Goal: Task Accomplishment & Management: Complete application form

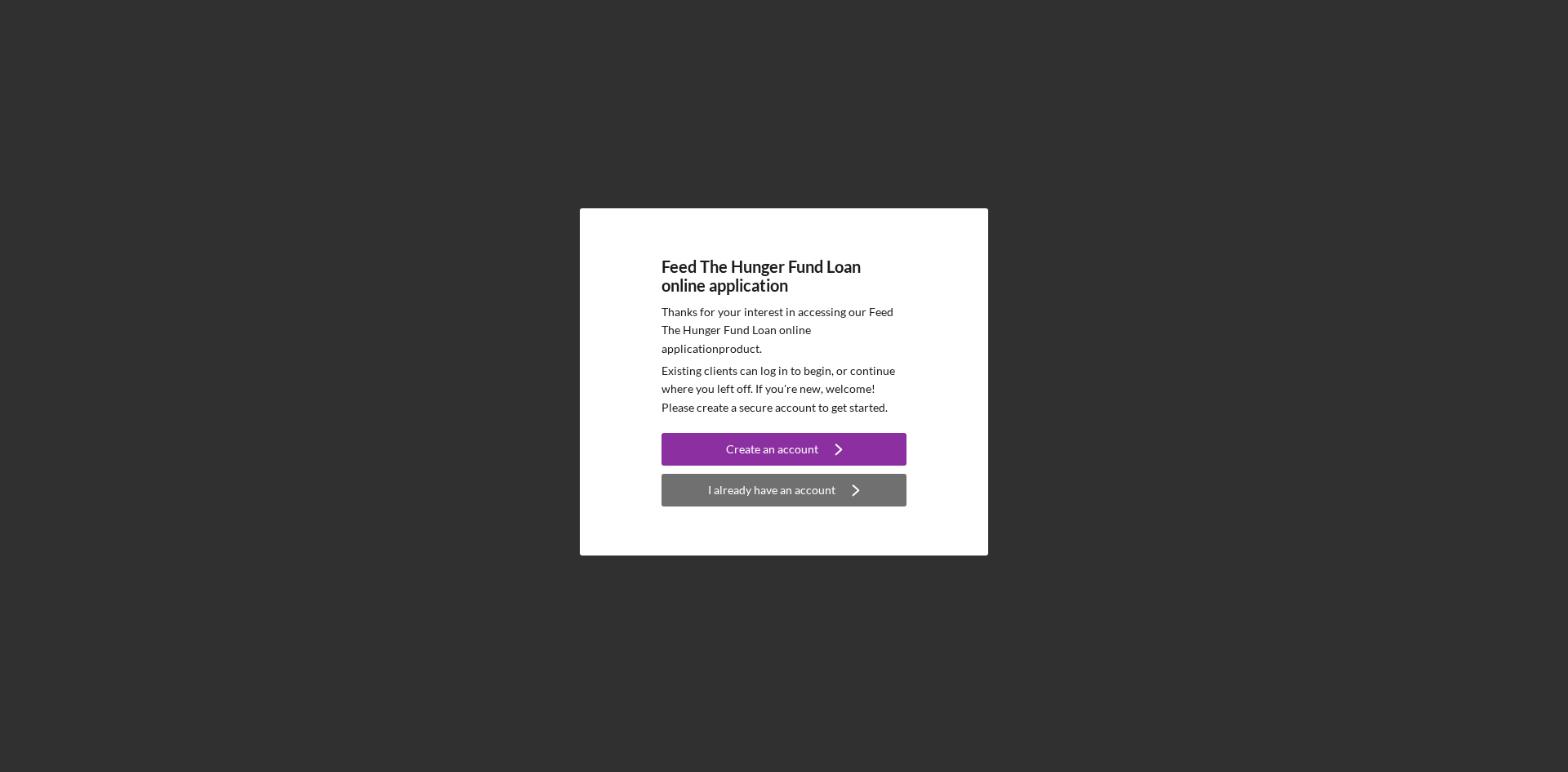
click at [763, 491] on div "I already have an account" at bounding box center [772, 490] width 127 height 33
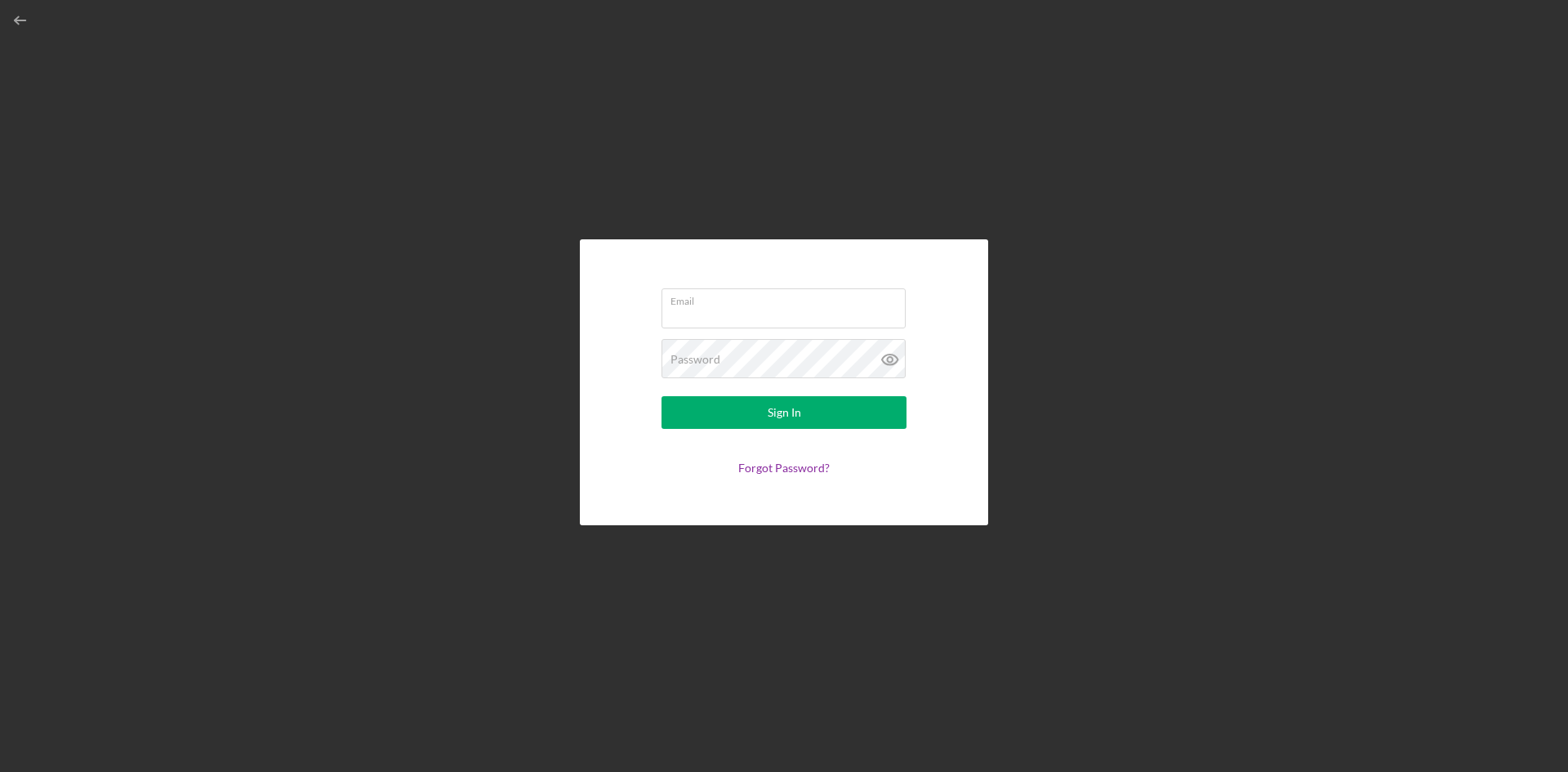
type input "[EMAIL_ADDRESS][DOMAIN_NAME]"
click at [891, 358] on icon at bounding box center [891, 359] width 41 height 41
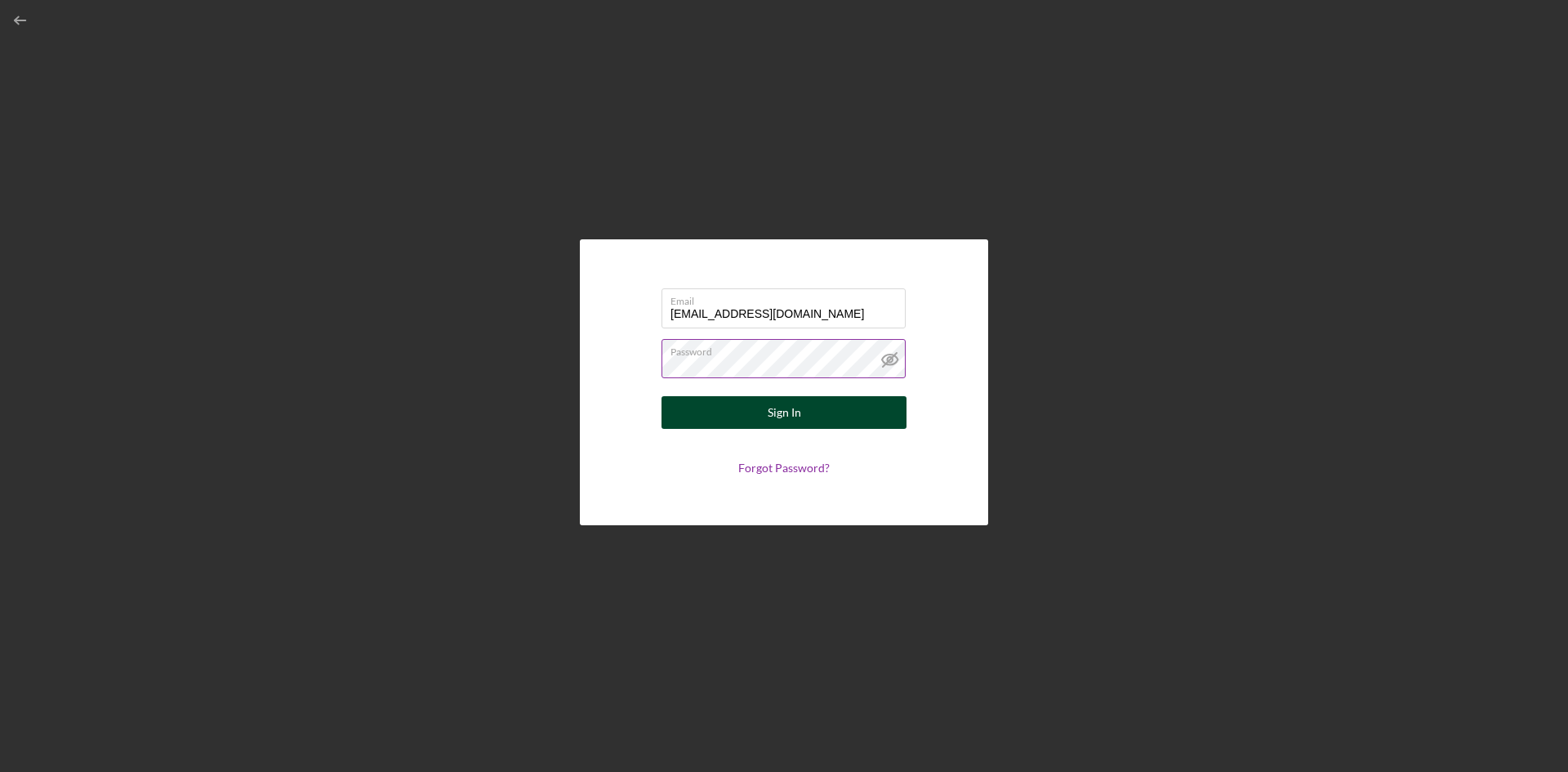
drag, startPoint x: 748, startPoint y: 414, endPoint x: 781, endPoint y: 407, distance: 33.7
click at [748, 415] on button "Sign In" at bounding box center [784, 413] width 245 height 33
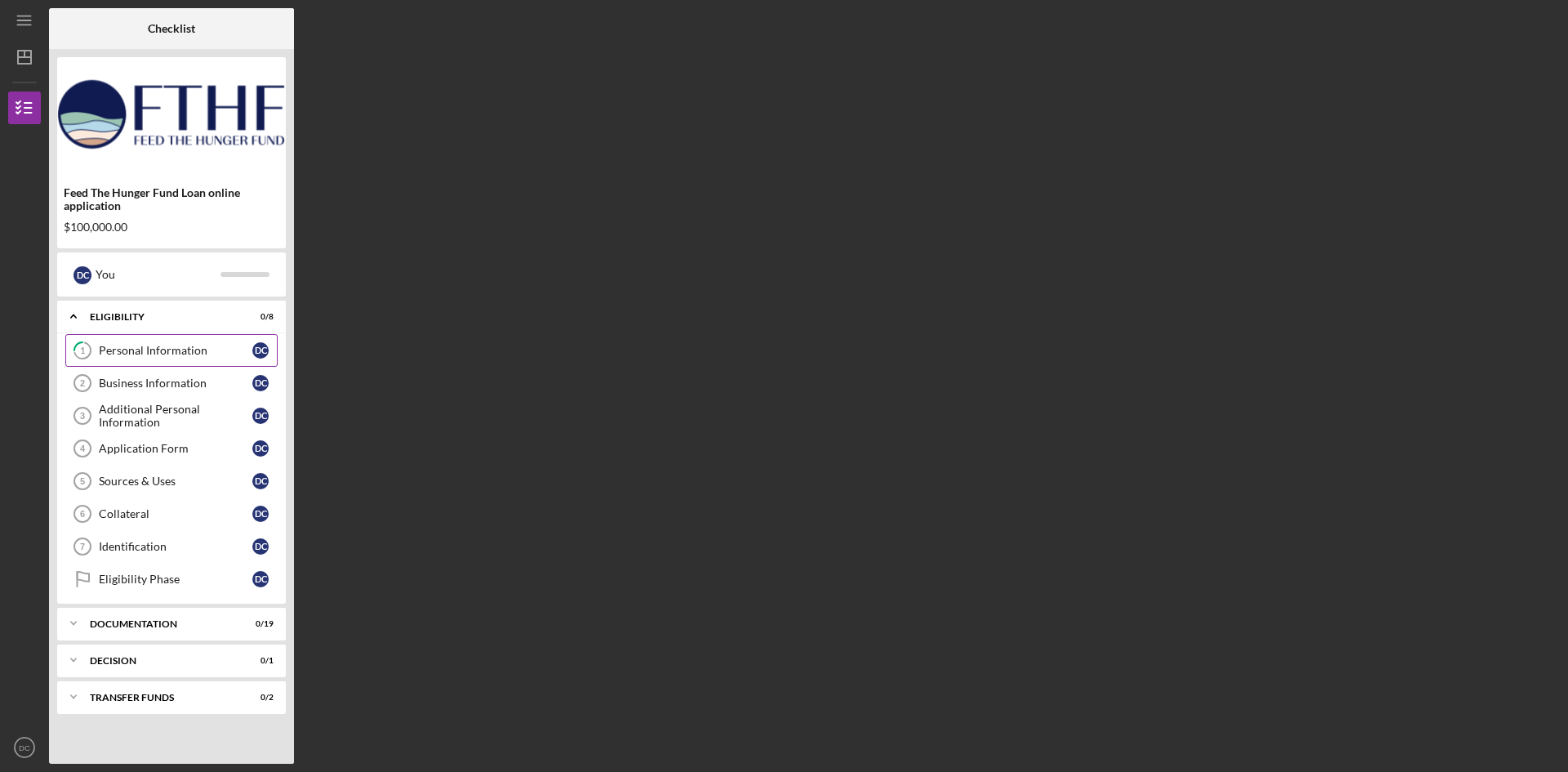
click at [204, 354] on div "Personal Information" at bounding box center [175, 350] width 154 height 13
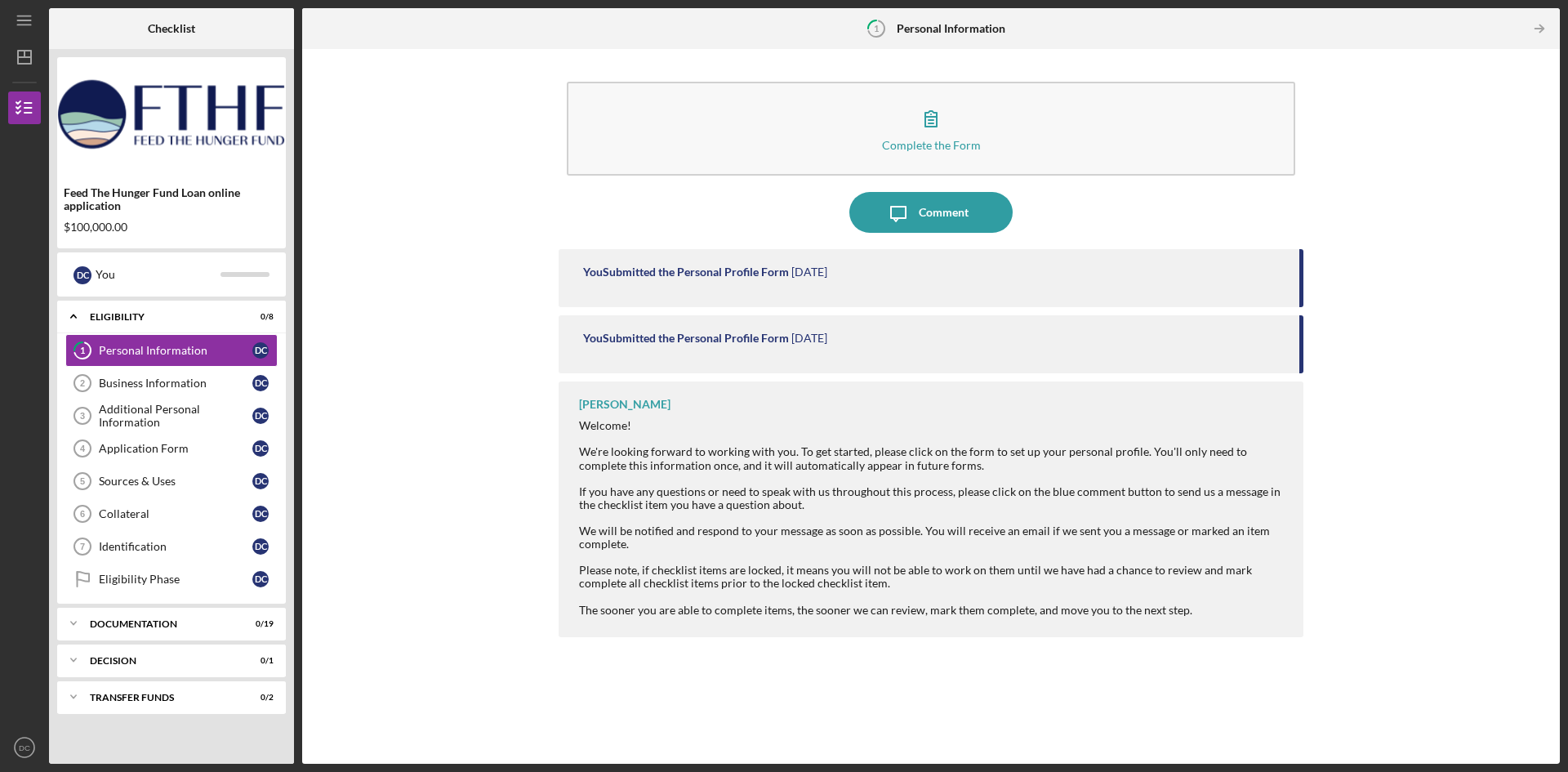
drag, startPoint x: 1288, startPoint y: 354, endPoint x: 1191, endPoint y: 384, distance: 101.5
click at [1285, 384] on div "You Submitted the Personal Profile Form [DATE] You Submitted the Personal Profi…" at bounding box center [931, 494] width 744 height 490
click at [193, 377] on div "Business Information" at bounding box center [175, 383] width 154 height 13
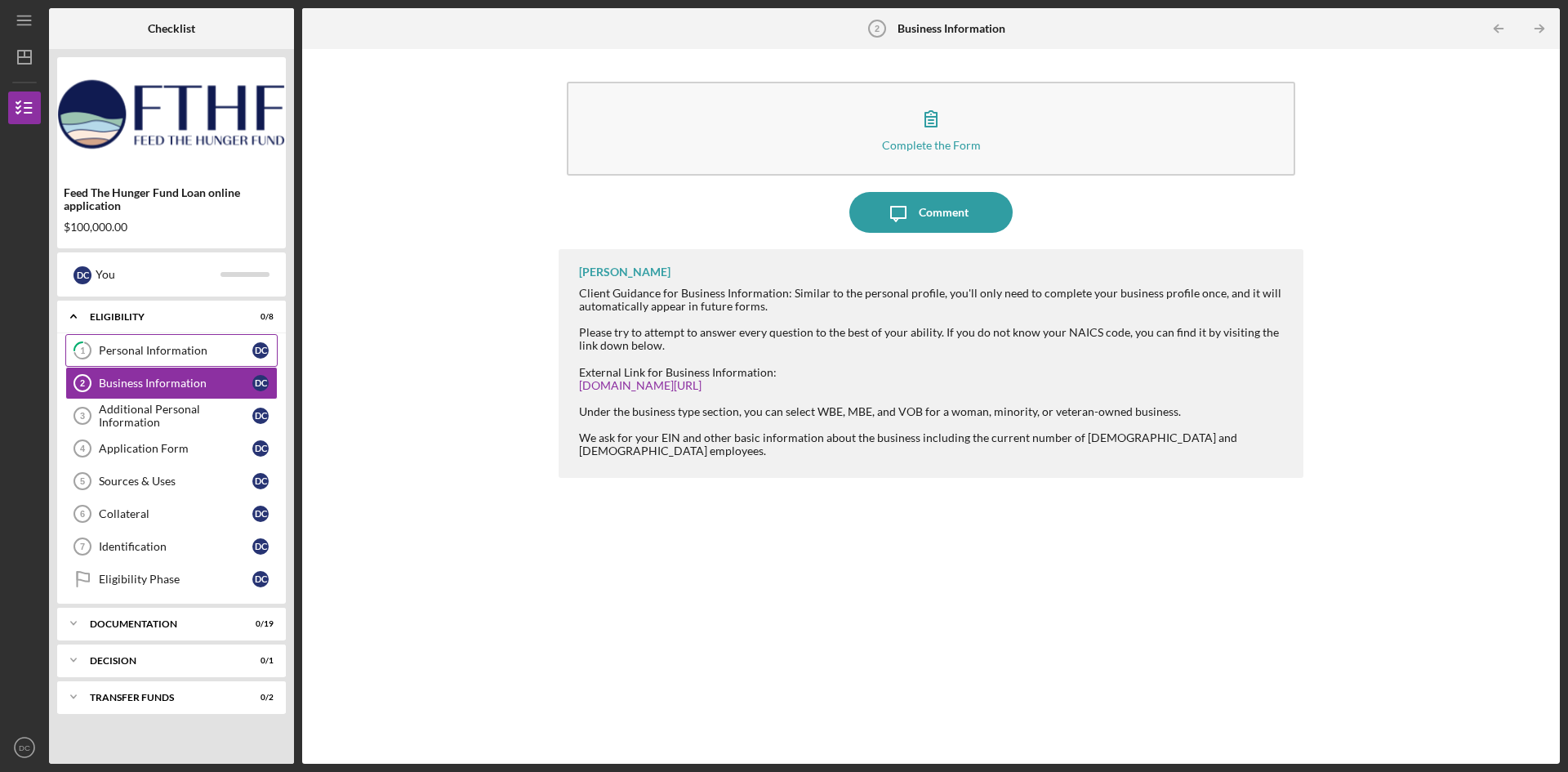
click at [147, 349] on div "Personal Information" at bounding box center [175, 350] width 154 height 13
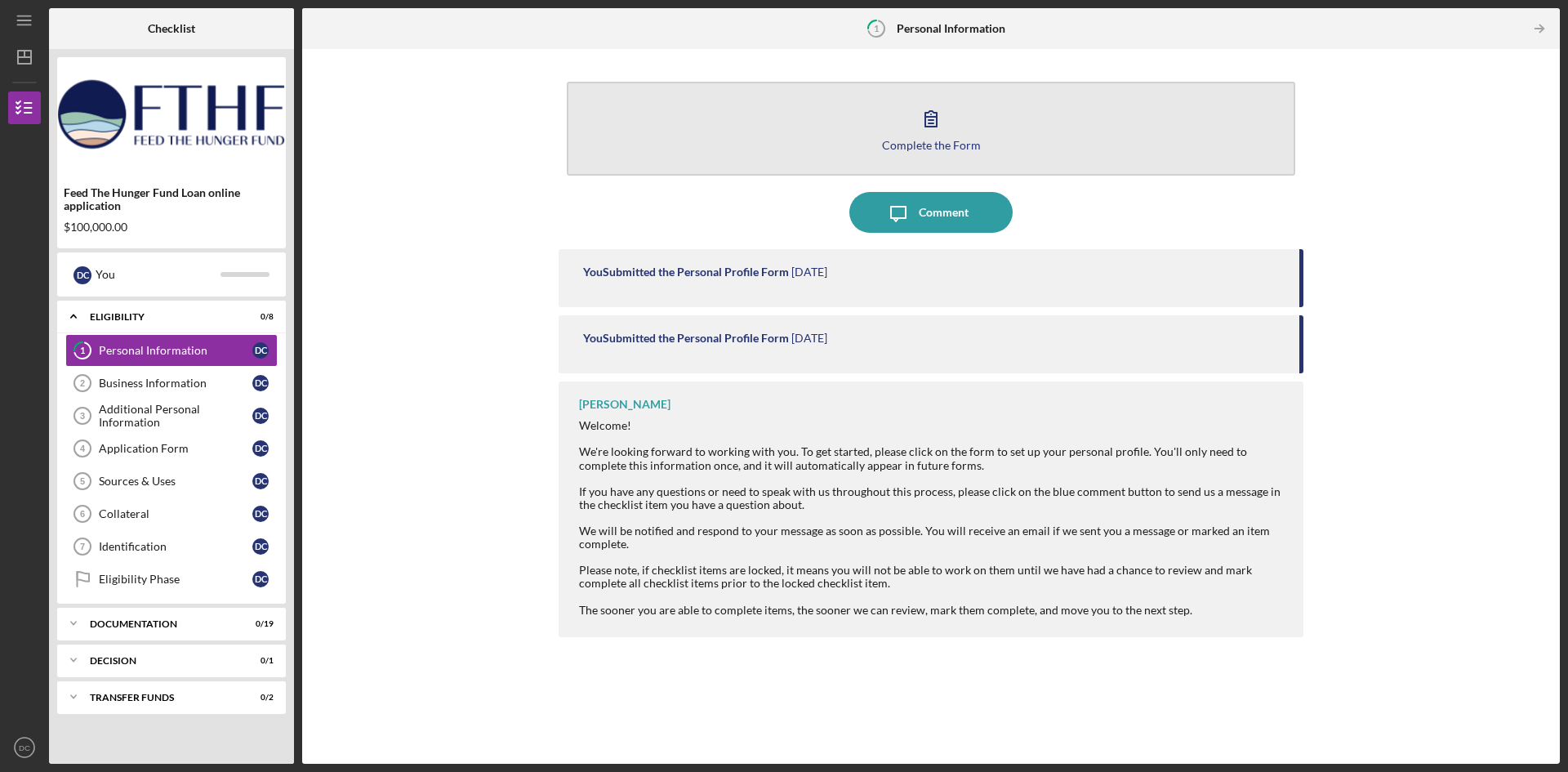
click at [934, 122] on icon "button" at bounding box center [931, 119] width 41 height 41
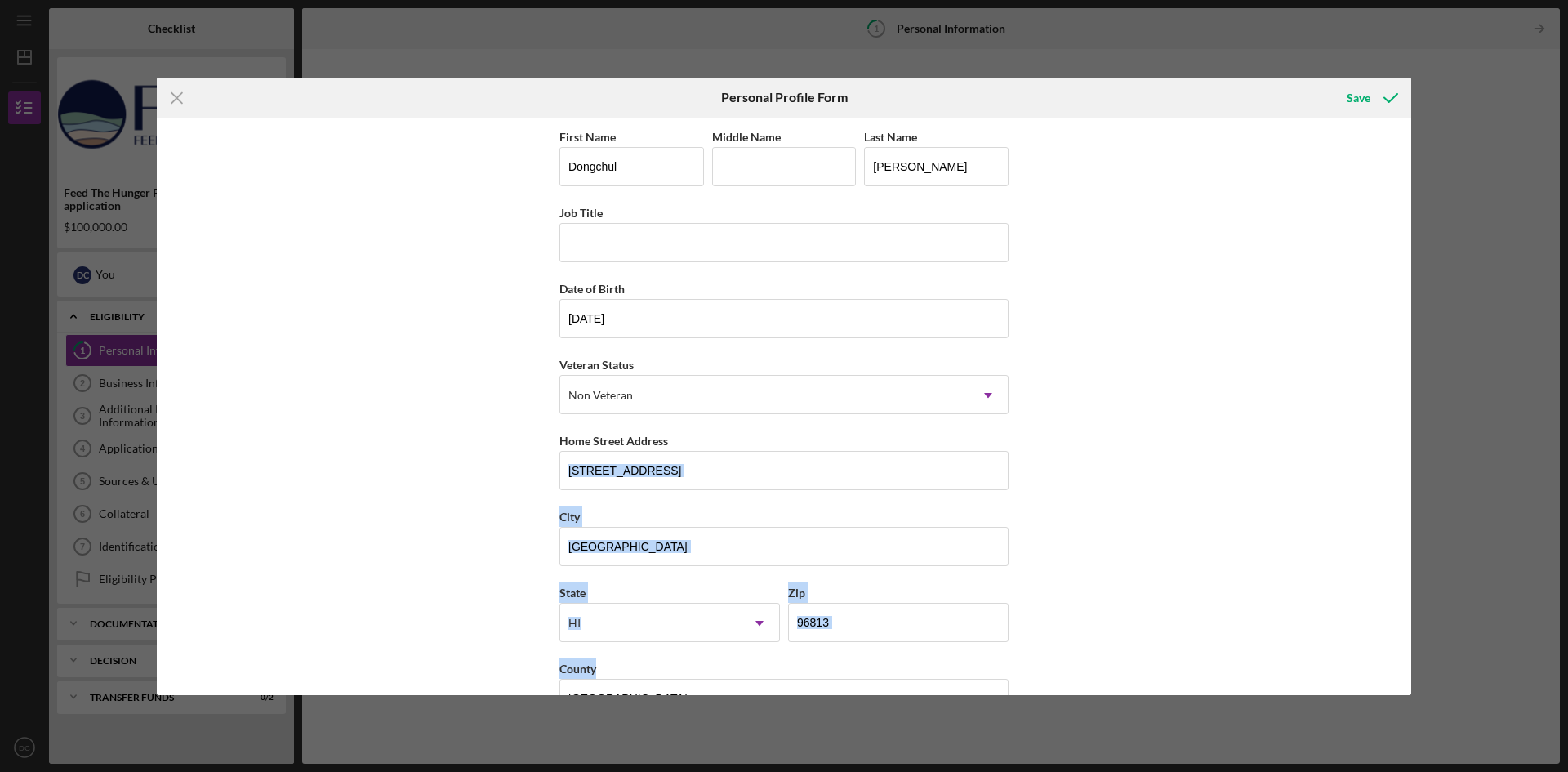
drag, startPoint x: 1406, startPoint y: 432, endPoint x: 1426, endPoint y: 653, distance: 221.9
click at [1423, 659] on div "Icon/Menu Close Personal Profile Form Save First Name Dongchul Middle Name Last…" at bounding box center [784, 386] width 1568 height 772
drag, startPoint x: 1363, startPoint y: 240, endPoint x: 1392, endPoint y: 138, distance: 106.0
click at [1364, 237] on div "First Name Dongchul Middle Name Last Name [PERSON_NAME] Title Date of Birth [DE…" at bounding box center [783, 407] width 1254 height 577
click at [1349, 93] on div "Save" at bounding box center [1359, 98] width 24 height 33
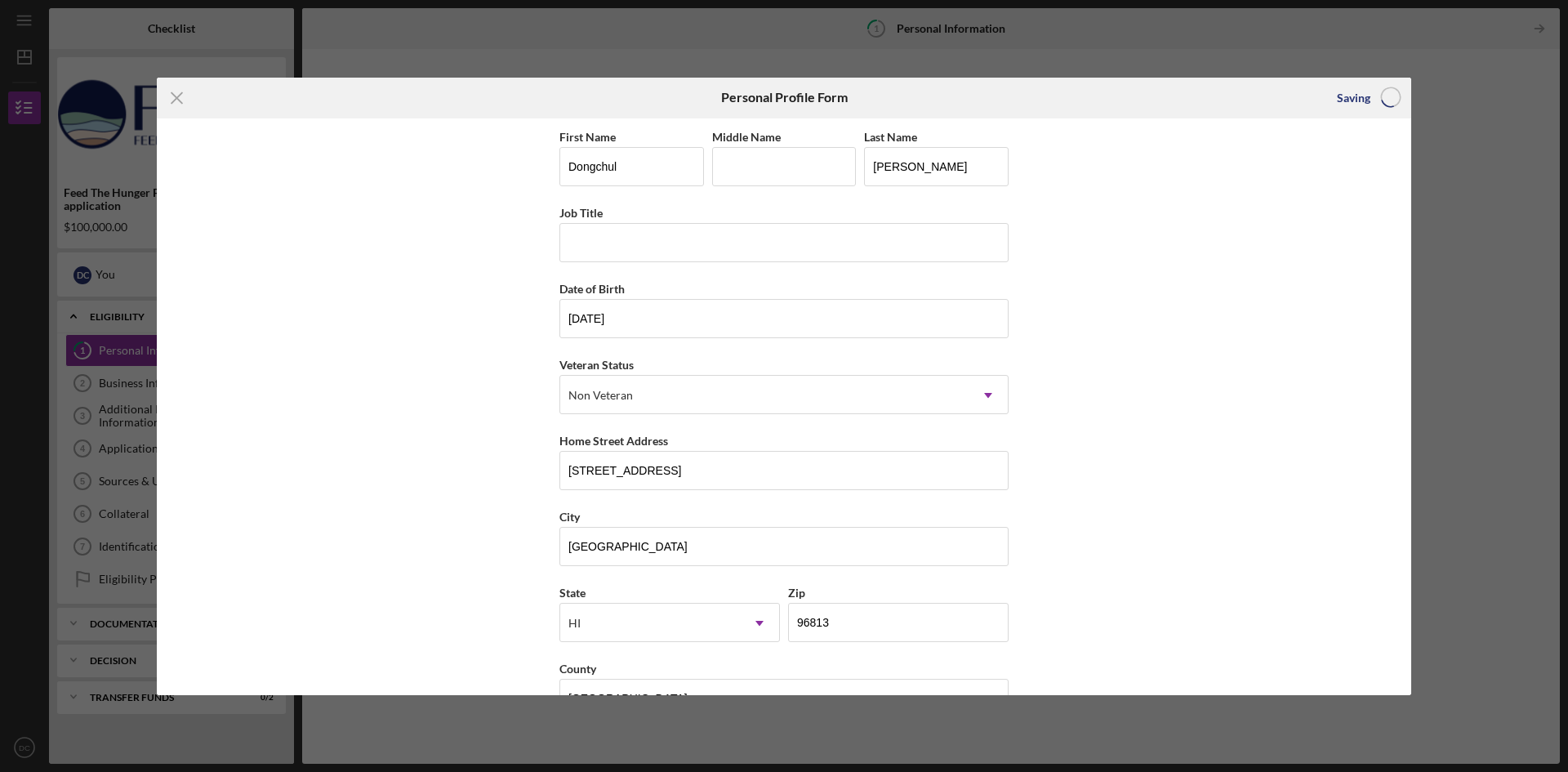
click at [106, 378] on div "Icon/Menu Close Personal Profile Form Saving First Name Dongchul Middle Name La…" at bounding box center [784, 386] width 1568 height 772
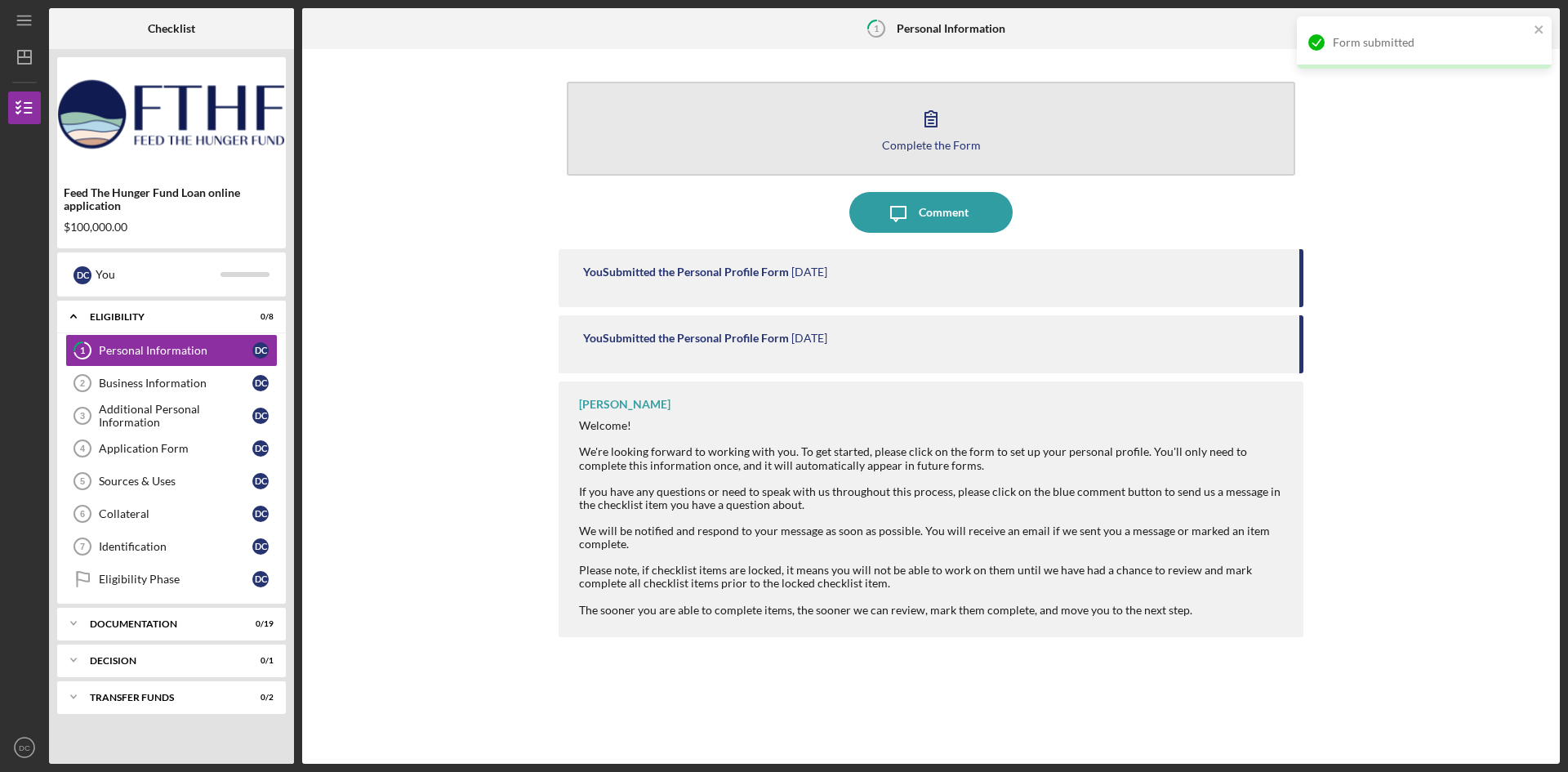
click at [940, 128] on icon "button" at bounding box center [931, 119] width 41 height 41
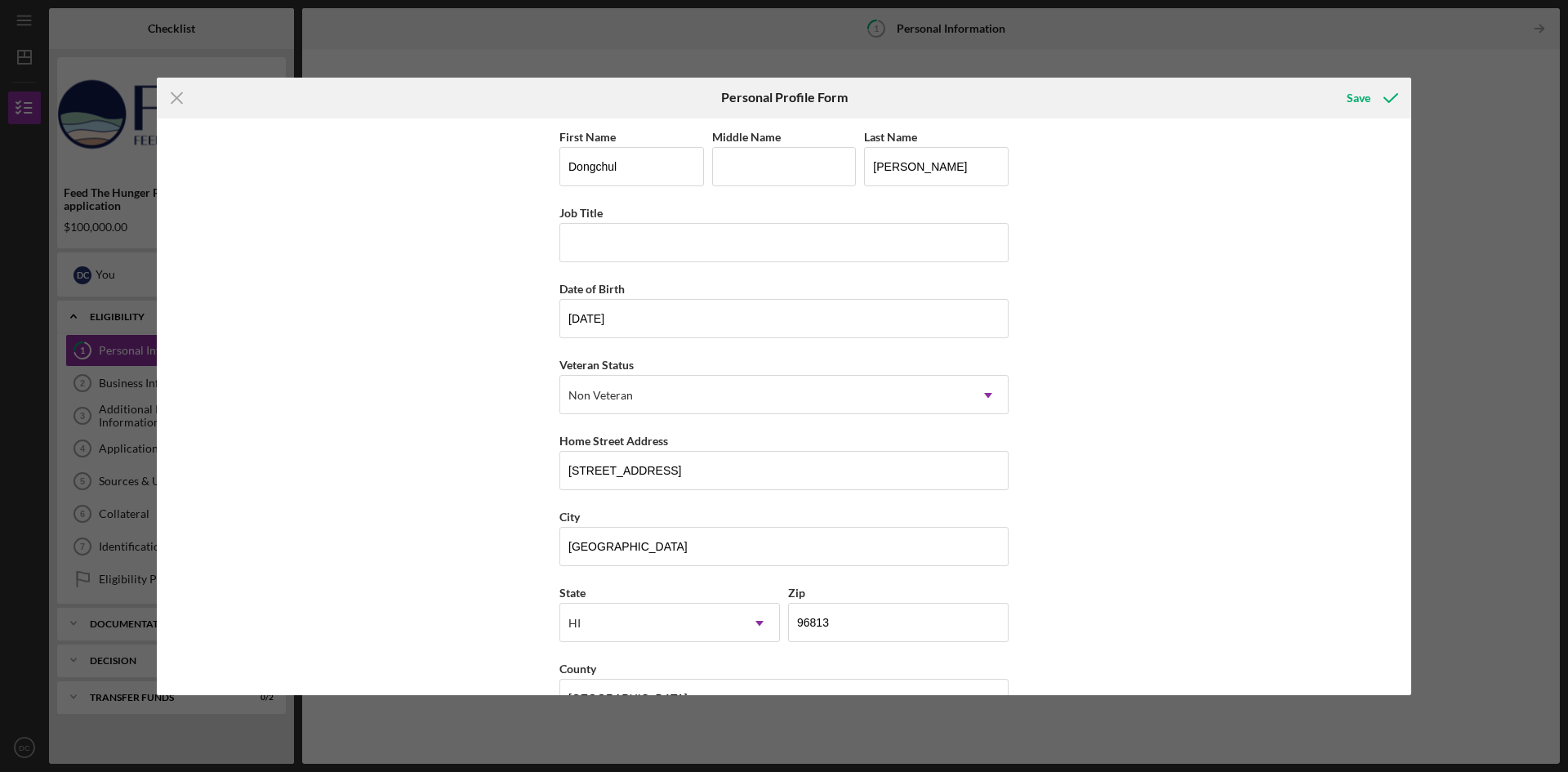
drag, startPoint x: 1565, startPoint y: 324, endPoint x: 1461, endPoint y: 339, distance: 105.1
click at [1528, 331] on div "Icon/Menu Close Personal Profile Form Save First Name Dongchul Middle Name Last…" at bounding box center [784, 386] width 1568 height 772
click at [113, 386] on div "Icon/Menu Close Personal Profile Form Save First Name Dongchul Middle Name Last…" at bounding box center [784, 386] width 1568 height 772
click at [1365, 96] on div "Save" at bounding box center [1359, 98] width 24 height 33
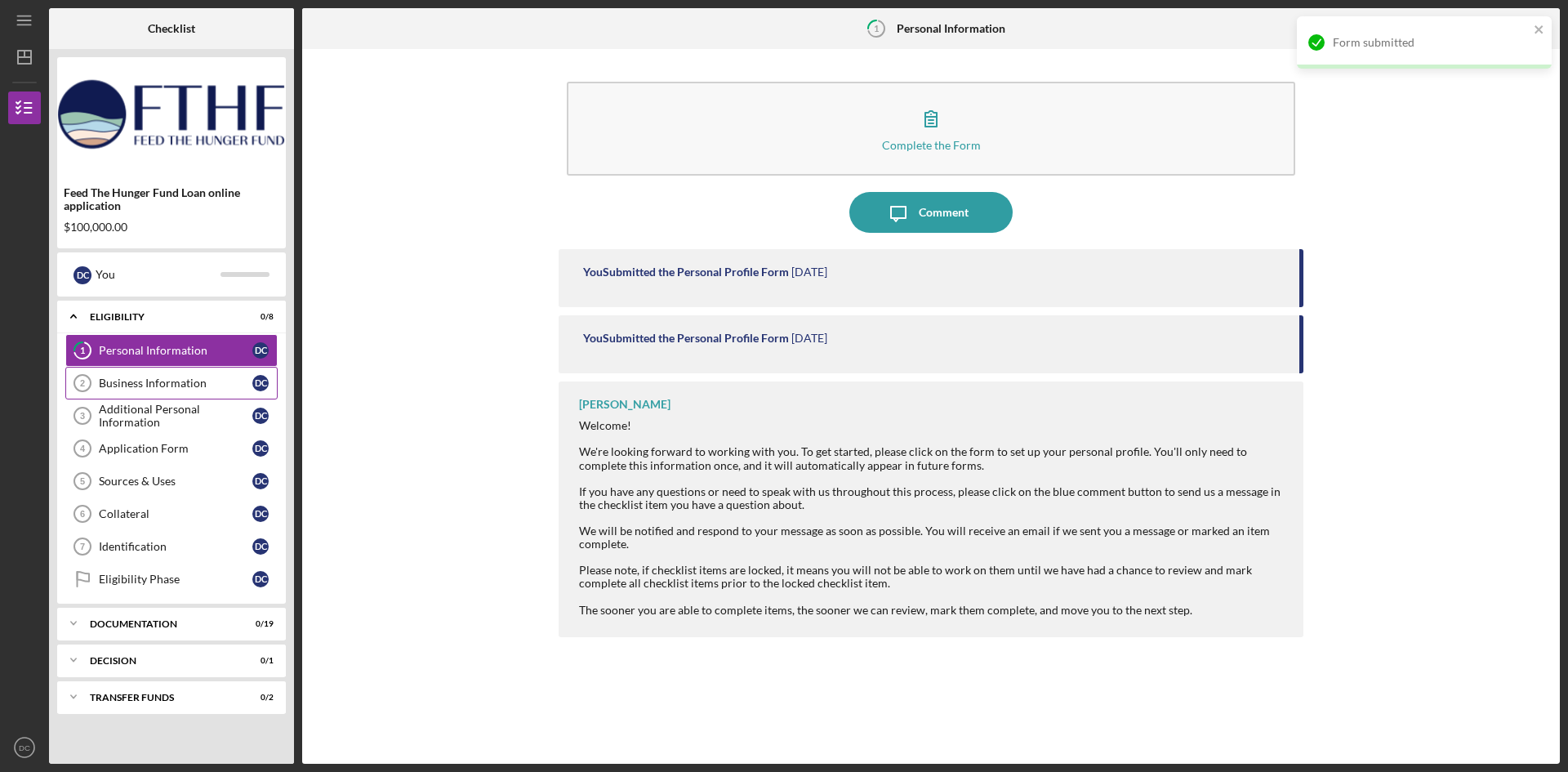
click at [117, 383] on div "Business Information" at bounding box center [175, 383] width 154 height 13
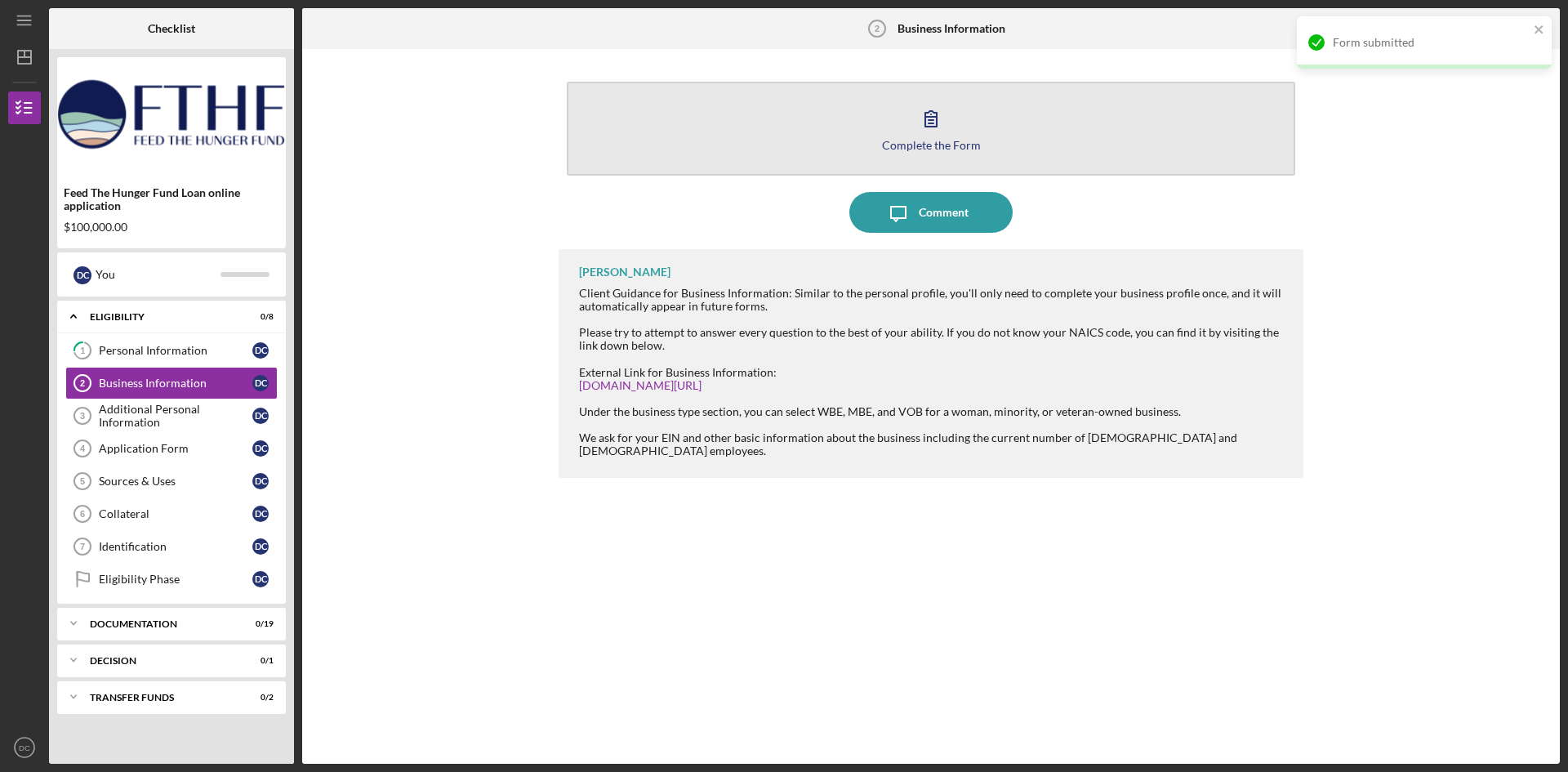
click at [974, 107] on button "Complete the Form Form" at bounding box center [930, 128] width 728 height 94
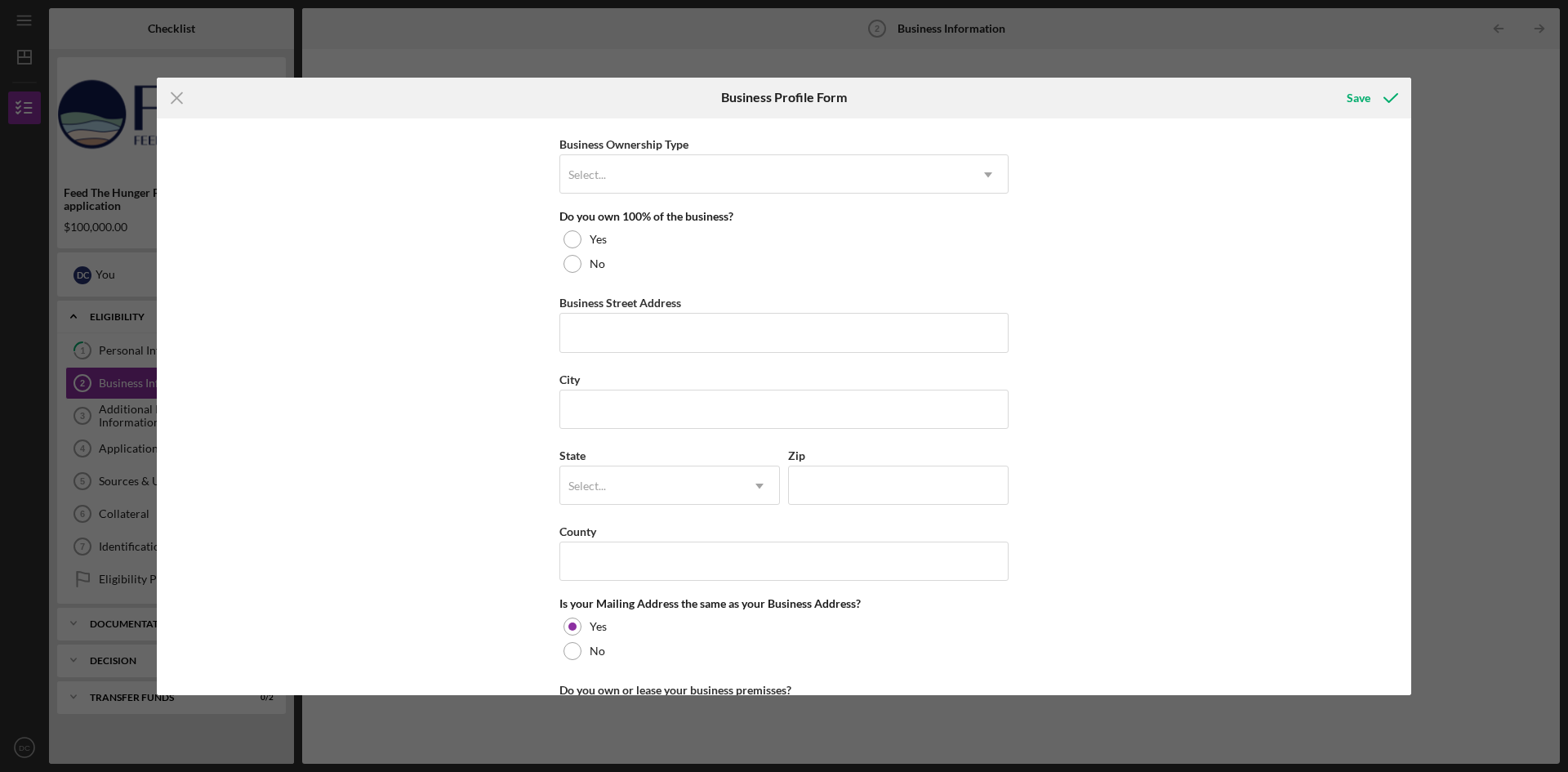
scroll to position [942, 0]
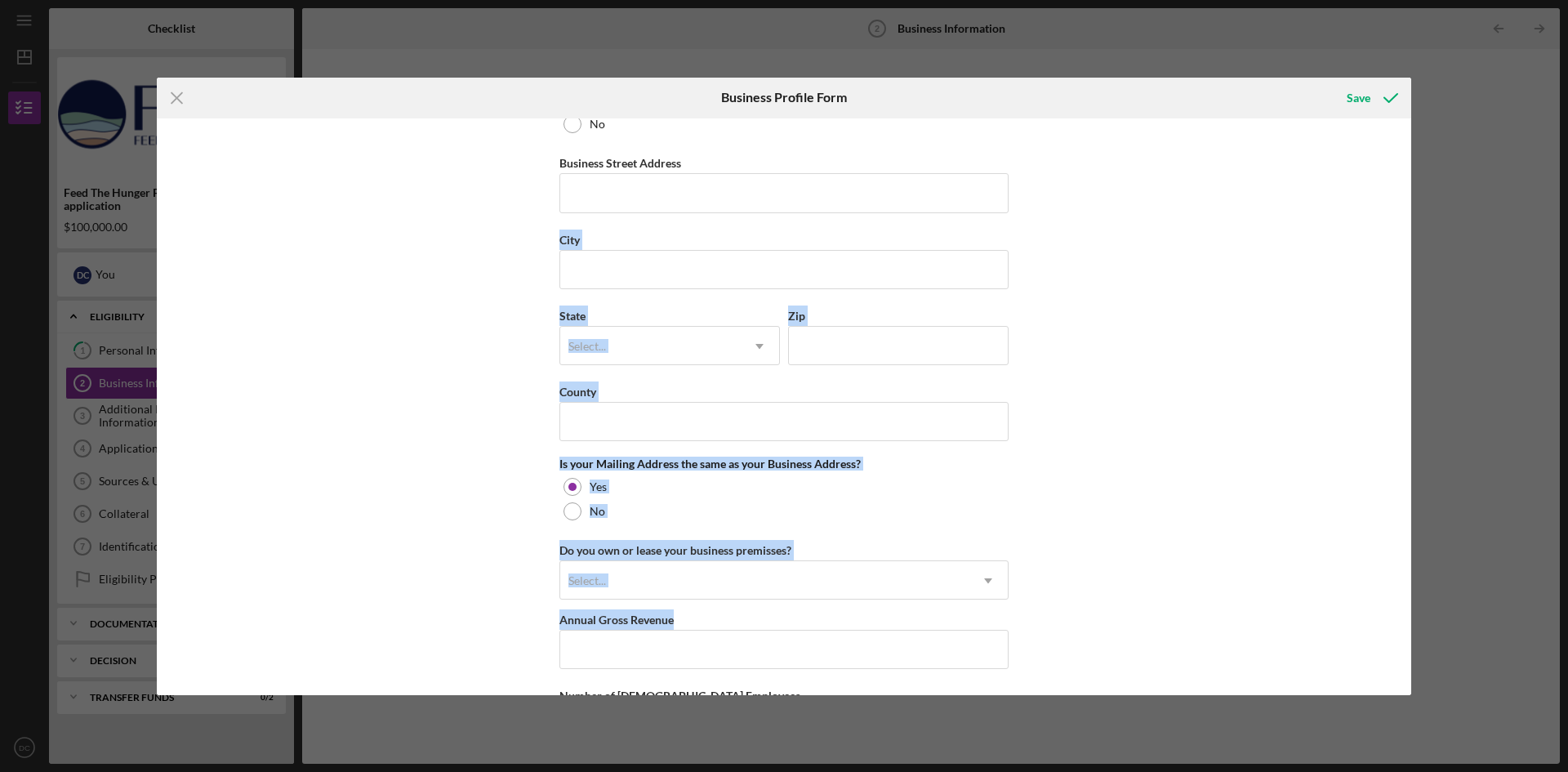
drag, startPoint x: 1431, startPoint y: 622, endPoint x: 1455, endPoint y: 144, distance: 478.6
click at [1455, 144] on div "Icon/Menu Close Business Profile Form Save Business Name N/A DBA Business Start…" at bounding box center [784, 386] width 1568 height 772
click at [1202, 275] on div "Business Name N/A DBA Business Start Date Legal Structure Select... Icon/Dropdo…" at bounding box center [783, 407] width 1254 height 577
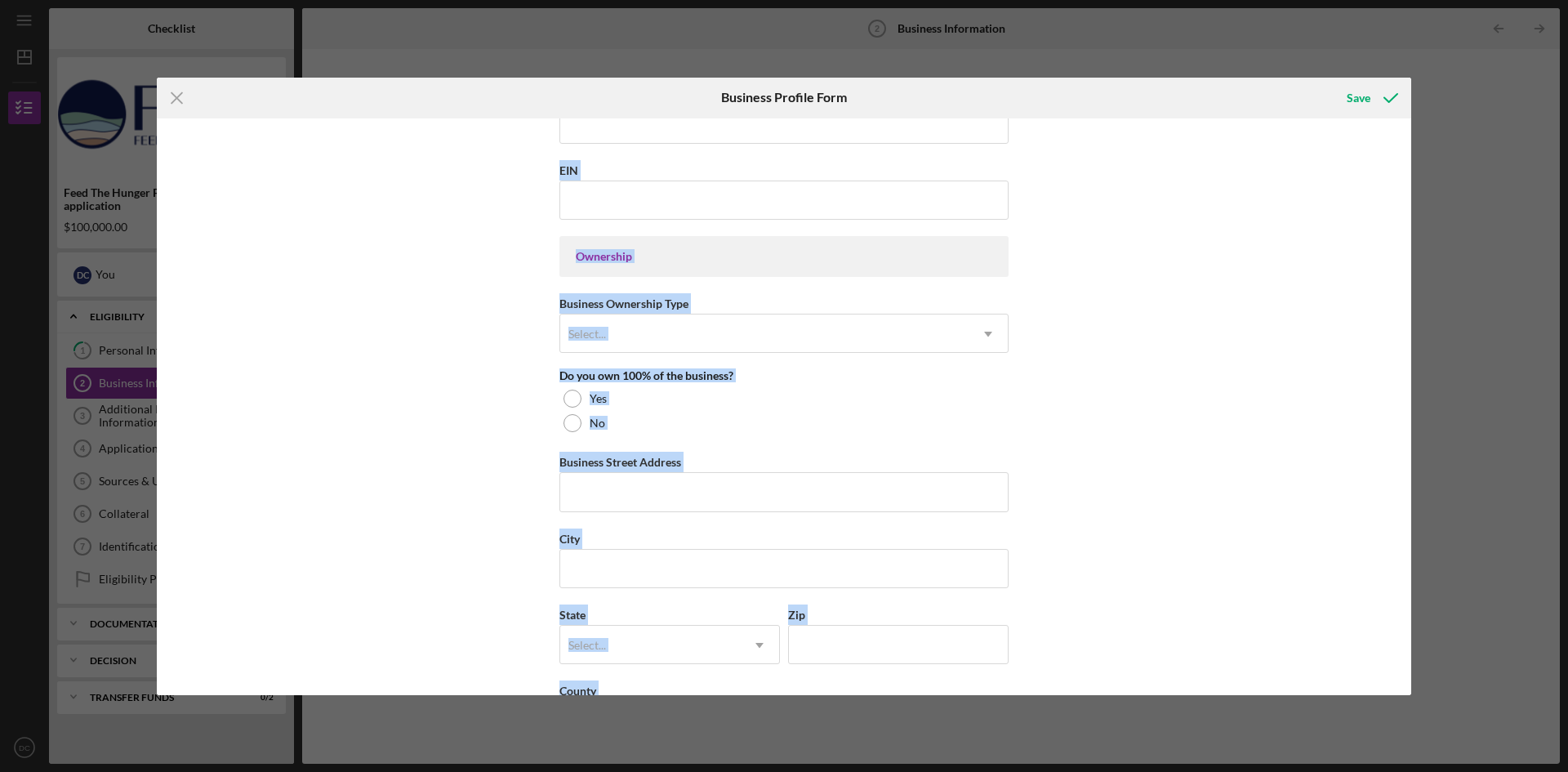
scroll to position [44, 0]
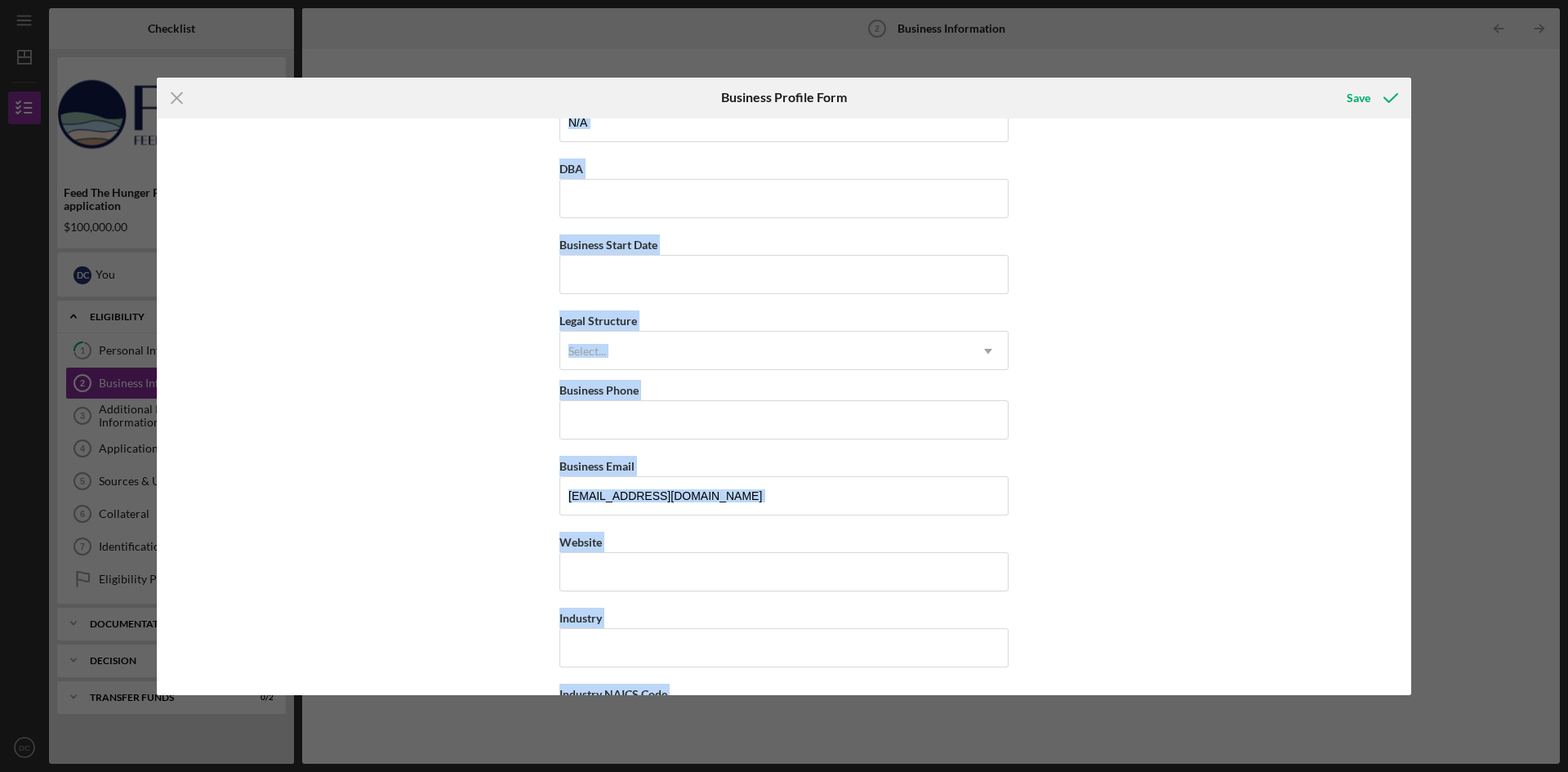
drag, startPoint x: 1404, startPoint y: 460, endPoint x: 1365, endPoint y: 44, distance: 417.8
click at [1365, 44] on div "Icon/Menu Close Business Profile Form Save Business Name N/A DBA Business Start…" at bounding box center [784, 386] width 1568 height 772
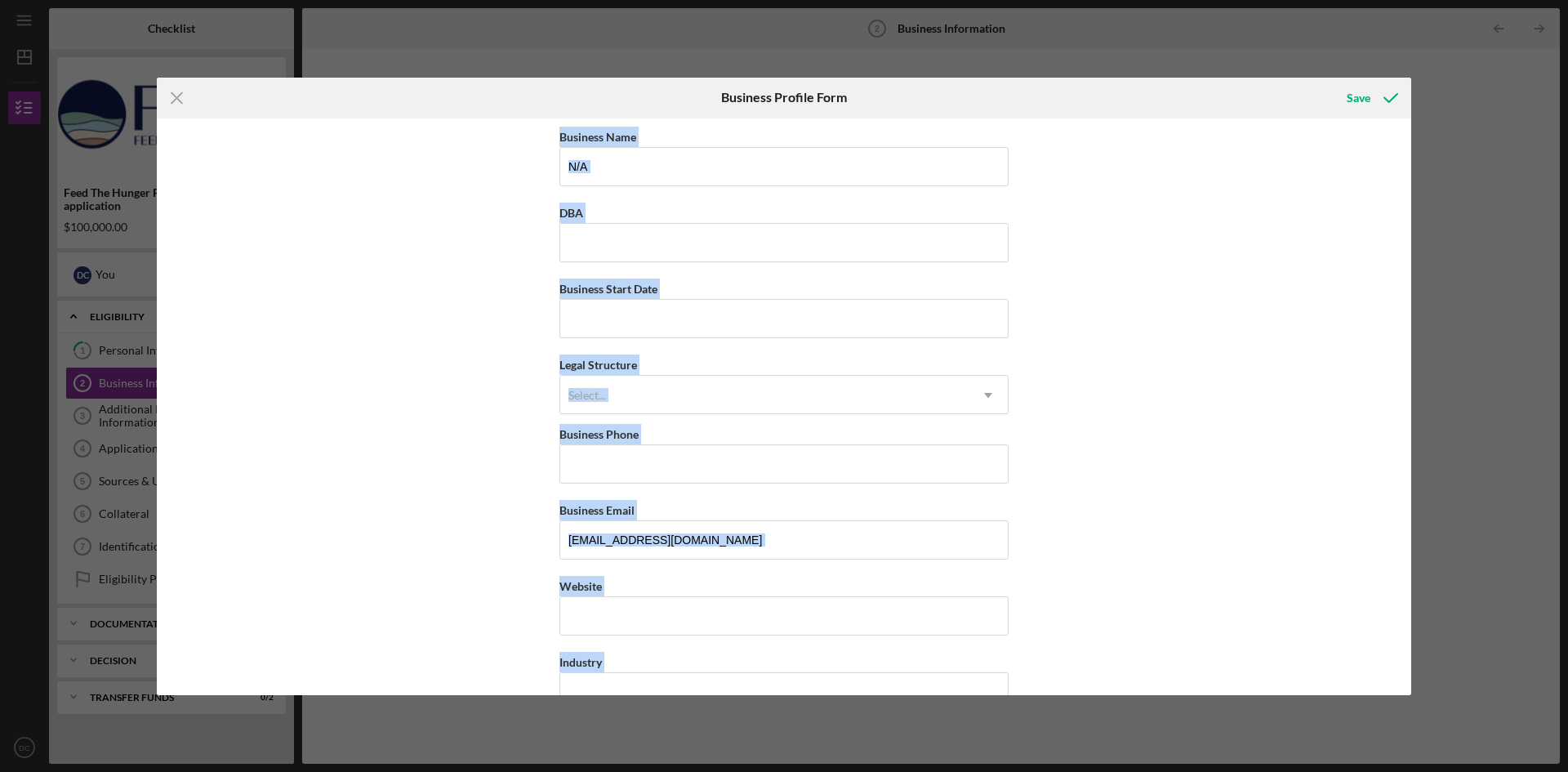
click at [1065, 311] on div "Business Name N/A DBA Business Start Date Legal Structure Select... Icon/Dropdo…" at bounding box center [783, 407] width 1254 height 577
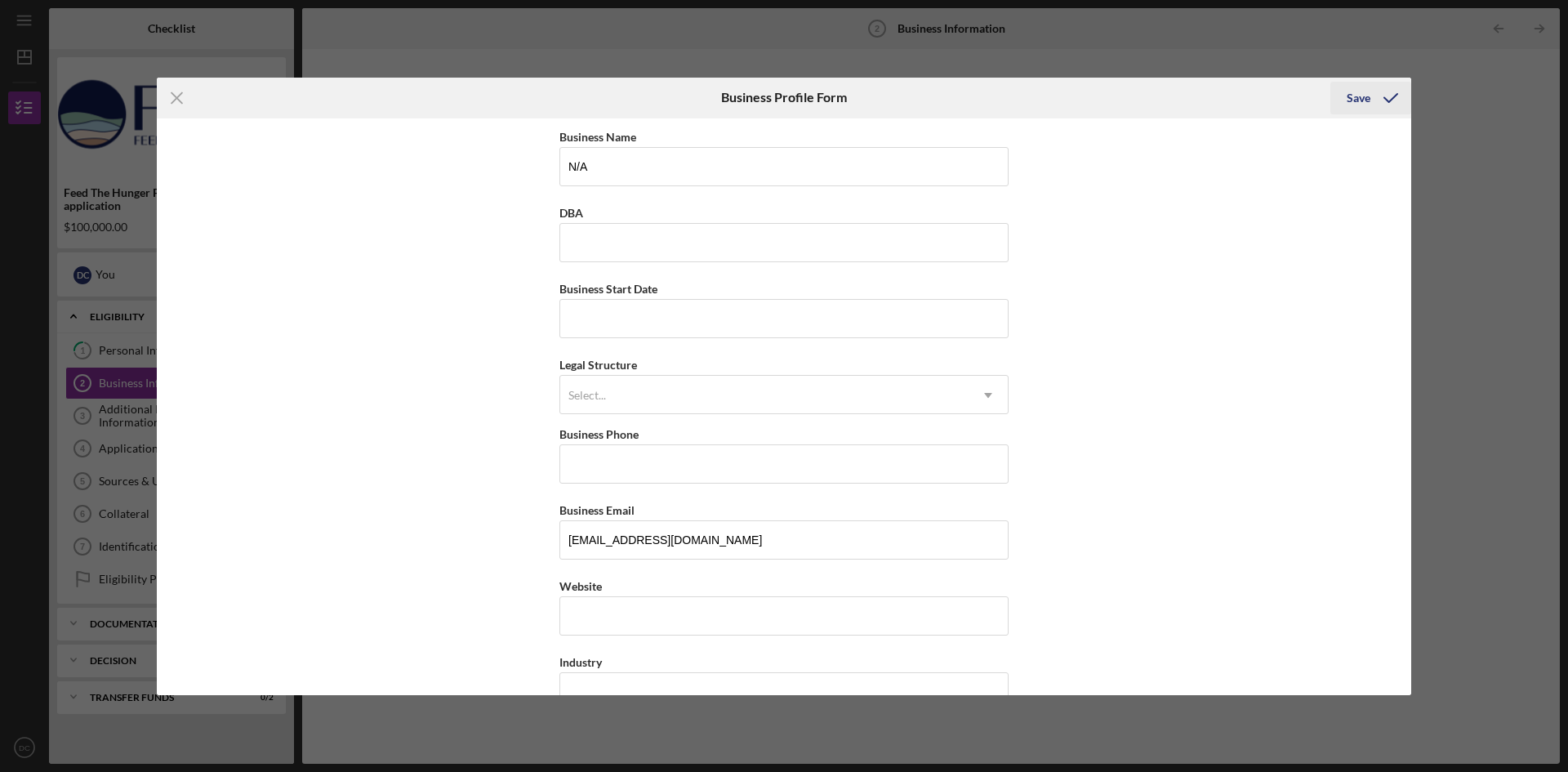
click at [1377, 94] on icon "submit" at bounding box center [1391, 98] width 41 height 41
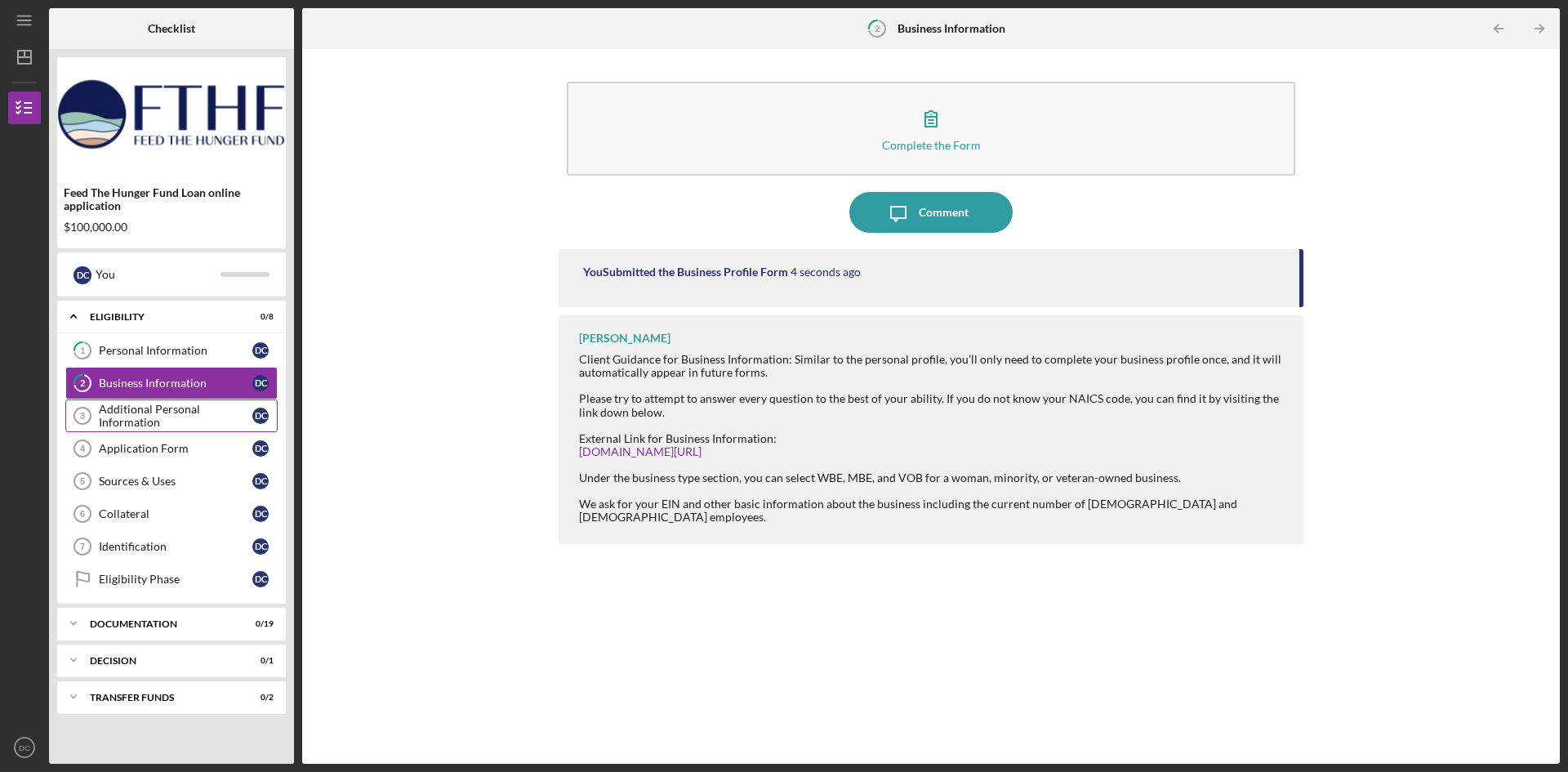
click at [155, 417] on div "Additional Personal Information" at bounding box center [175, 415] width 154 height 26
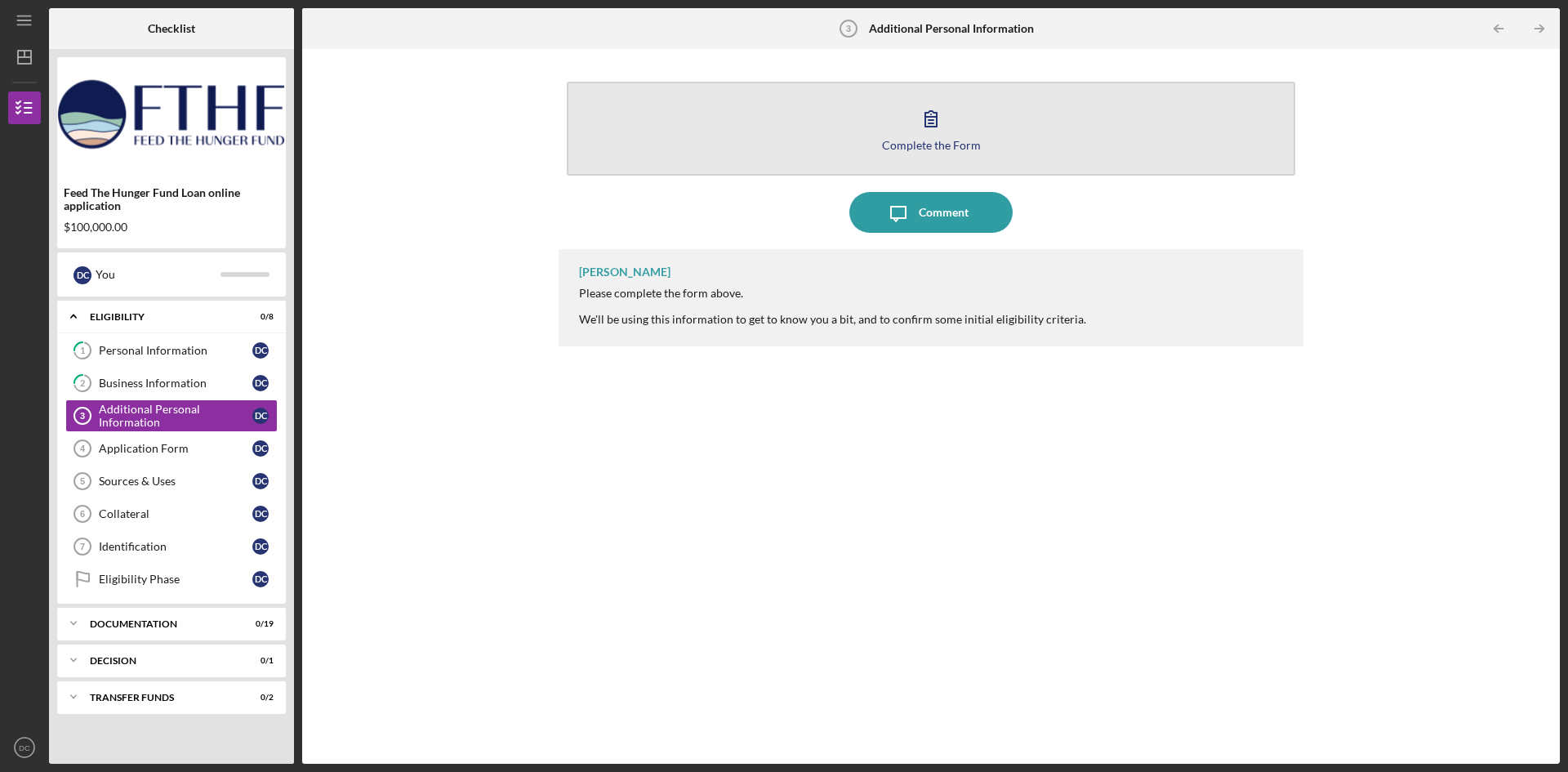
click at [926, 146] on div "Complete the Form" at bounding box center [931, 145] width 99 height 12
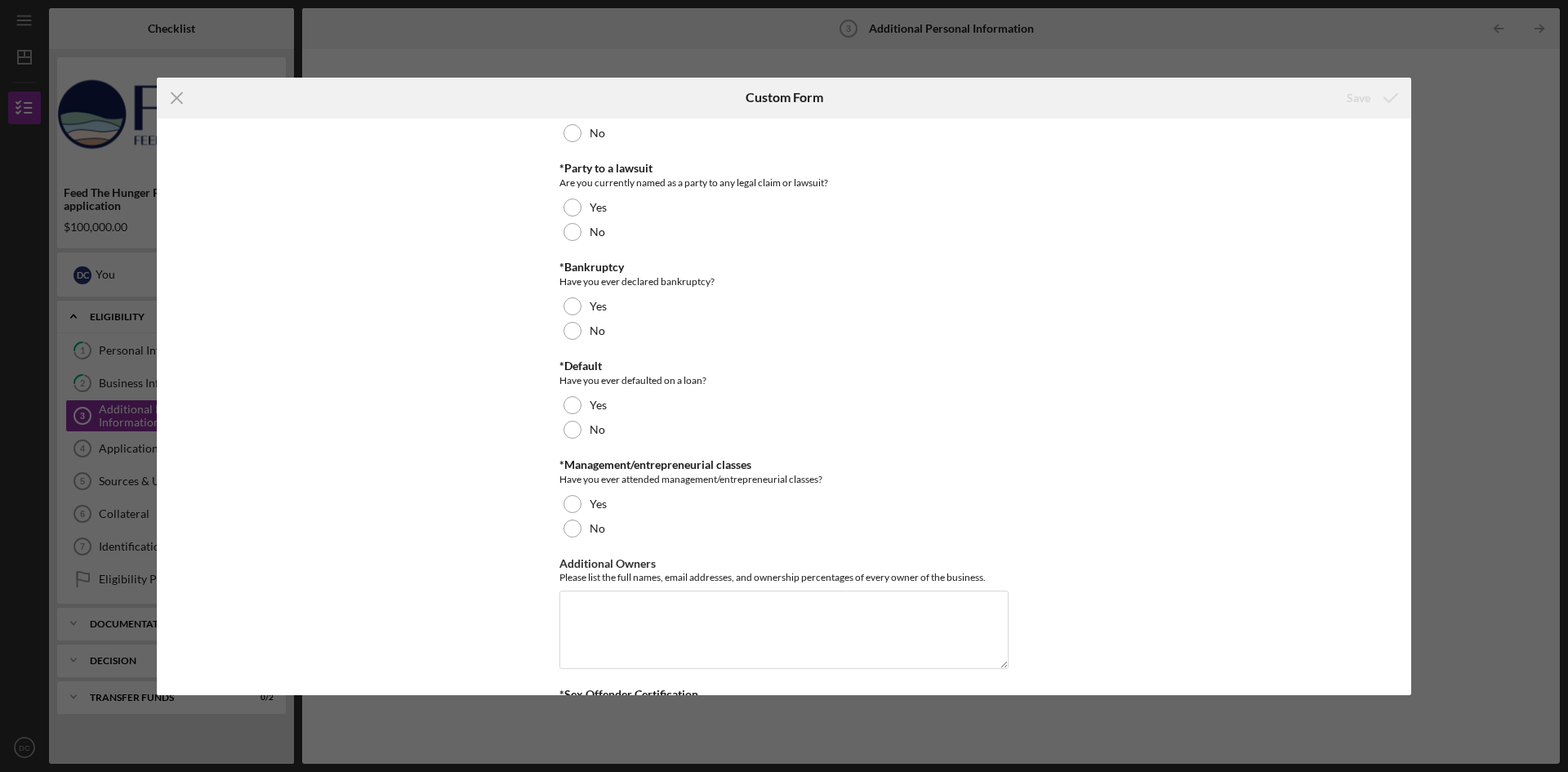
scroll to position [867, 0]
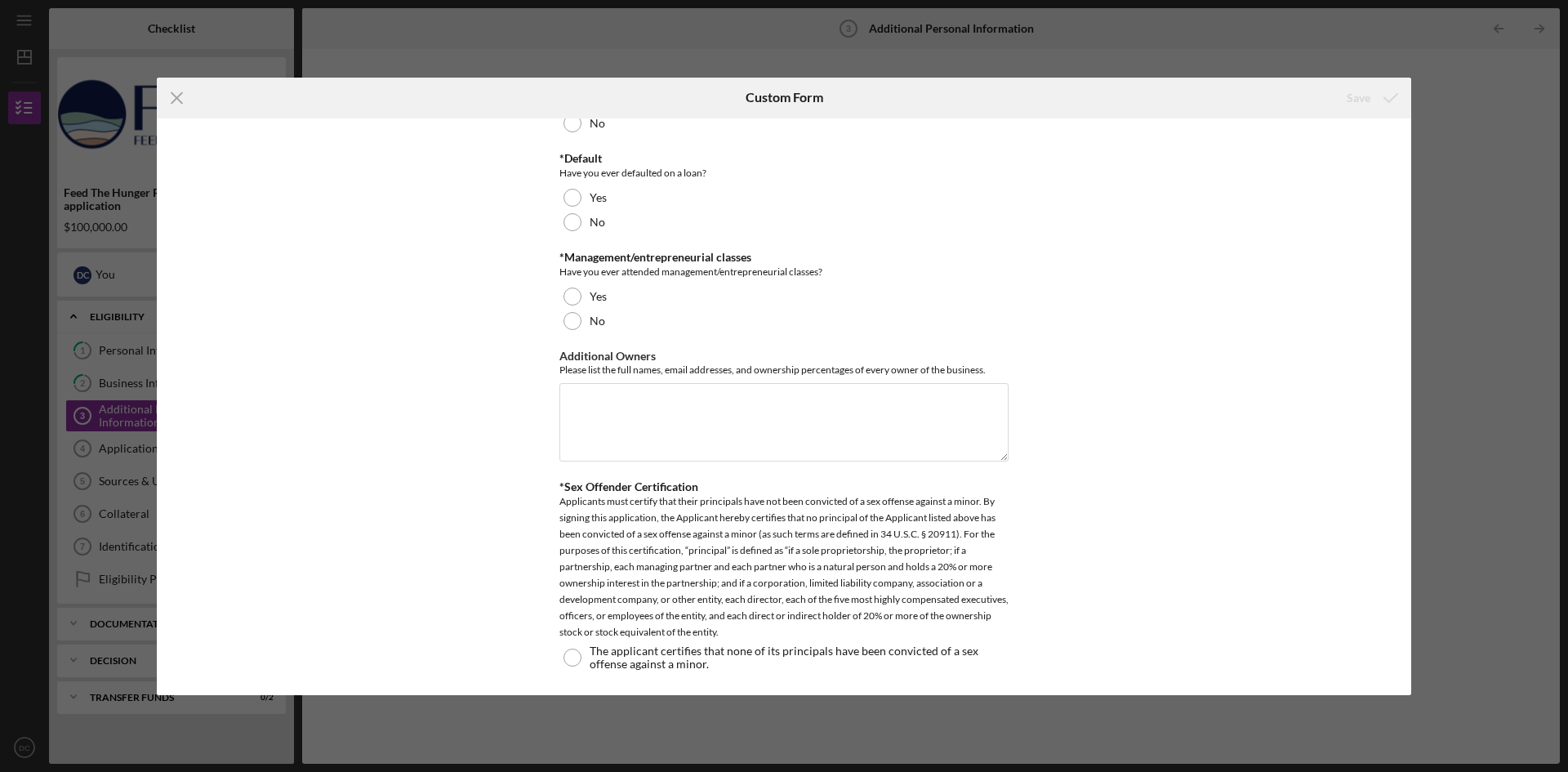
click at [132, 449] on div "Icon/Menu Close Custom Form Save *Do you currently owe past-due taxes? Yes No N…" at bounding box center [784, 386] width 1568 height 772
click at [129, 449] on div "Icon/Menu Close Custom Form Save *Do you currently owe past-due taxes? Yes No N…" at bounding box center [784, 386] width 1568 height 772
click at [1505, 99] on div "Icon/Menu Close Custom Form Save *Do you currently owe past-due taxes? Yes No N…" at bounding box center [784, 386] width 1568 height 772
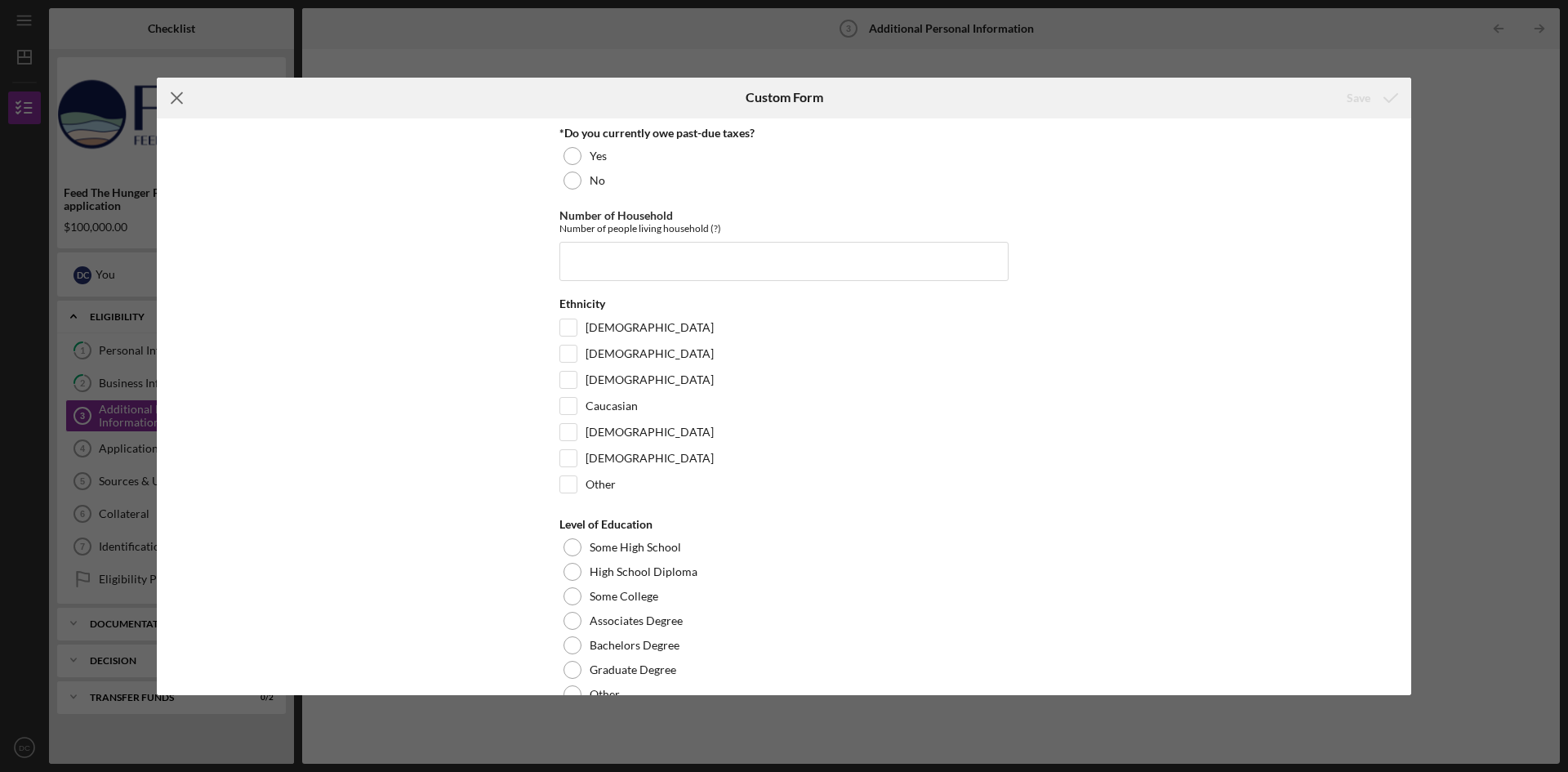
click at [182, 97] on icon "Icon/Menu Close" at bounding box center [177, 98] width 41 height 41
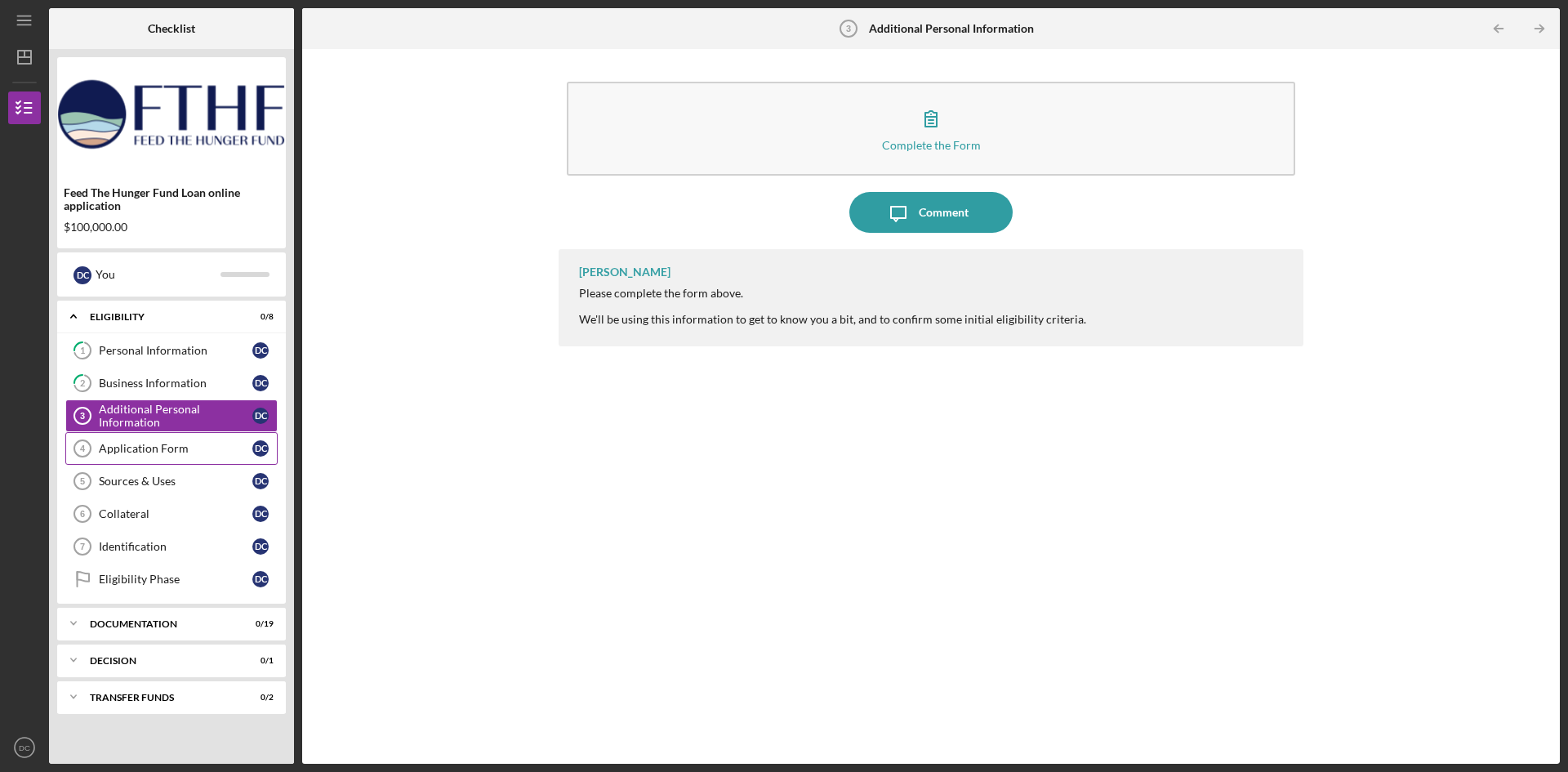
click at [96, 443] on icon "Application Form 4" at bounding box center [83, 449] width 41 height 41
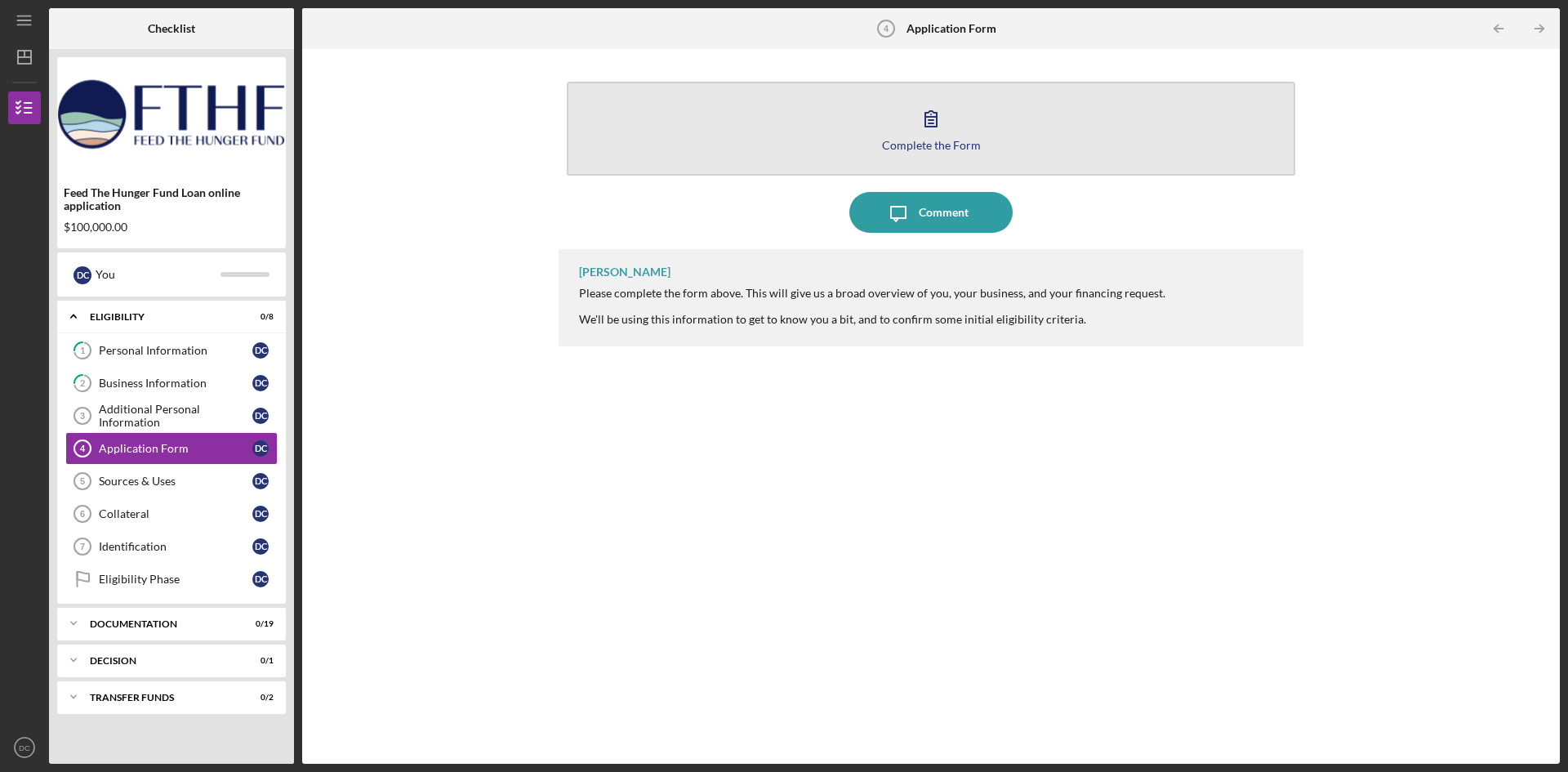
click at [1010, 141] on button "Complete the Form Form" at bounding box center [930, 128] width 728 height 94
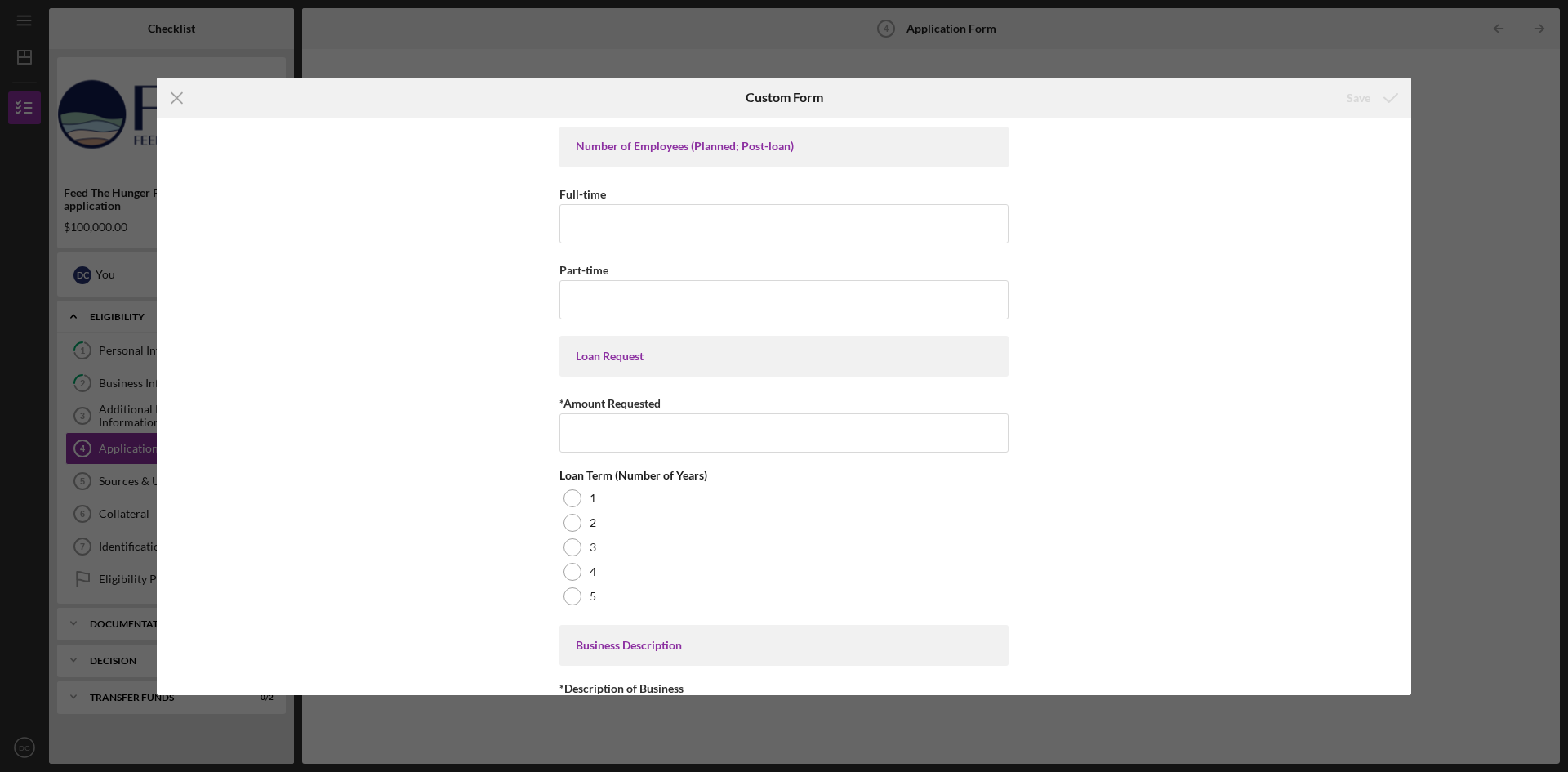
scroll to position [138, 0]
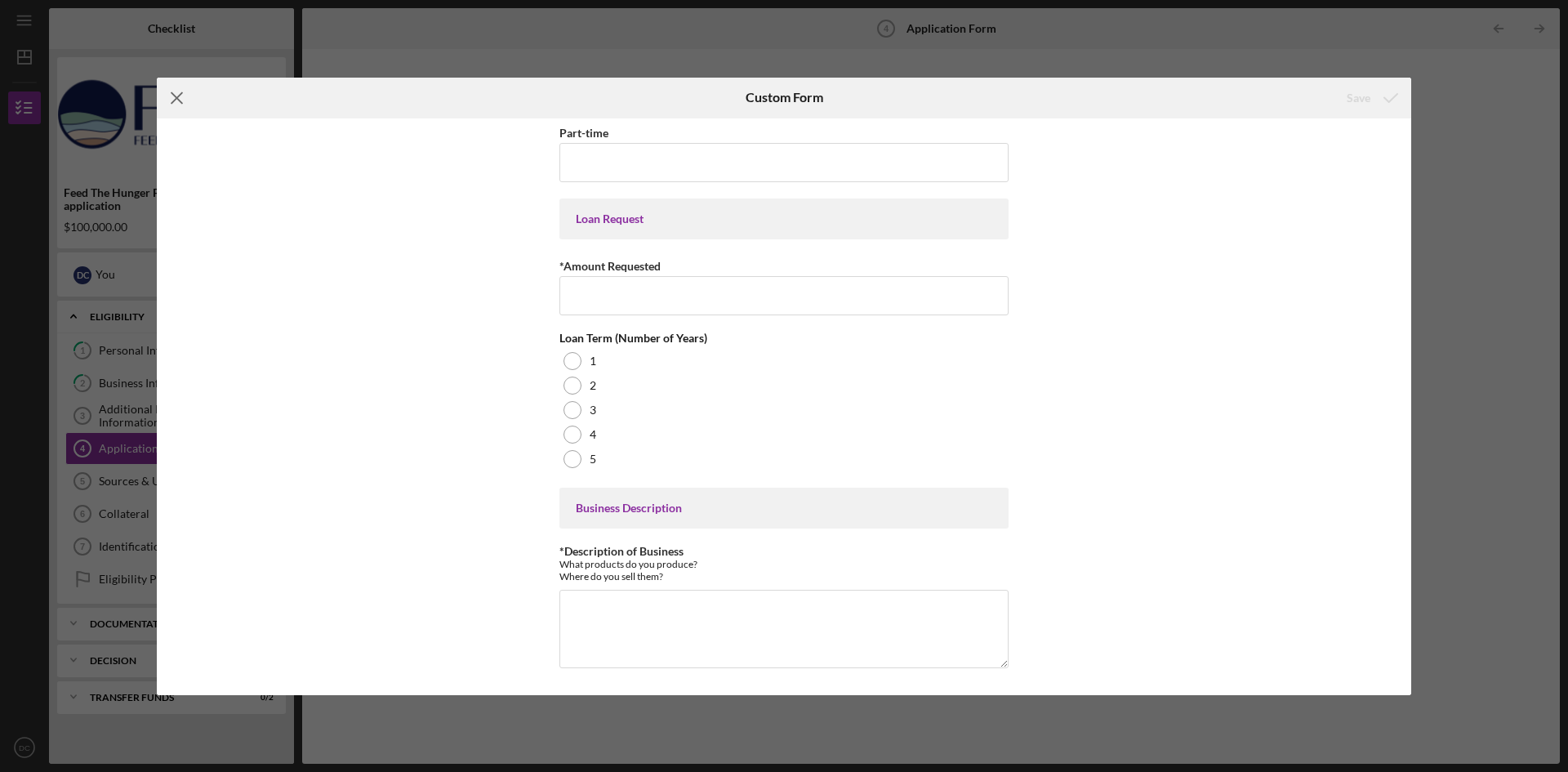
click at [181, 98] on icon "Icon/Menu Close" at bounding box center [177, 98] width 41 height 41
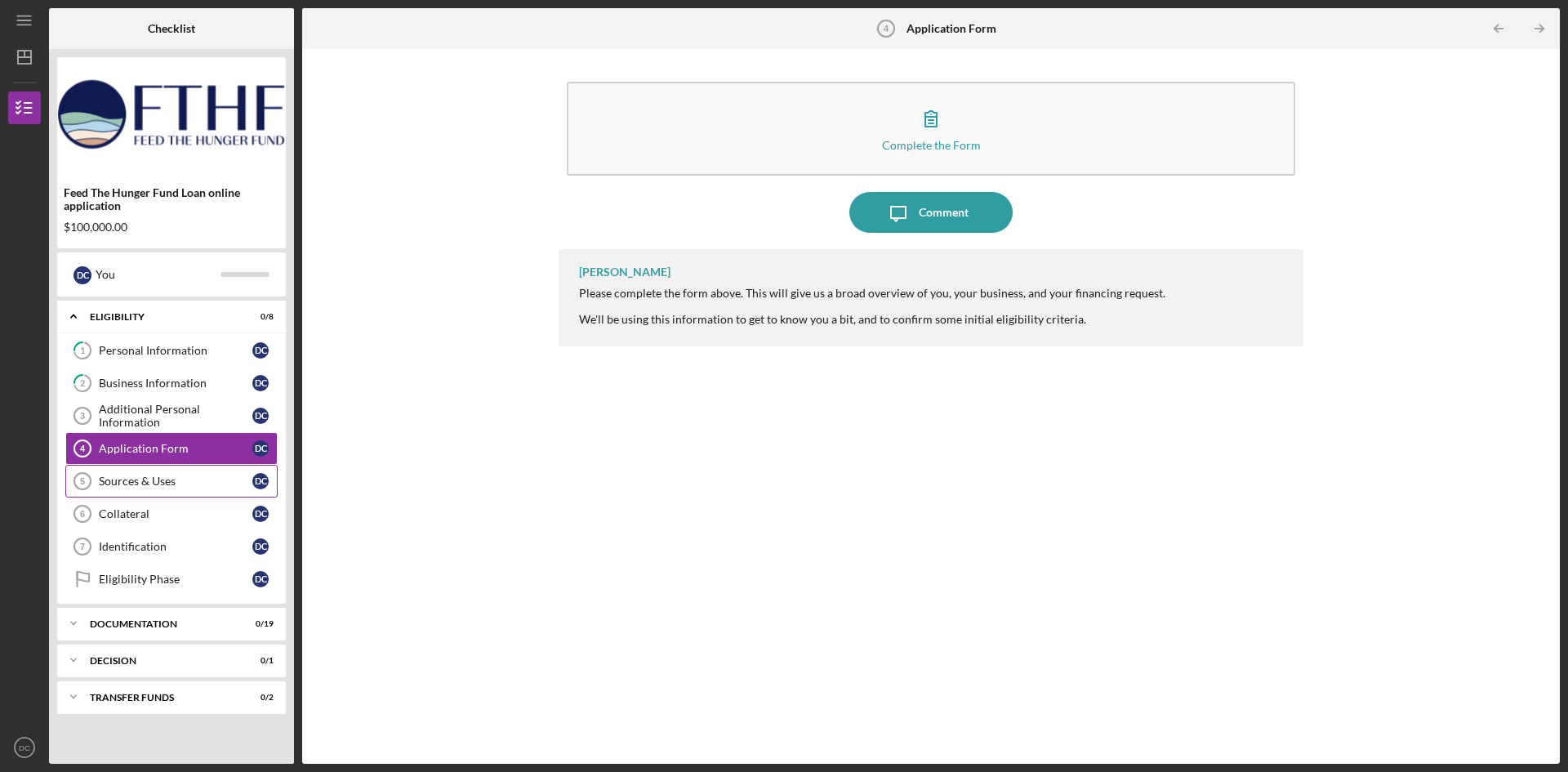
click at [110, 473] on link "Sources & Uses 5 Sources & Uses D C" at bounding box center [171, 481] width 212 height 33
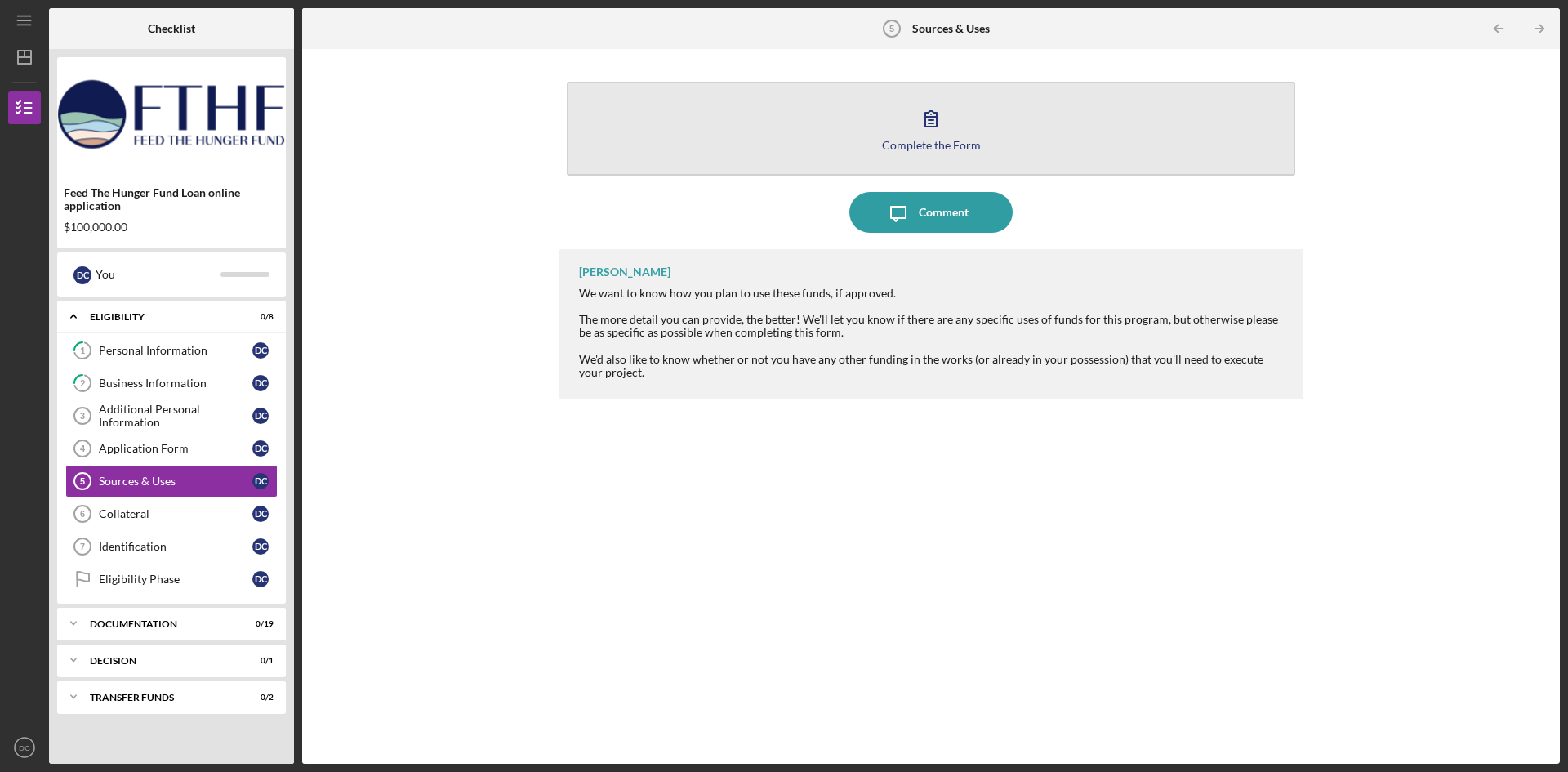
click at [948, 150] on div "Complete the Form" at bounding box center [931, 145] width 99 height 12
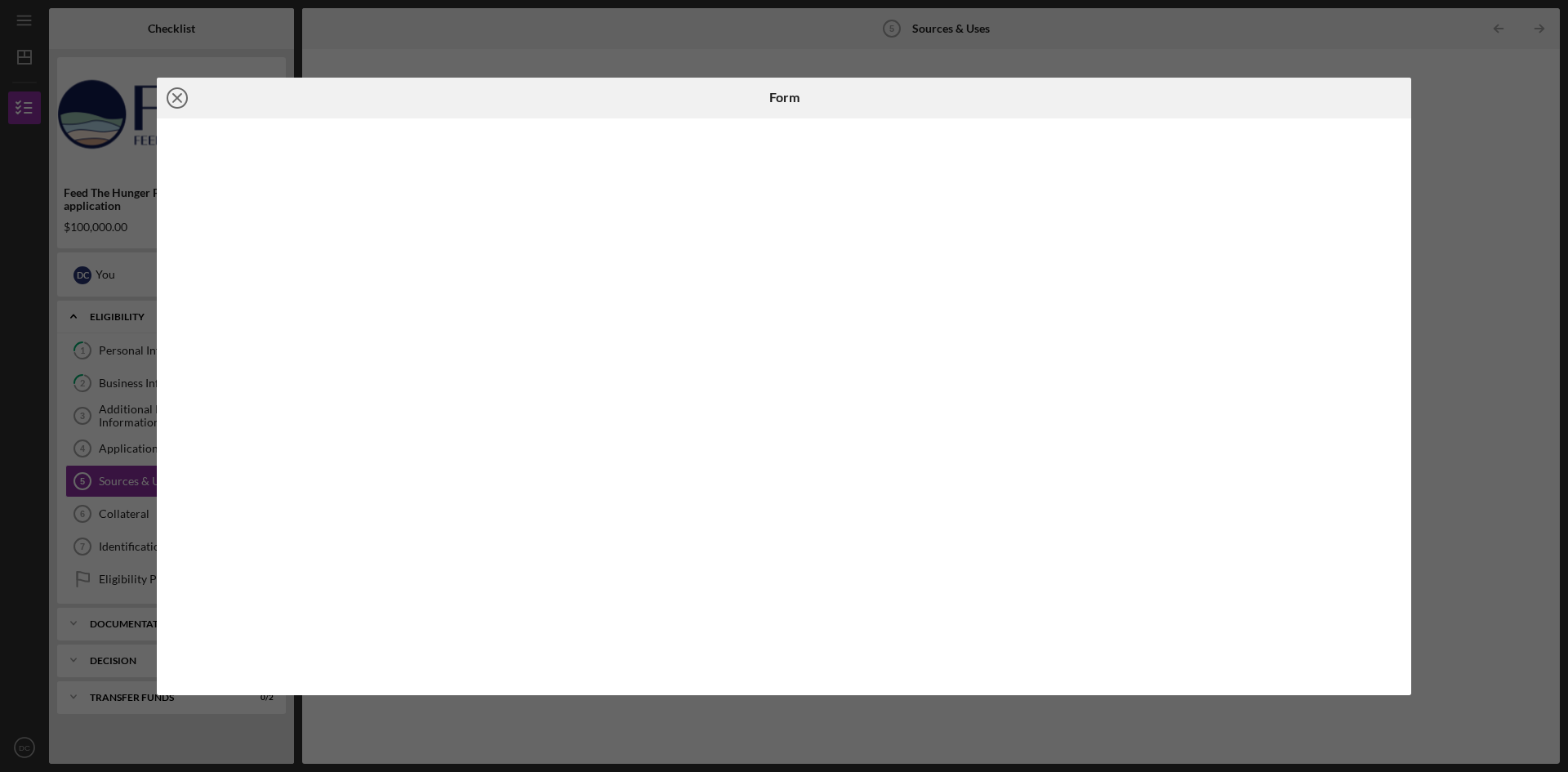
click at [182, 101] on icon "Icon/Close" at bounding box center [177, 98] width 41 height 41
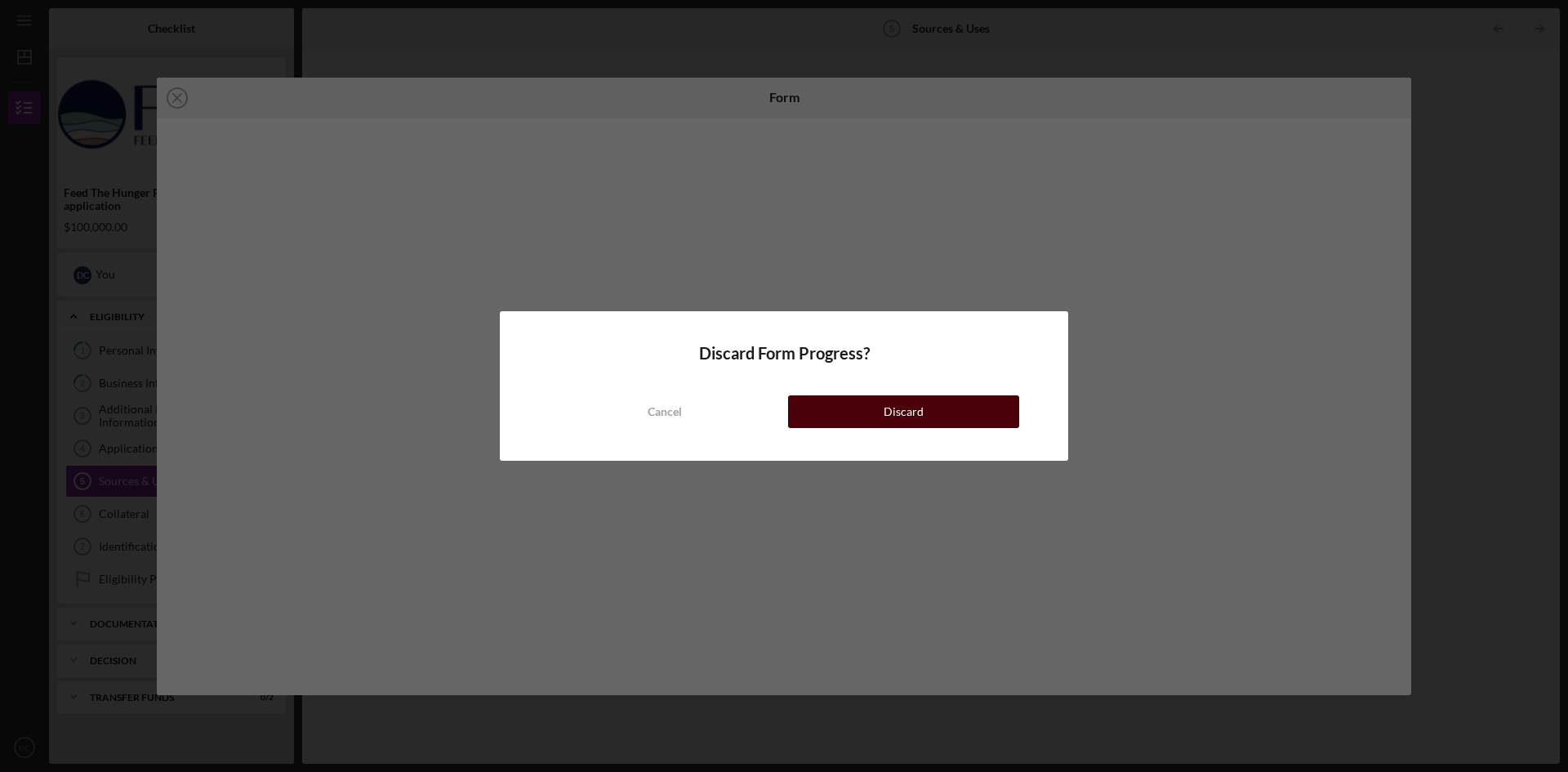
click at [875, 413] on button "Discard" at bounding box center [903, 412] width 231 height 33
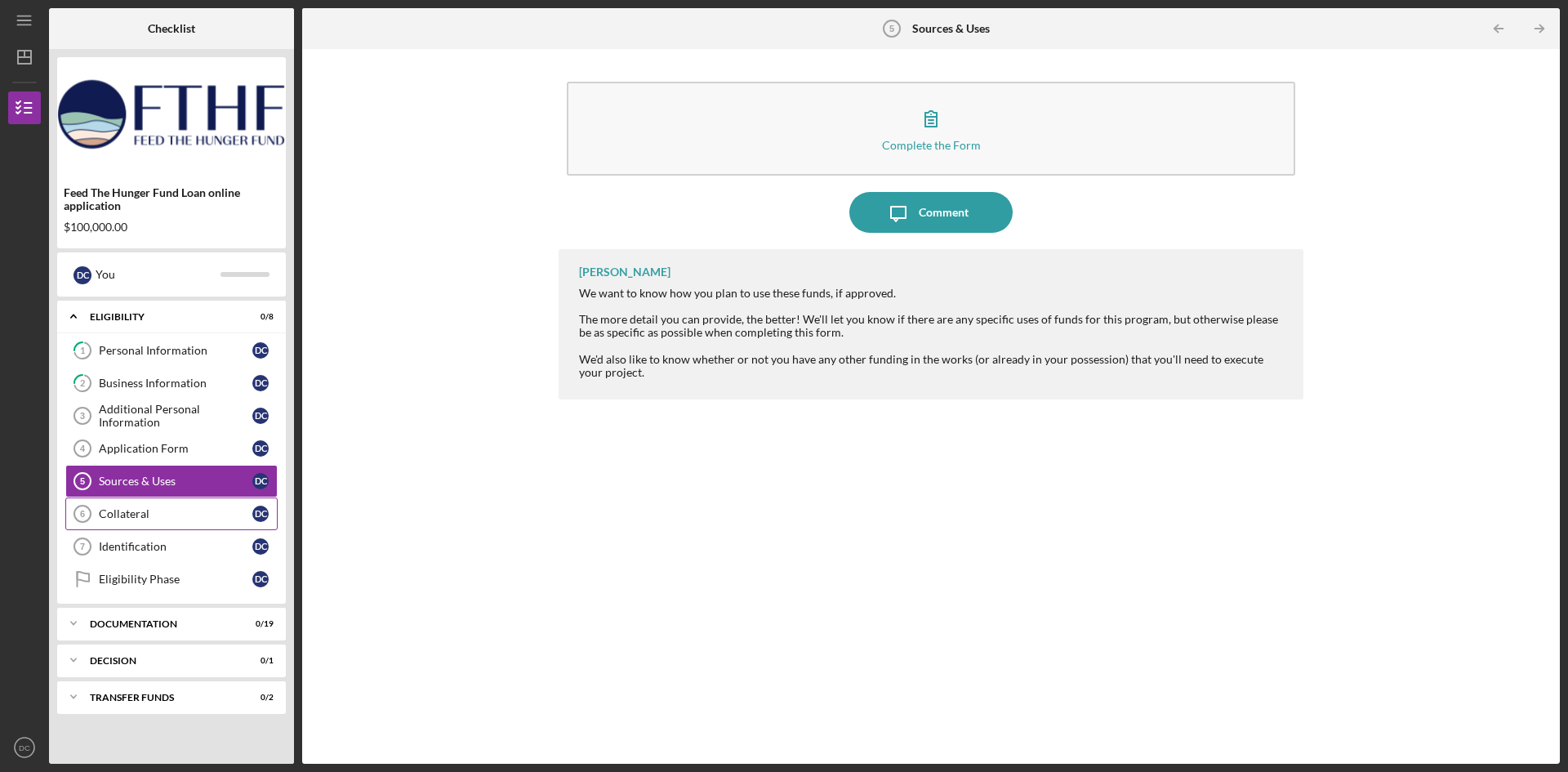
click at [161, 511] on div "Collateral" at bounding box center [175, 513] width 154 height 13
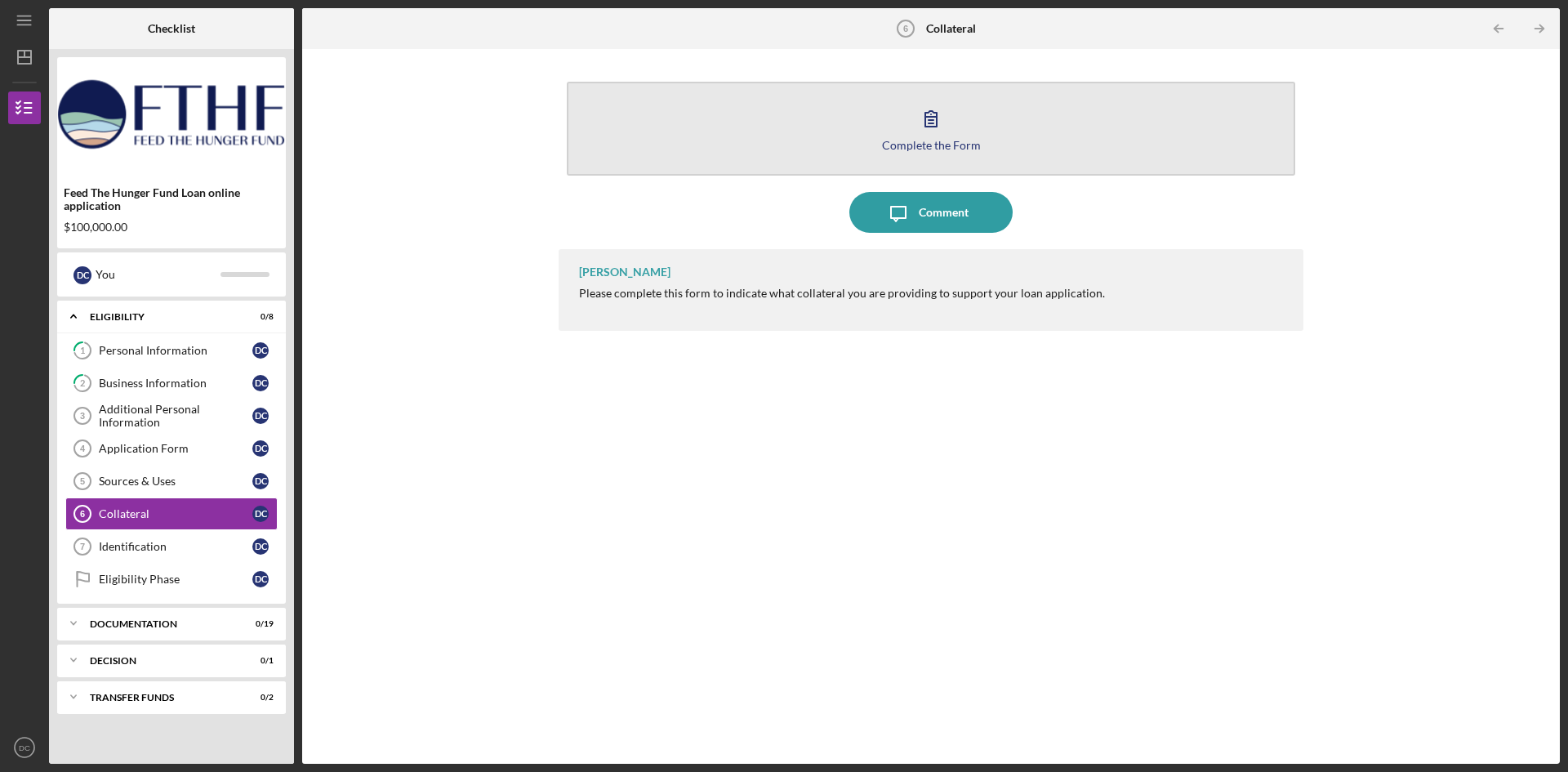
click at [910, 118] on button "Complete the Form Form" at bounding box center [930, 128] width 728 height 94
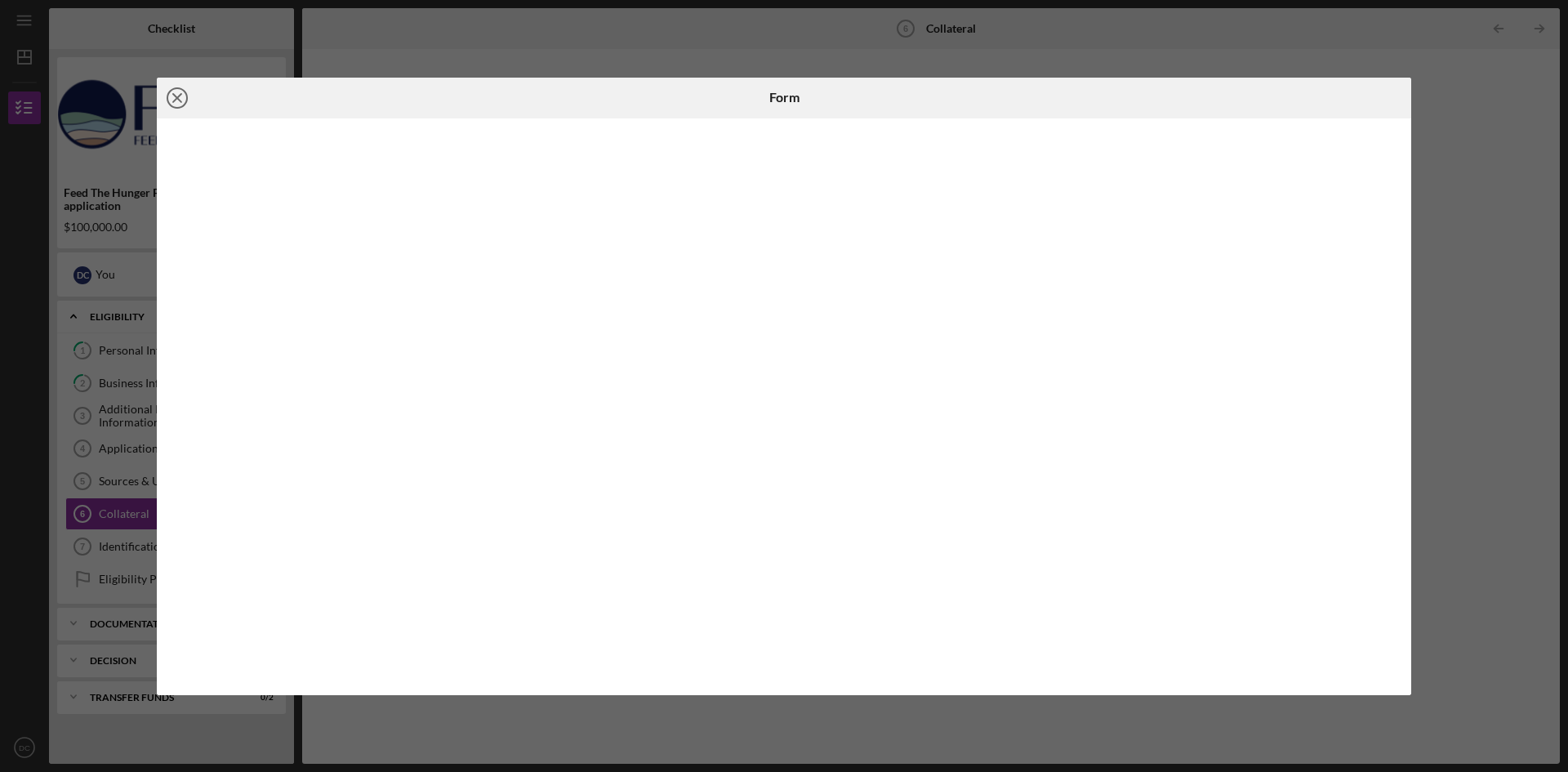
click at [182, 88] on icon "Icon/Close" at bounding box center [177, 98] width 41 height 41
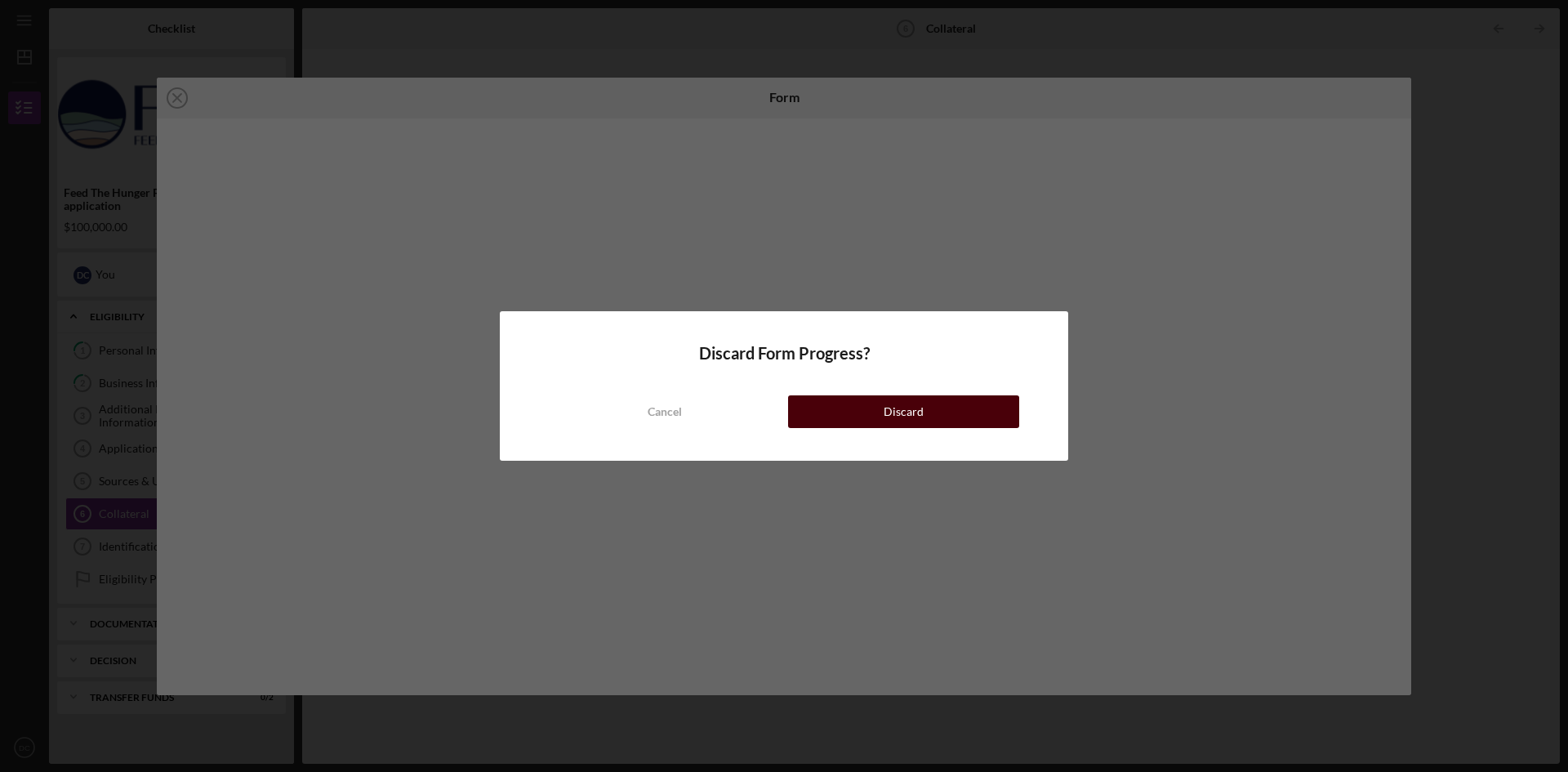
click at [834, 413] on button "Discard" at bounding box center [903, 412] width 231 height 33
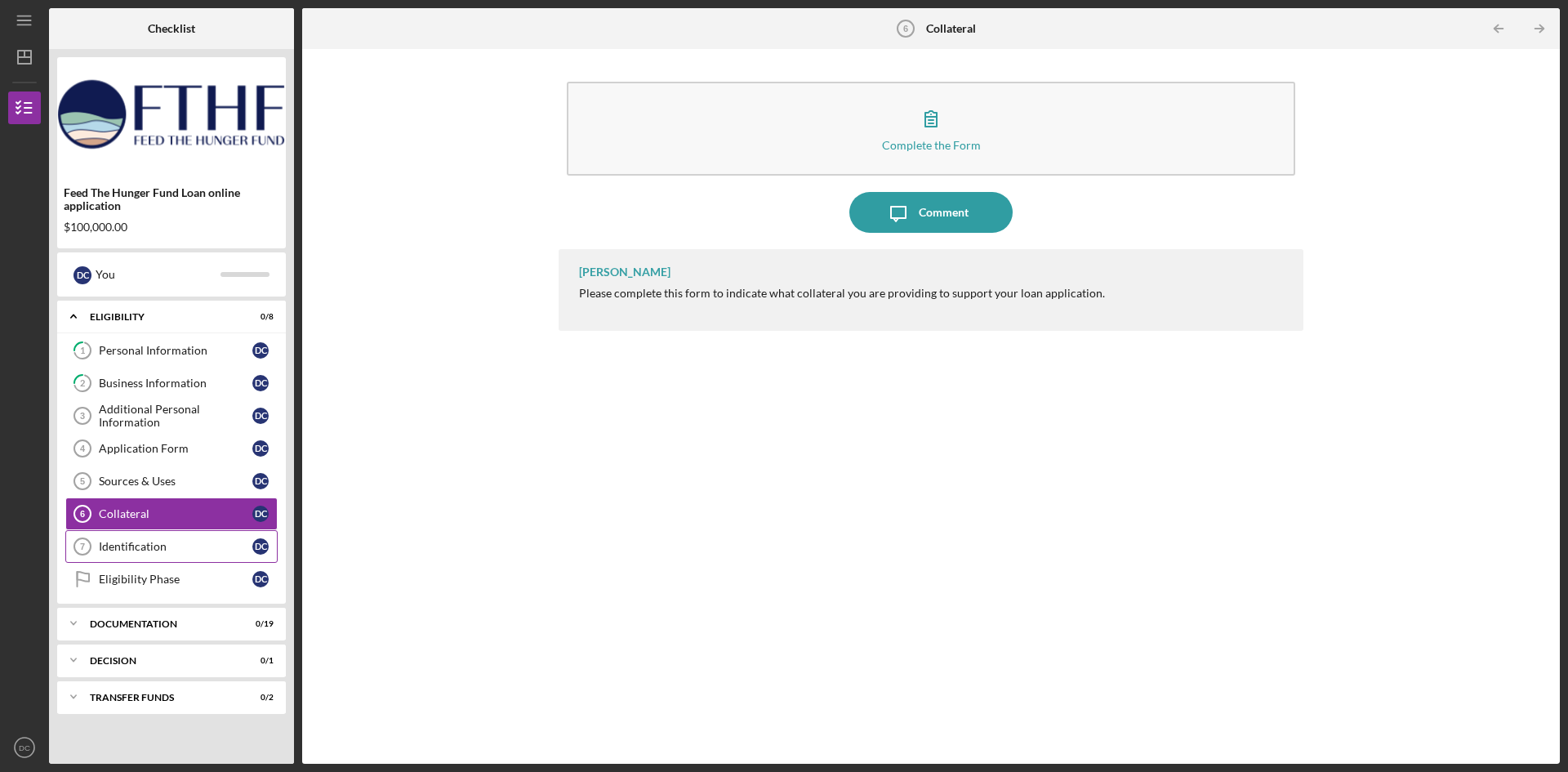
click at [111, 544] on div "Identification" at bounding box center [175, 546] width 154 height 13
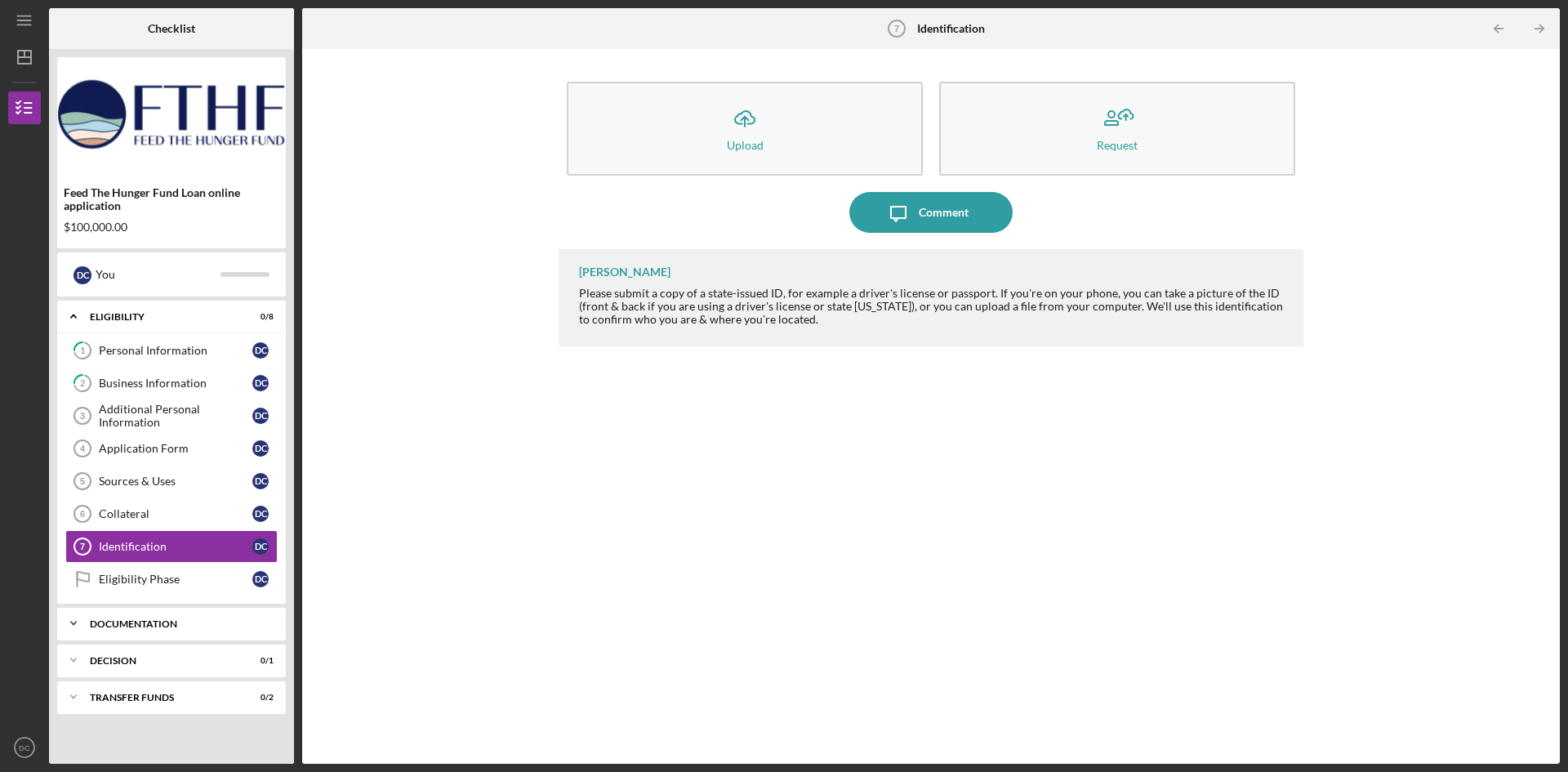
click at [188, 631] on div "Icon/Expander Documentation 0 / 19" at bounding box center [172, 623] width 229 height 33
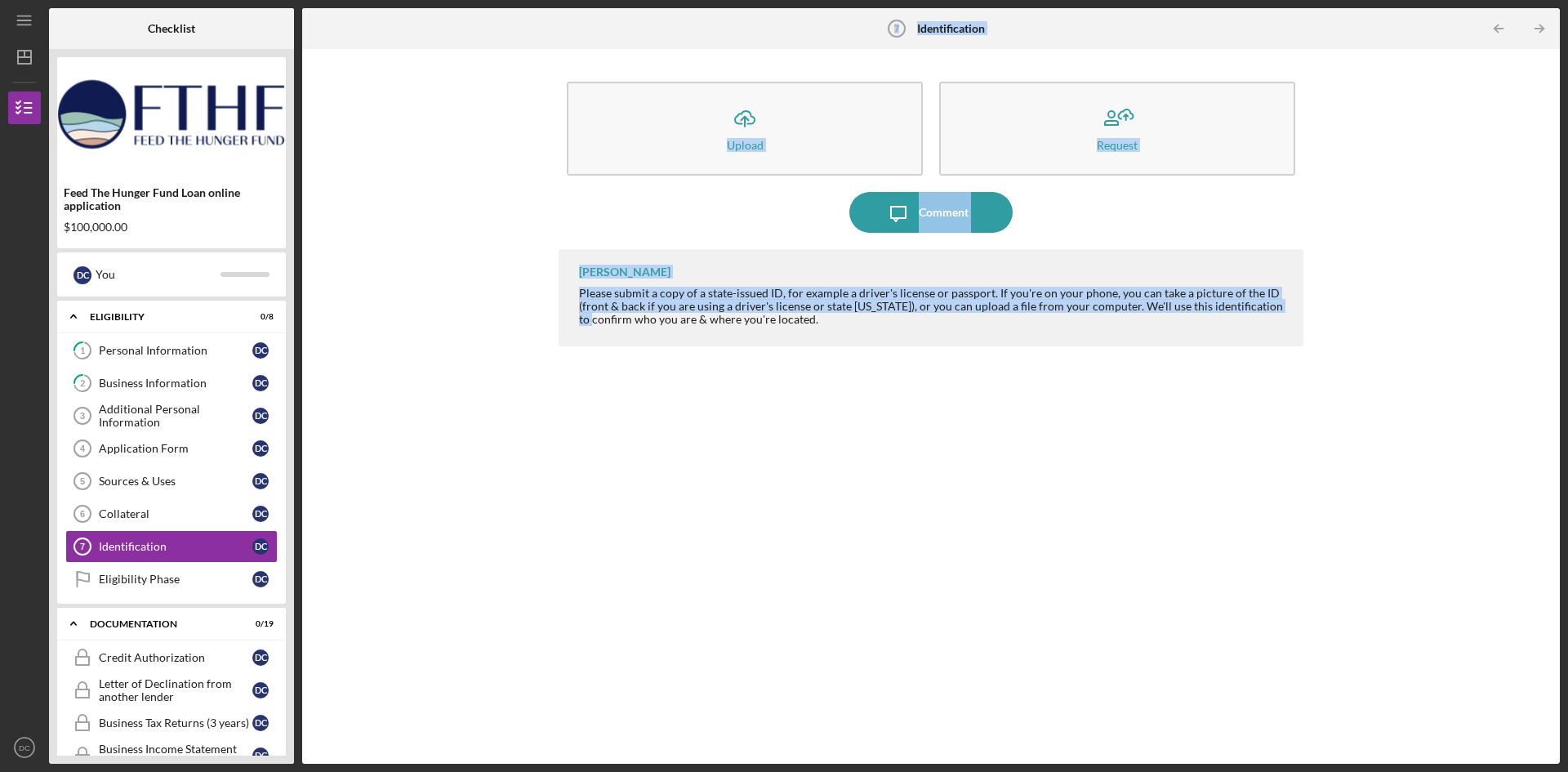
drag, startPoint x: 292, startPoint y: 581, endPoint x: 346, endPoint y: 810, distance: 235.3
click at [346, 771] on html "Icon/Menu Identification 7 Identification Checklist Feed The Hunger Fund Loan o…" at bounding box center [784, 386] width 1568 height 772
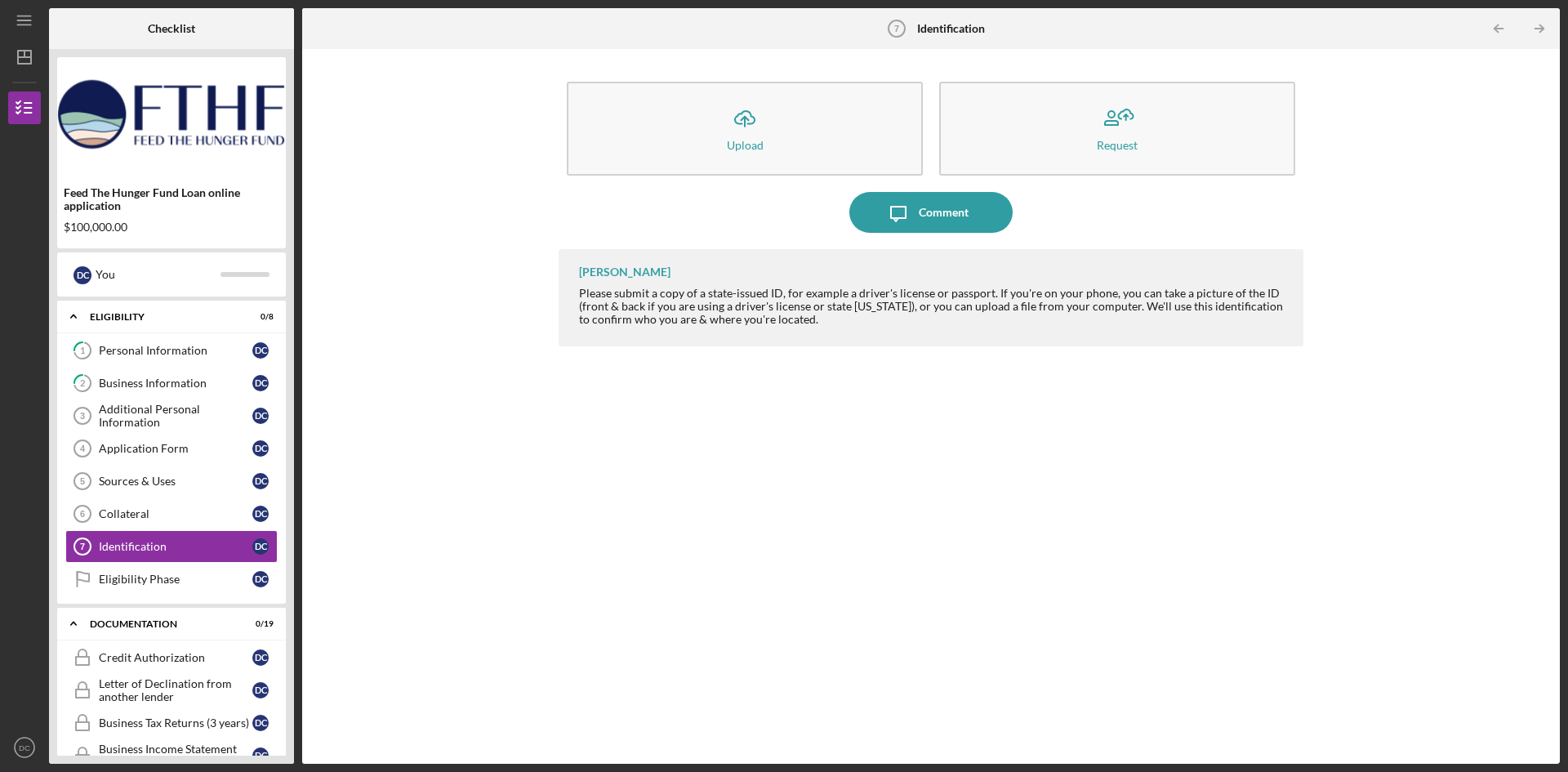
drag, startPoint x: 1525, startPoint y: 347, endPoint x: 1529, endPoint y: 634, distance: 287.0
click at [1529, 634] on div "Icon/Upload Upload Request Icon/Message Comment [PERSON_NAME] Please submit a c…" at bounding box center [931, 407] width 1241 height 698
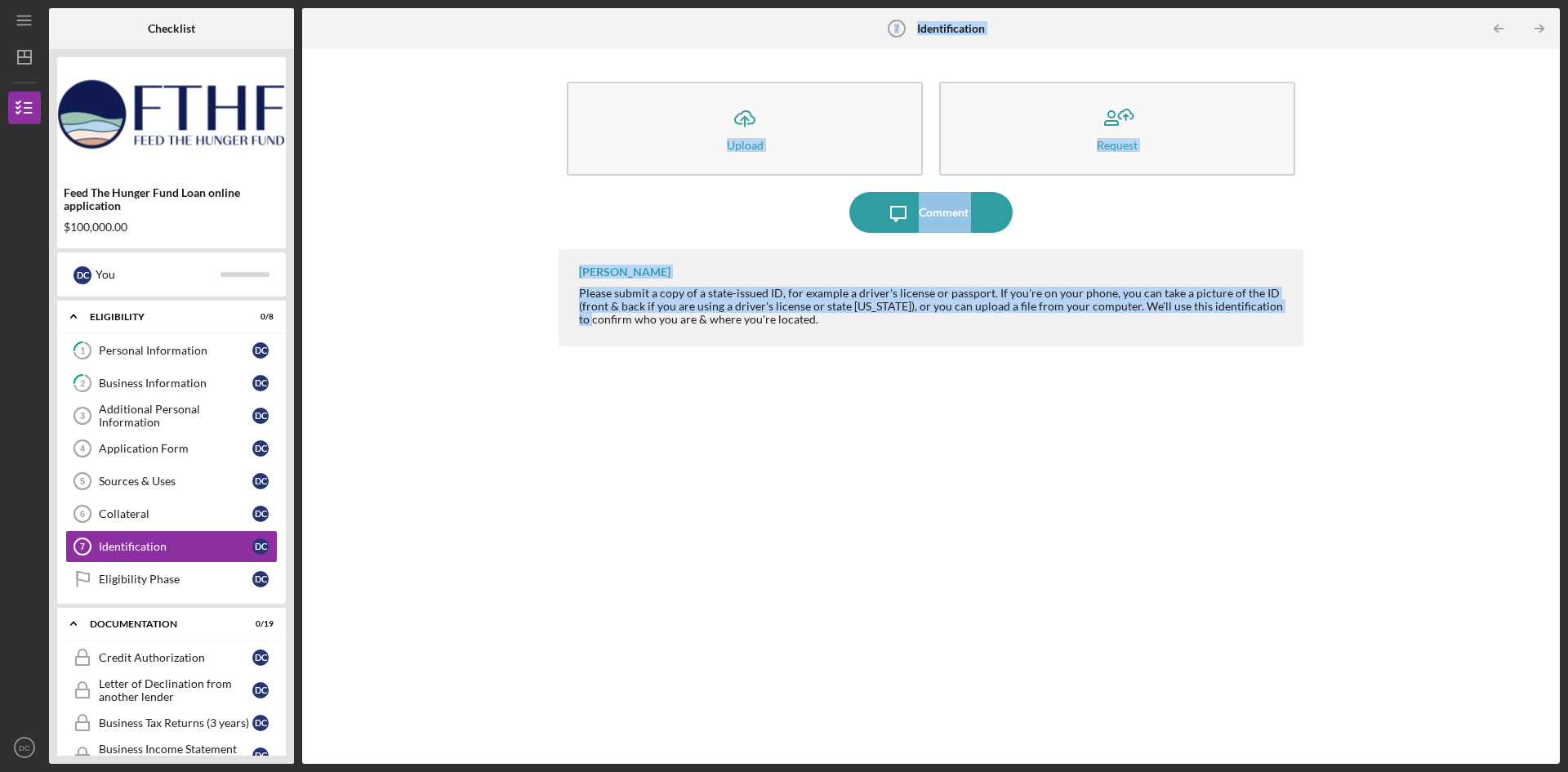
drag, startPoint x: 296, startPoint y: 329, endPoint x: 305, endPoint y: 439, distance: 110.4
click at [305, 439] on div "Checklist Feed The Hunger Fund Loan online application $100,000.00 D C You Icon…" at bounding box center [805, 386] width 1511 height 756
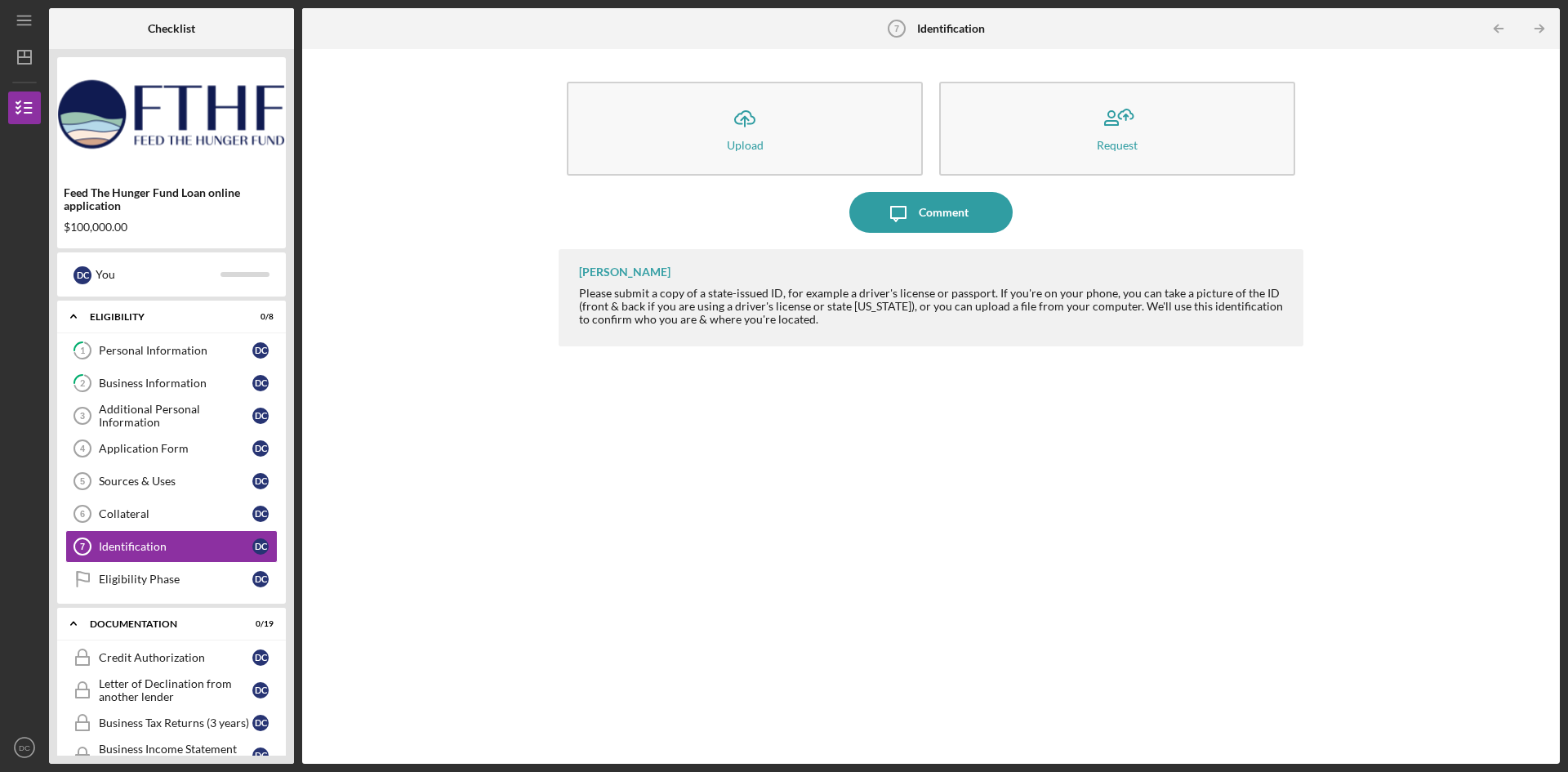
drag, startPoint x: 288, startPoint y: 554, endPoint x: 294, endPoint y: 673, distance: 119.2
click at [294, 673] on div "Checklist Feed The Hunger Fund Loan online application $100,000.00 D C You Icon…" at bounding box center [805, 386] width 1511 height 756
click at [84, 621] on icon "Icon/Expander" at bounding box center [74, 623] width 33 height 33
click at [144, 626] on div "Documentation" at bounding box center [178, 623] width 175 height 9
click at [128, 318] on div "Eligibility" at bounding box center [178, 316] width 175 height 9
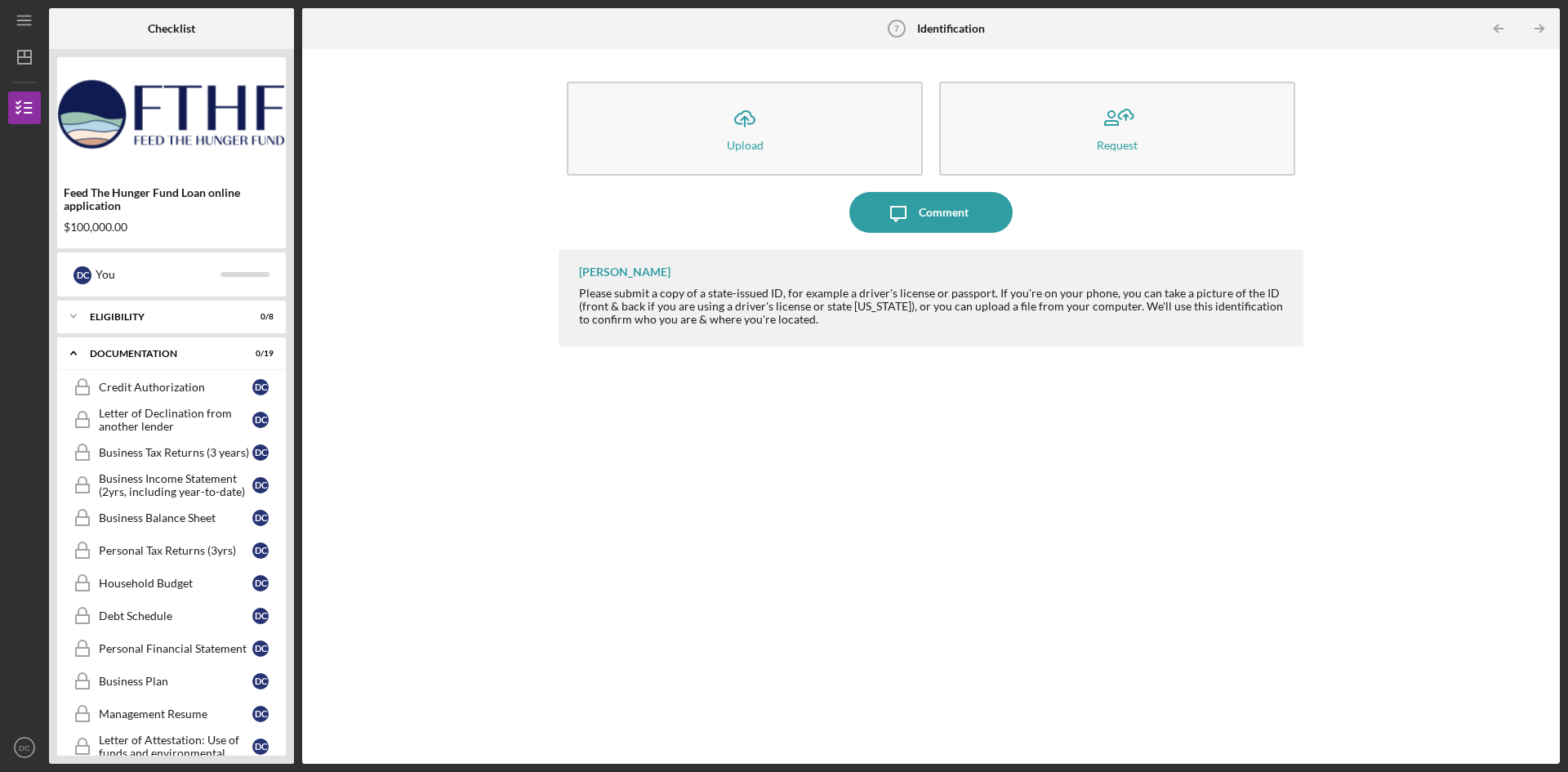
drag, startPoint x: 301, startPoint y: 713, endPoint x: 311, endPoint y: 758, distance: 46.1
click at [311, 758] on div "Checklist Feed The Hunger Fund Loan online application $100,000.00 D C You Icon…" at bounding box center [805, 386] width 1511 height 756
click at [133, 590] on div "Household Budget" at bounding box center [175, 583] width 154 height 13
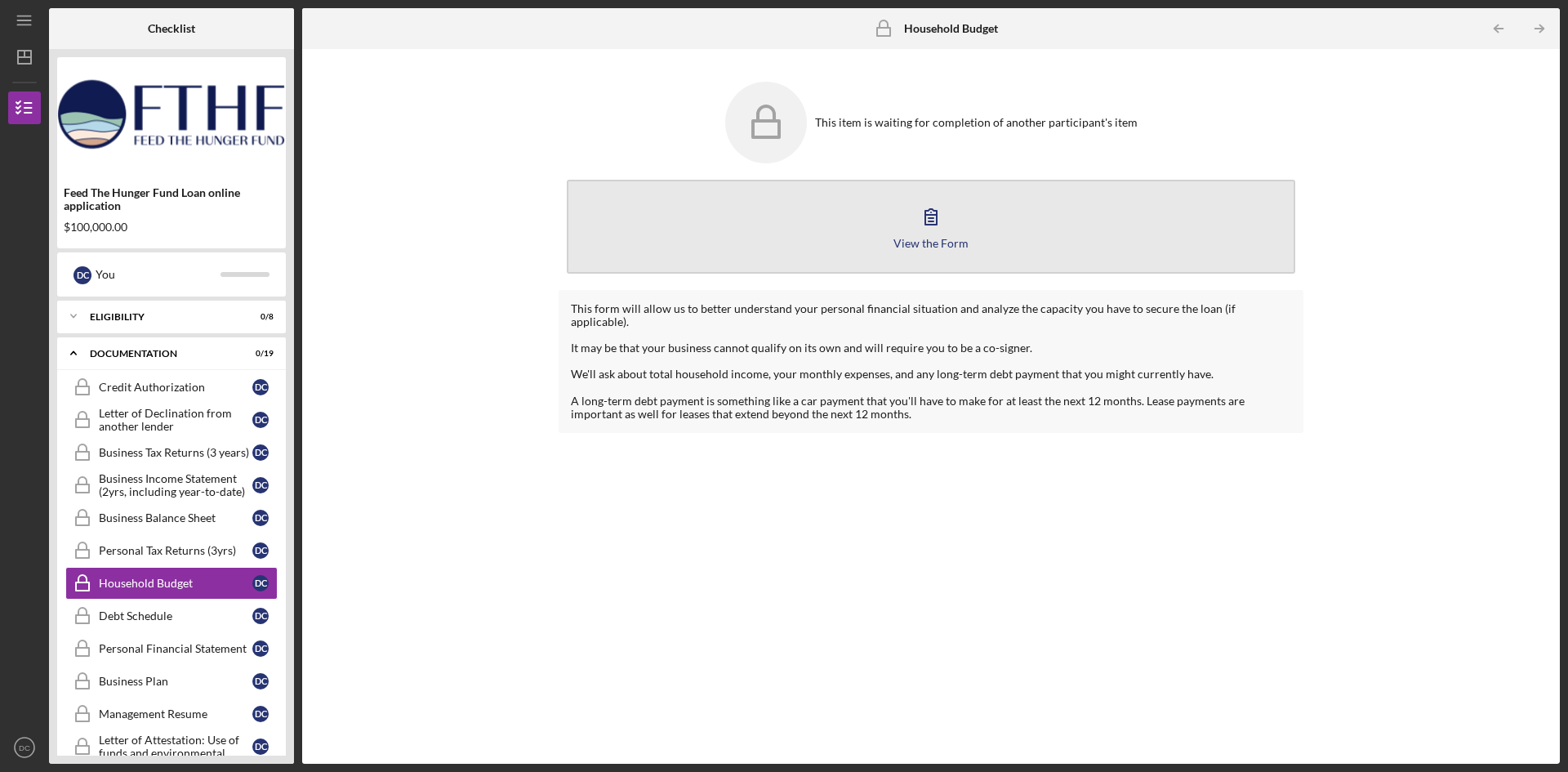
click at [907, 229] on button "View the Form Form" at bounding box center [930, 226] width 728 height 94
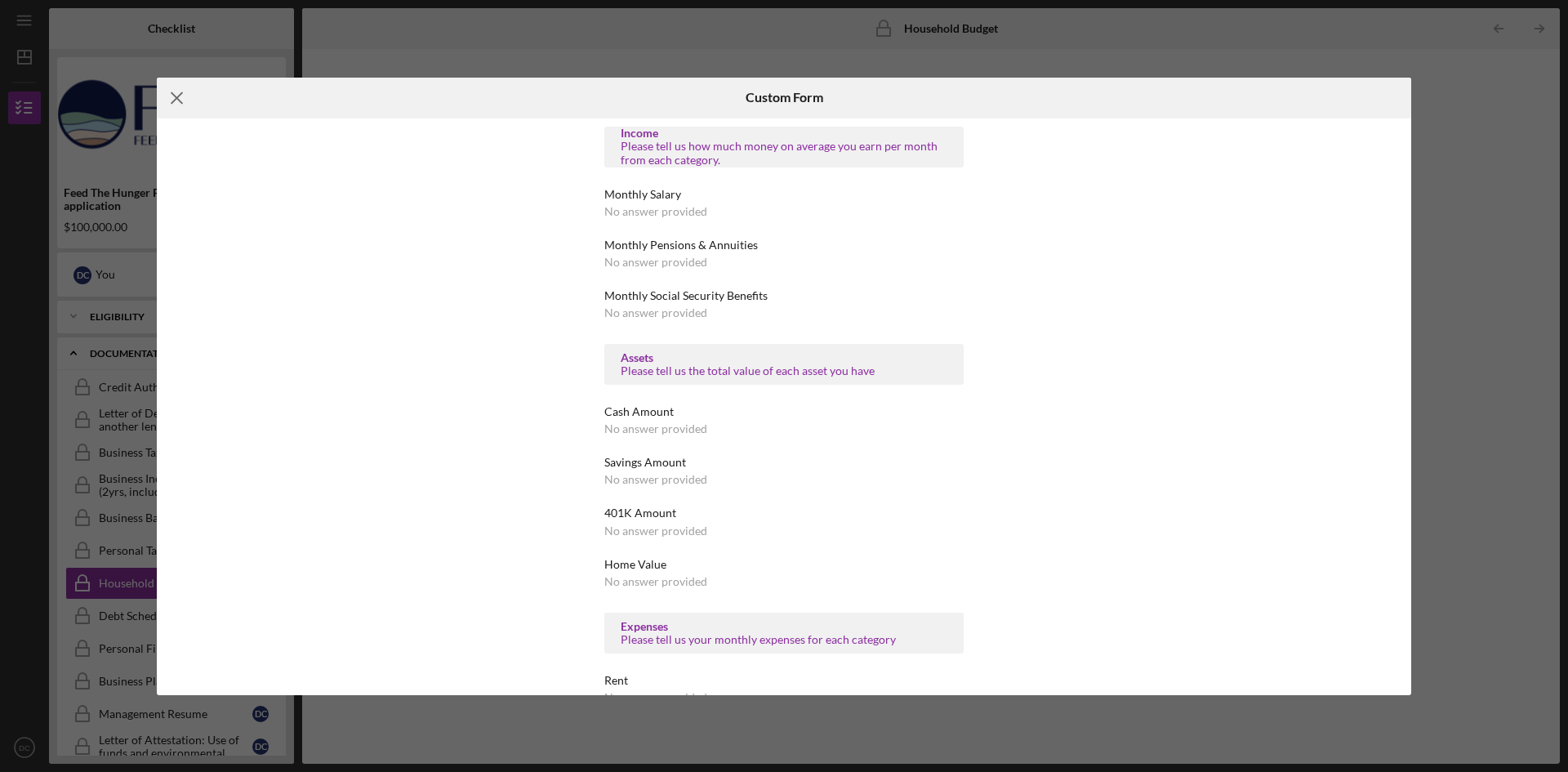
click at [174, 99] on icon "Icon/Menu Close" at bounding box center [177, 98] width 41 height 41
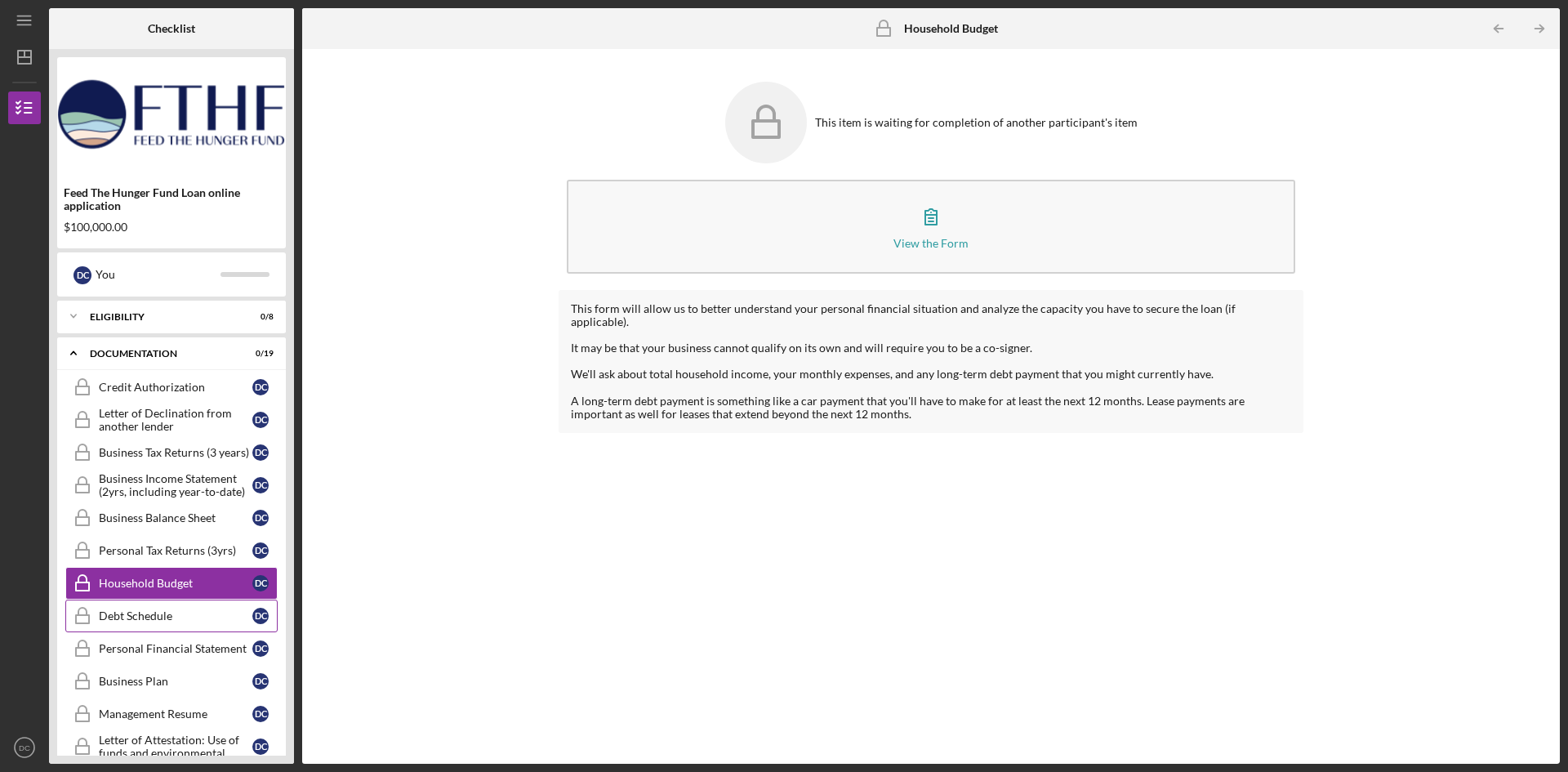
click at [145, 618] on div "Debt Schedule" at bounding box center [175, 616] width 154 height 13
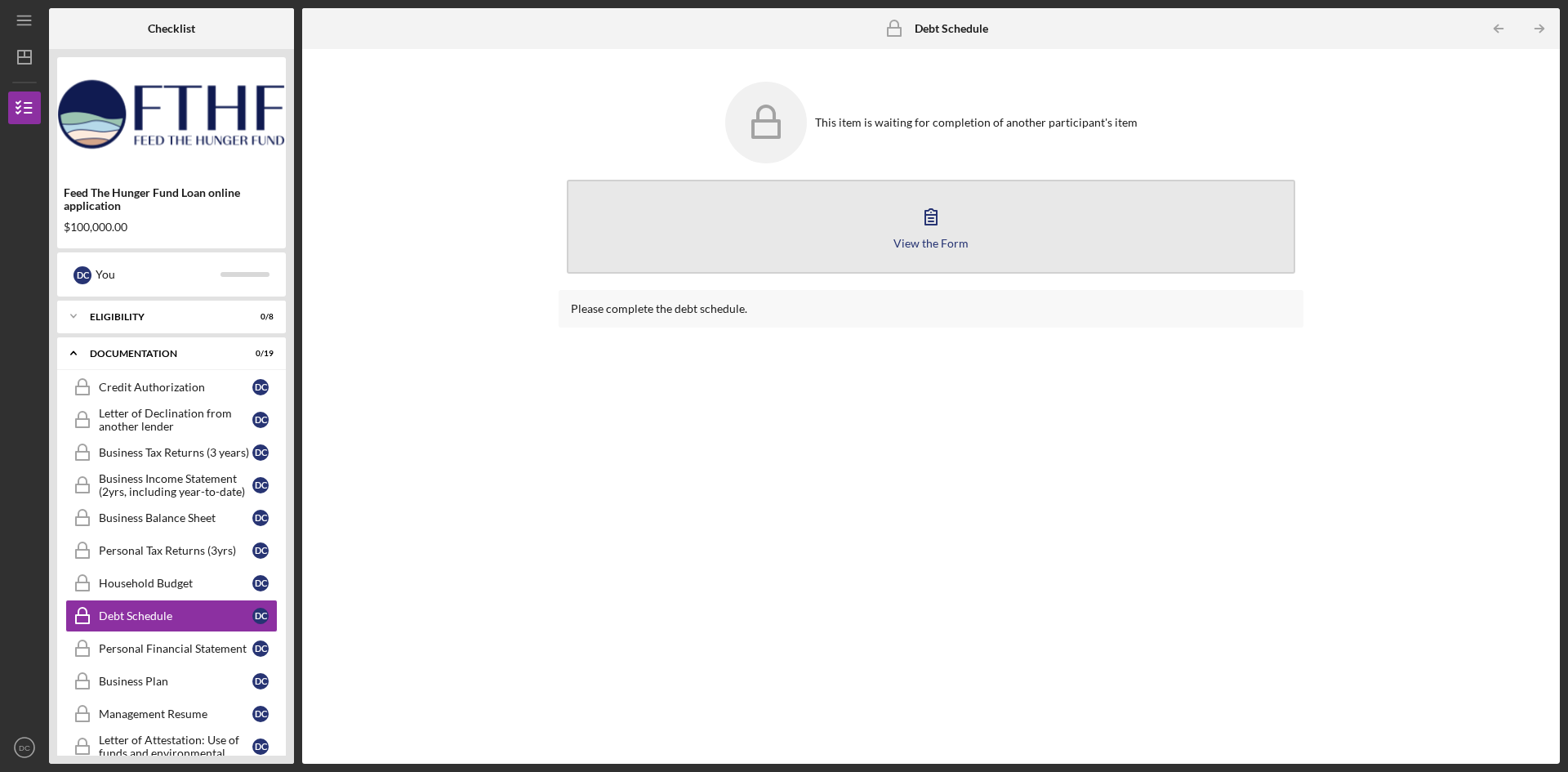
click at [950, 229] on icon "button" at bounding box center [931, 217] width 41 height 41
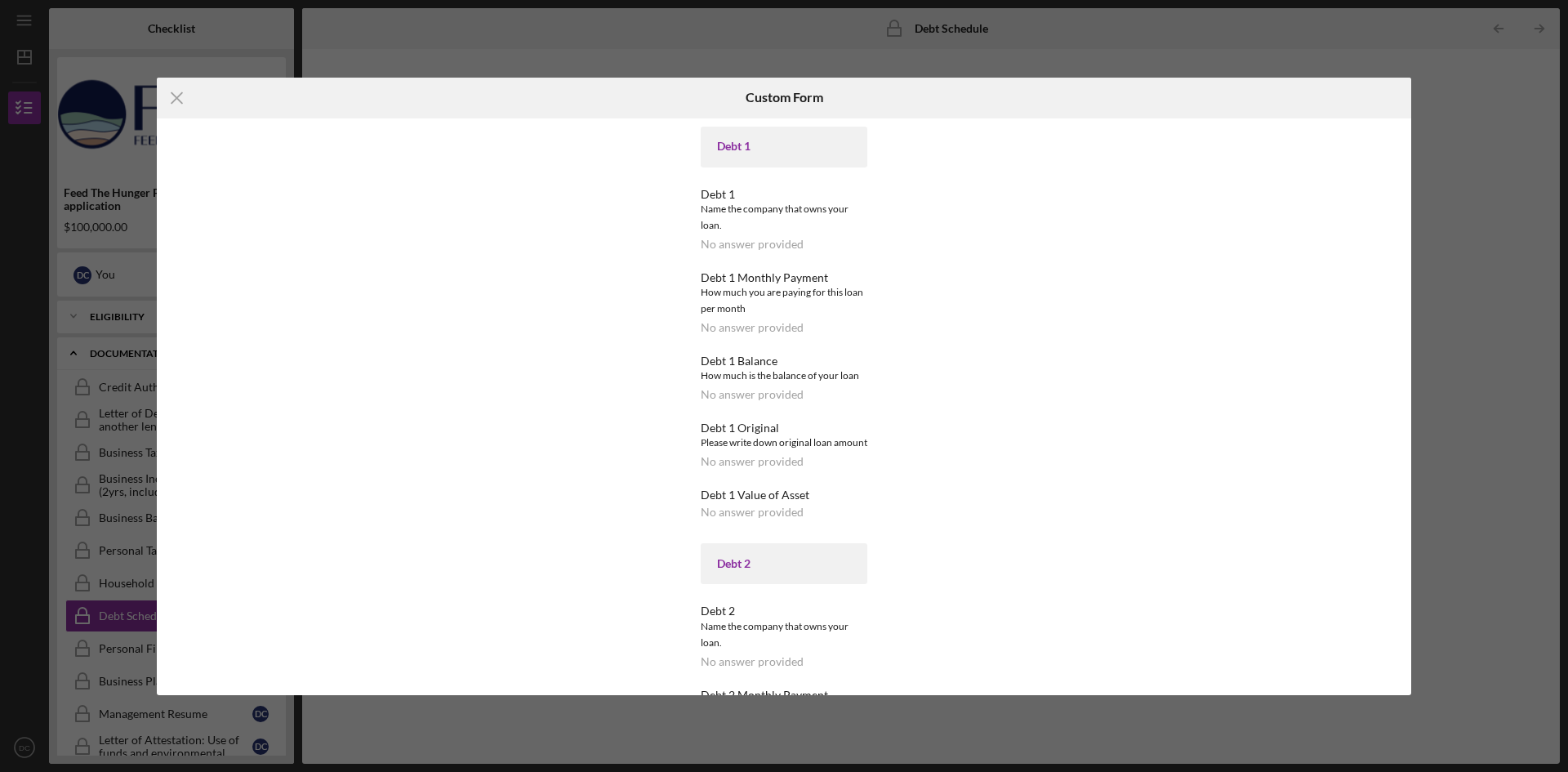
click at [549, 294] on div "Debt 1 Debt 1 Name the company that owns your loan. No answer provided Debt 1 M…" at bounding box center [783, 407] width 1254 height 577
click at [168, 93] on icon "Icon/Menu Close" at bounding box center [177, 98] width 41 height 41
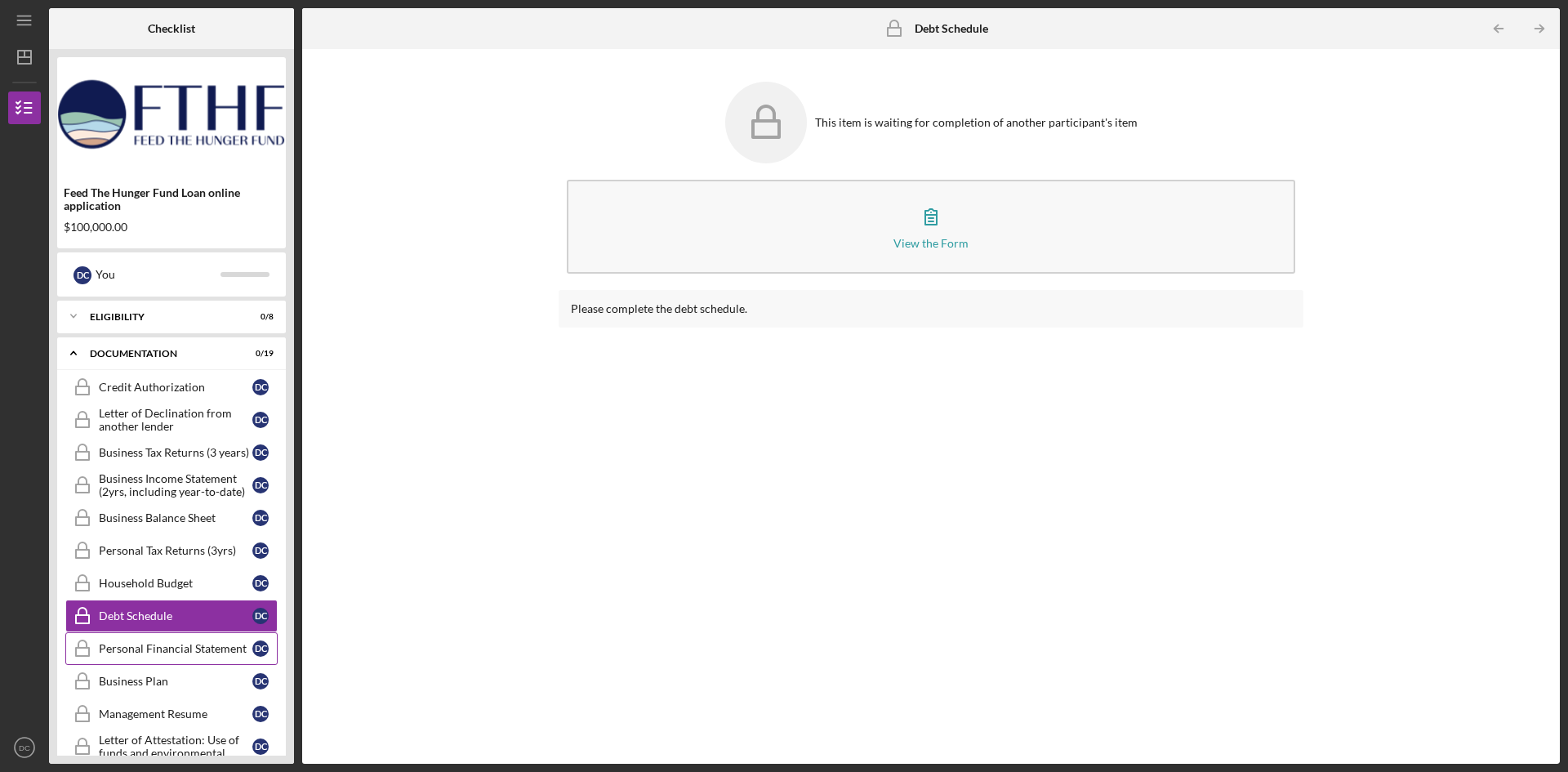
click at [180, 641] on link "Personal Financial Statement Personal Financial Statement D C" at bounding box center [171, 648] width 212 height 33
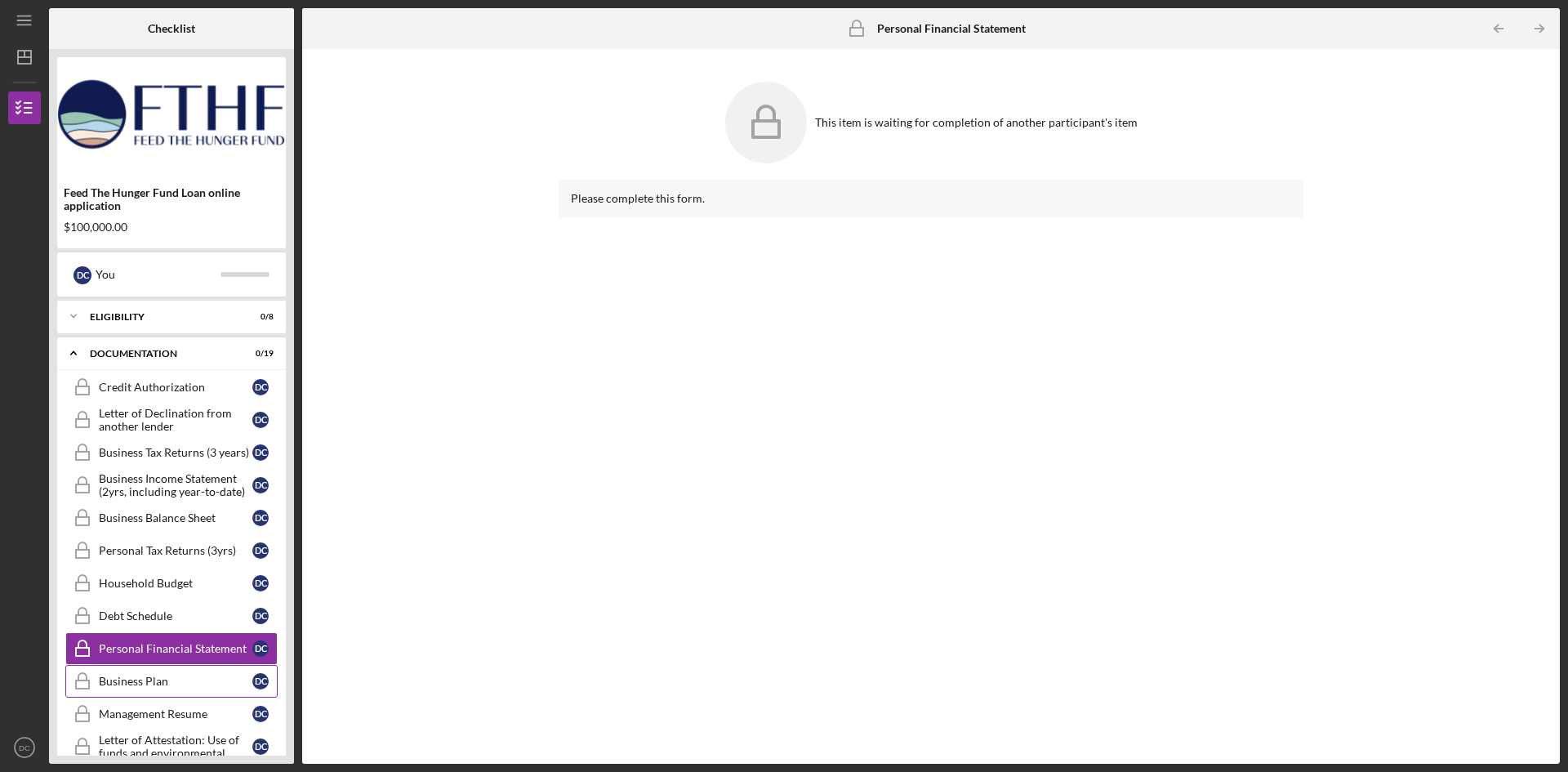
click at [113, 670] on link "Business Plan Business Plan D C" at bounding box center [171, 681] width 212 height 33
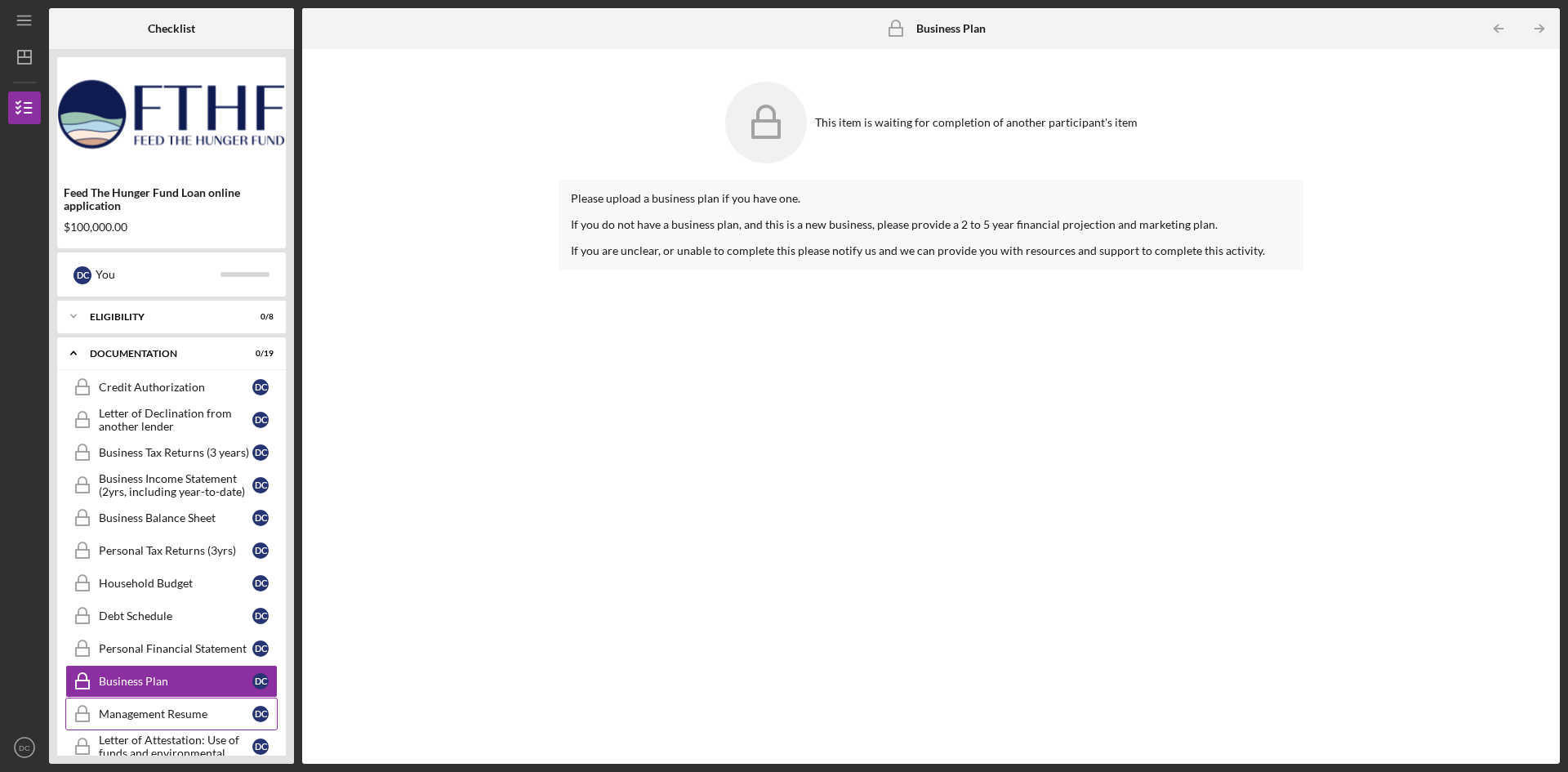
click at [123, 714] on div "Management Resume" at bounding box center [175, 714] width 154 height 13
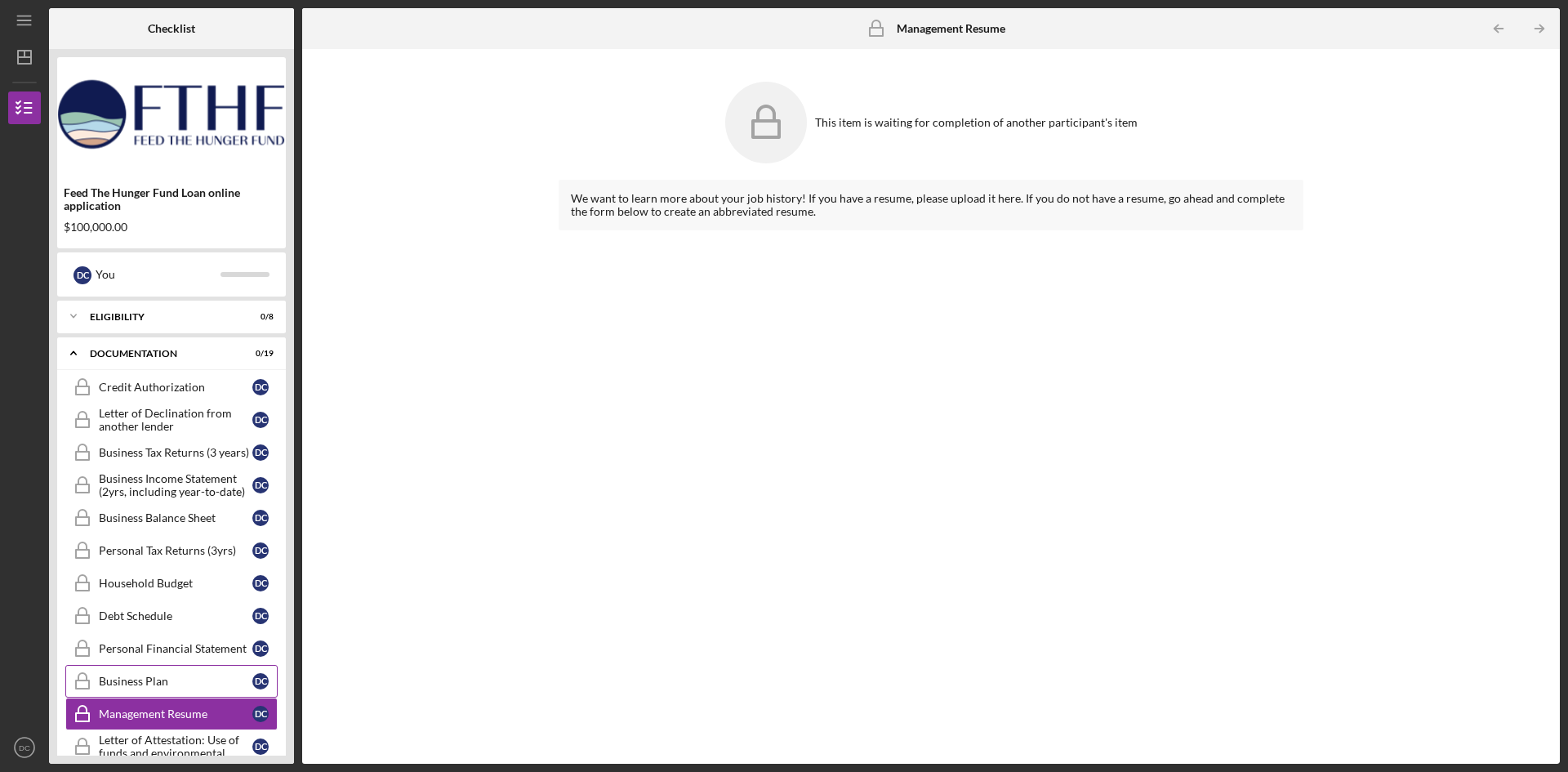
click at [137, 682] on div "Business Plan" at bounding box center [175, 681] width 154 height 13
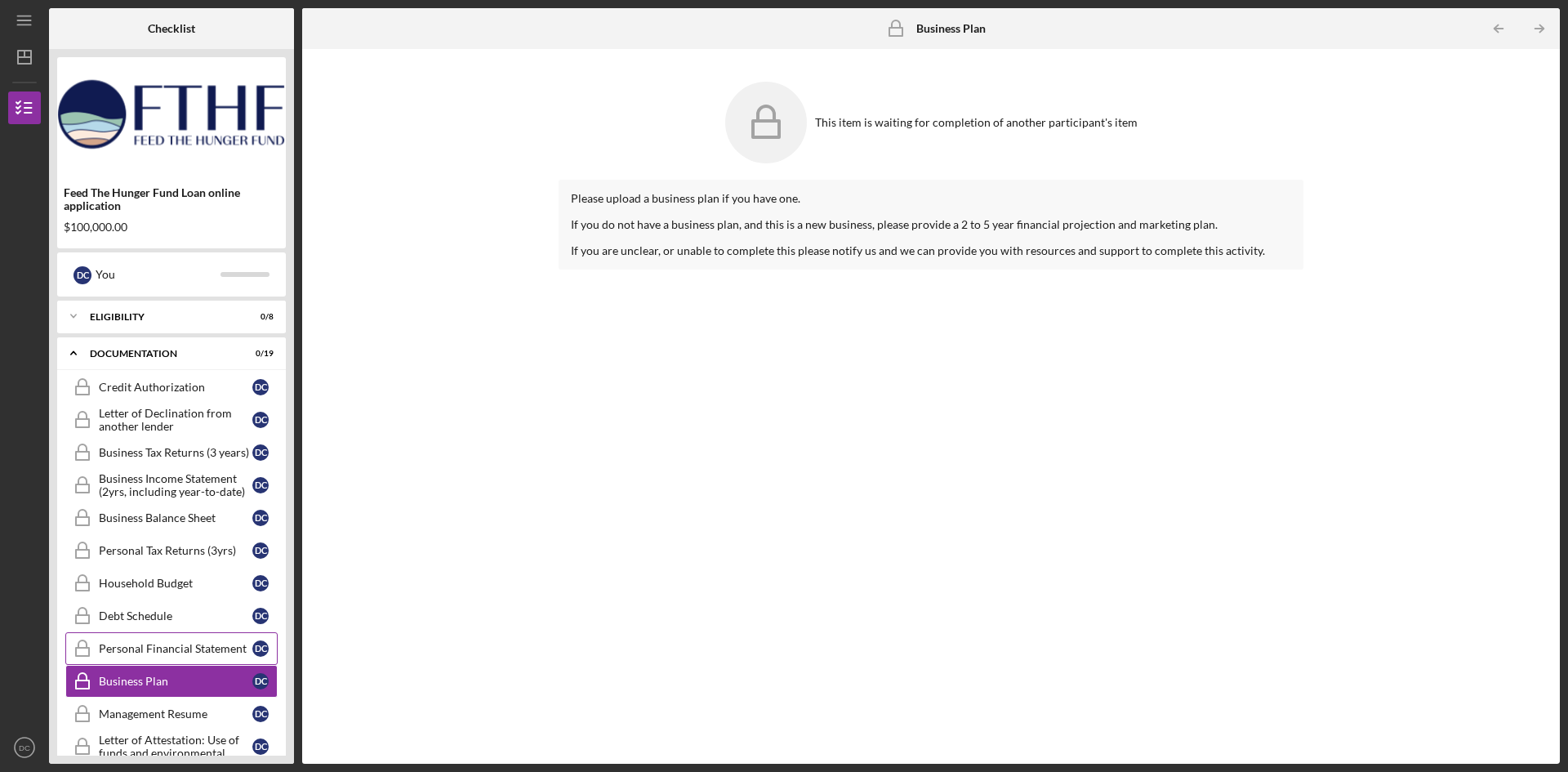
click at [210, 653] on div "Personal Financial Statement" at bounding box center [175, 648] width 154 height 13
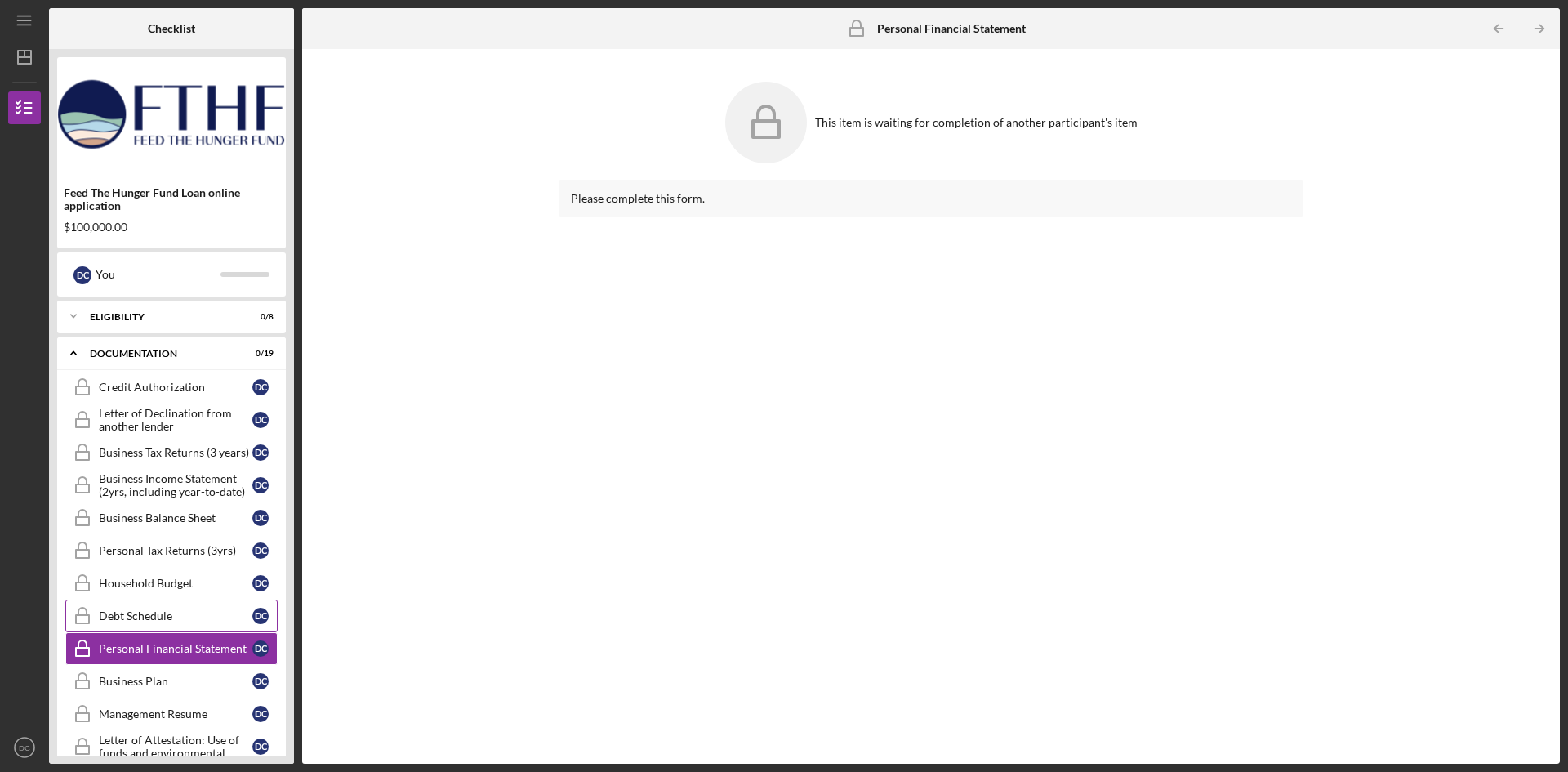
click at [155, 616] on div "Debt Schedule" at bounding box center [175, 616] width 154 height 13
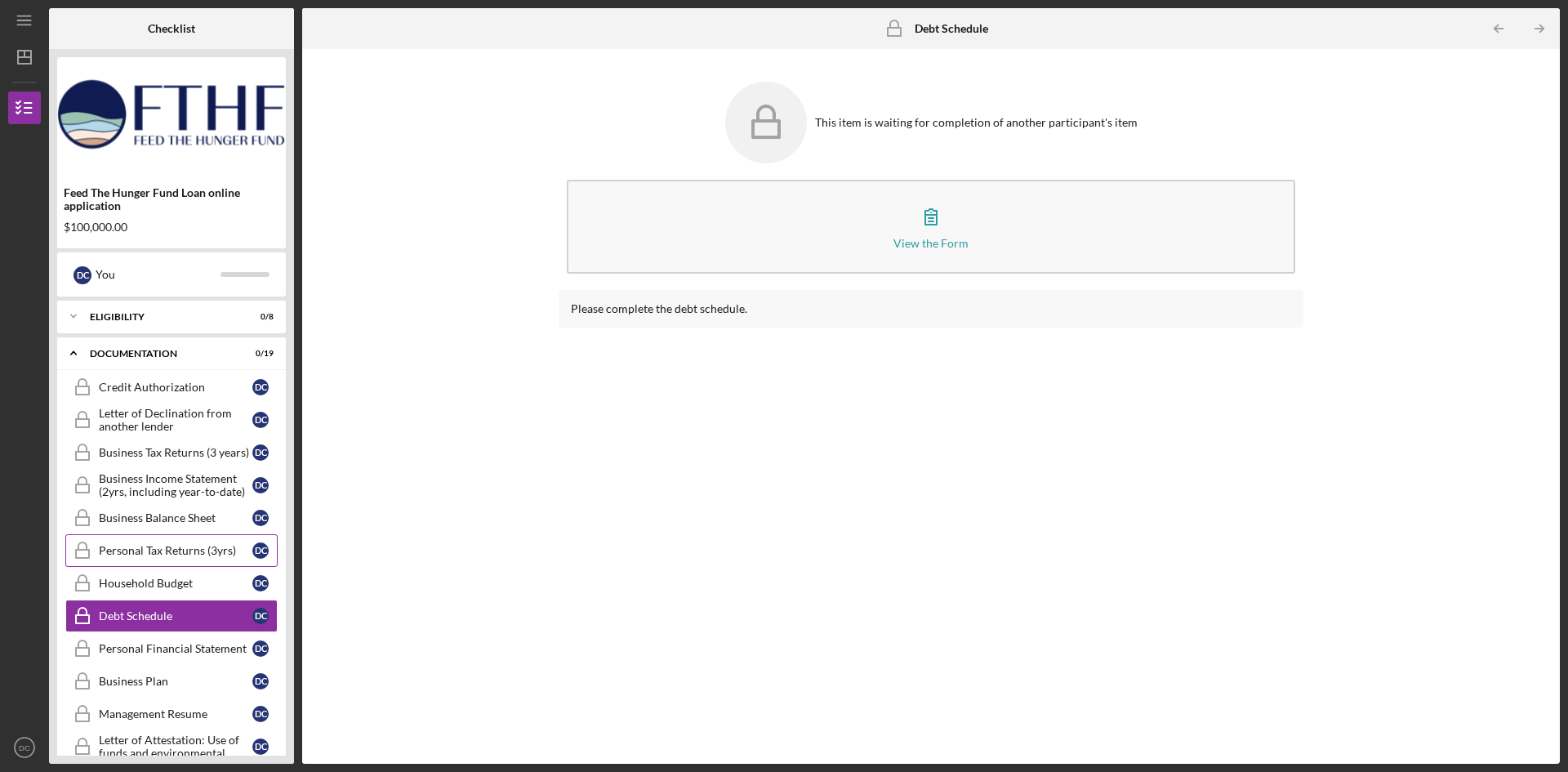
click at [154, 555] on div "Personal Tax Returns (3yrs)" at bounding box center [175, 550] width 154 height 13
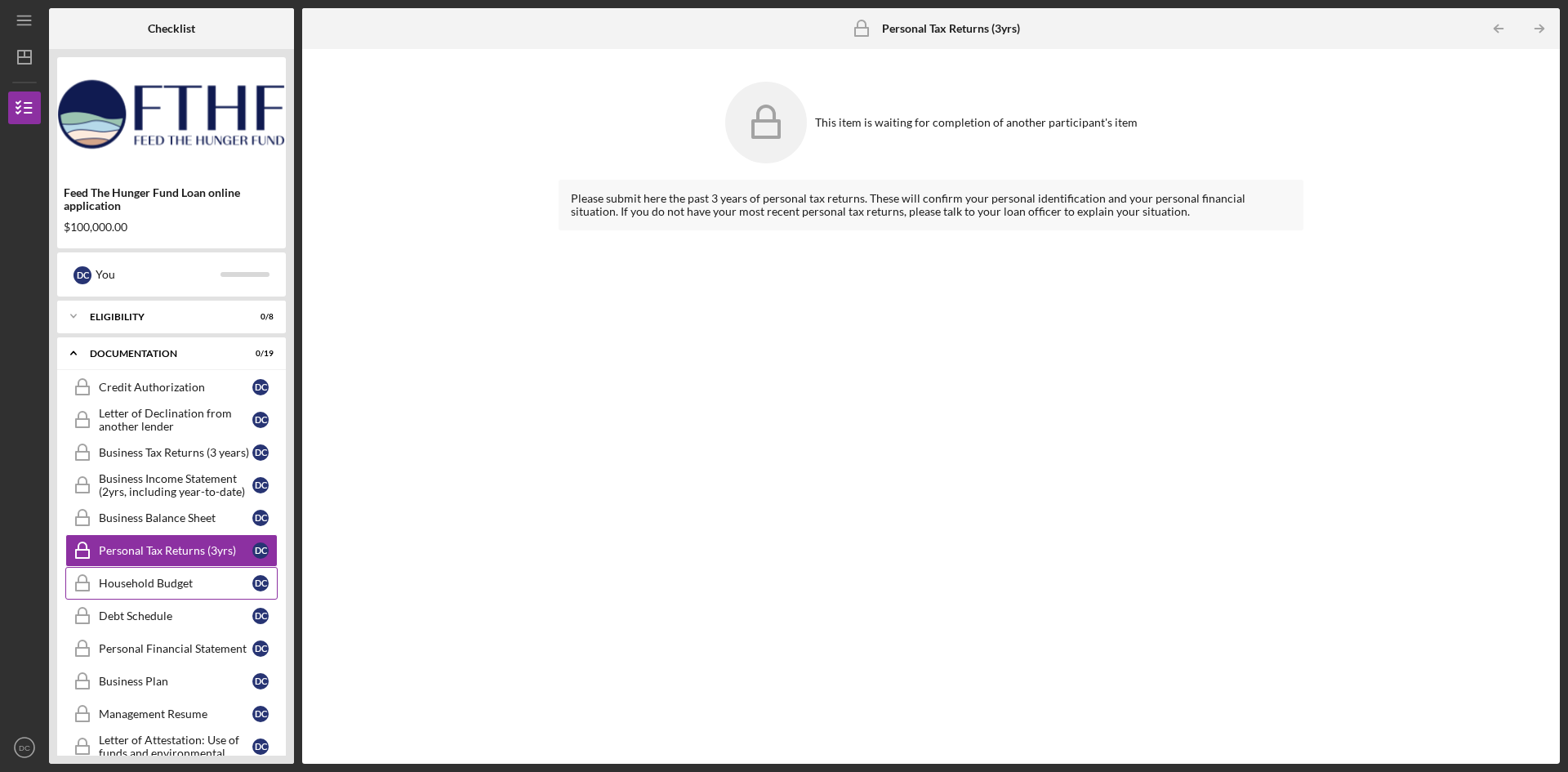
click at [150, 589] on div "Household Budget" at bounding box center [175, 583] width 154 height 13
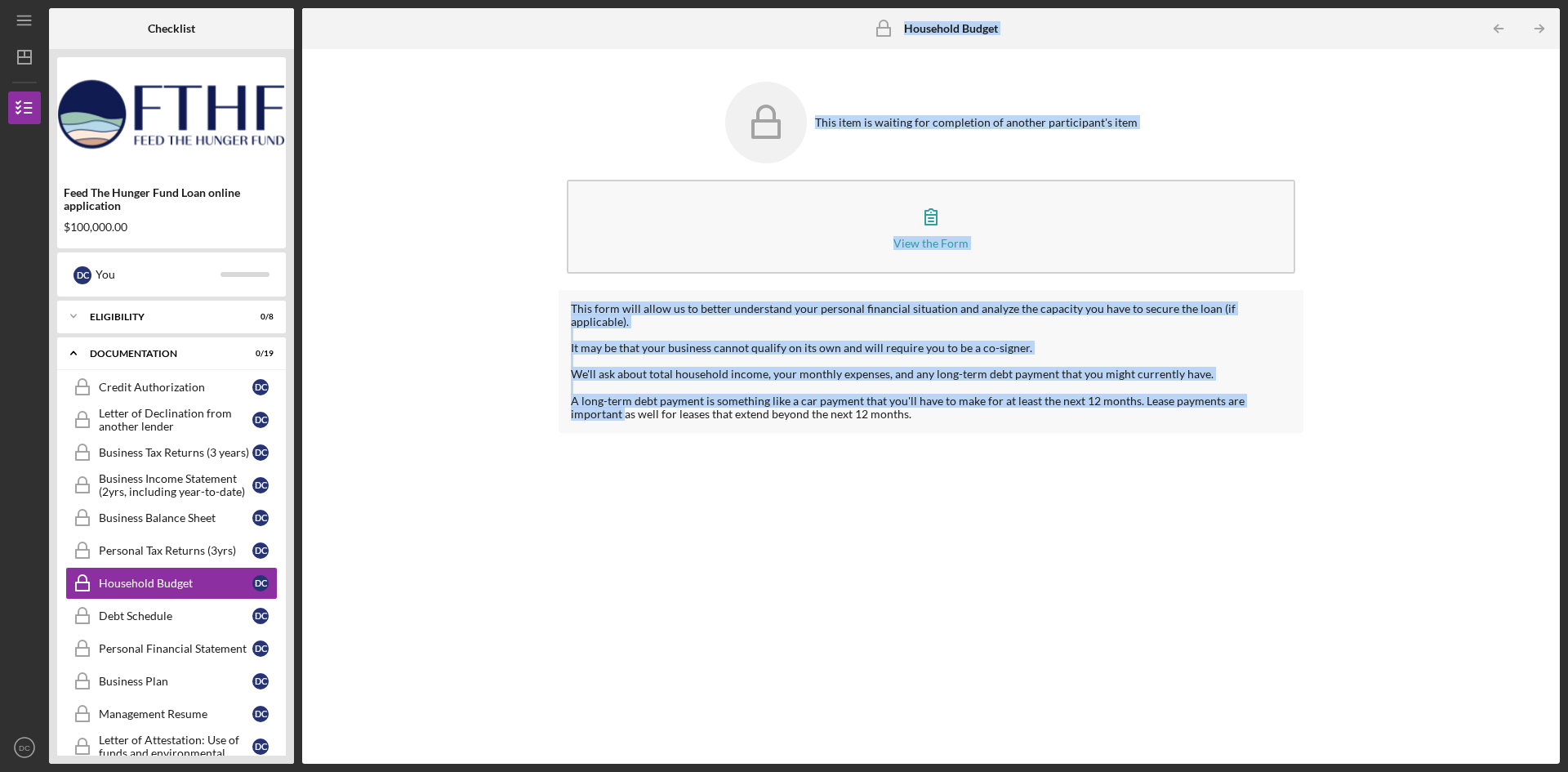
drag, startPoint x: 292, startPoint y: 639, endPoint x: 302, endPoint y: 720, distance: 81.6
click at [302, 720] on div "Checklist Feed The Hunger Fund Loan online application $100,000.00 D C You Icon…" at bounding box center [805, 386] width 1511 height 756
click at [171, 716] on div "Management Resume" at bounding box center [175, 714] width 154 height 13
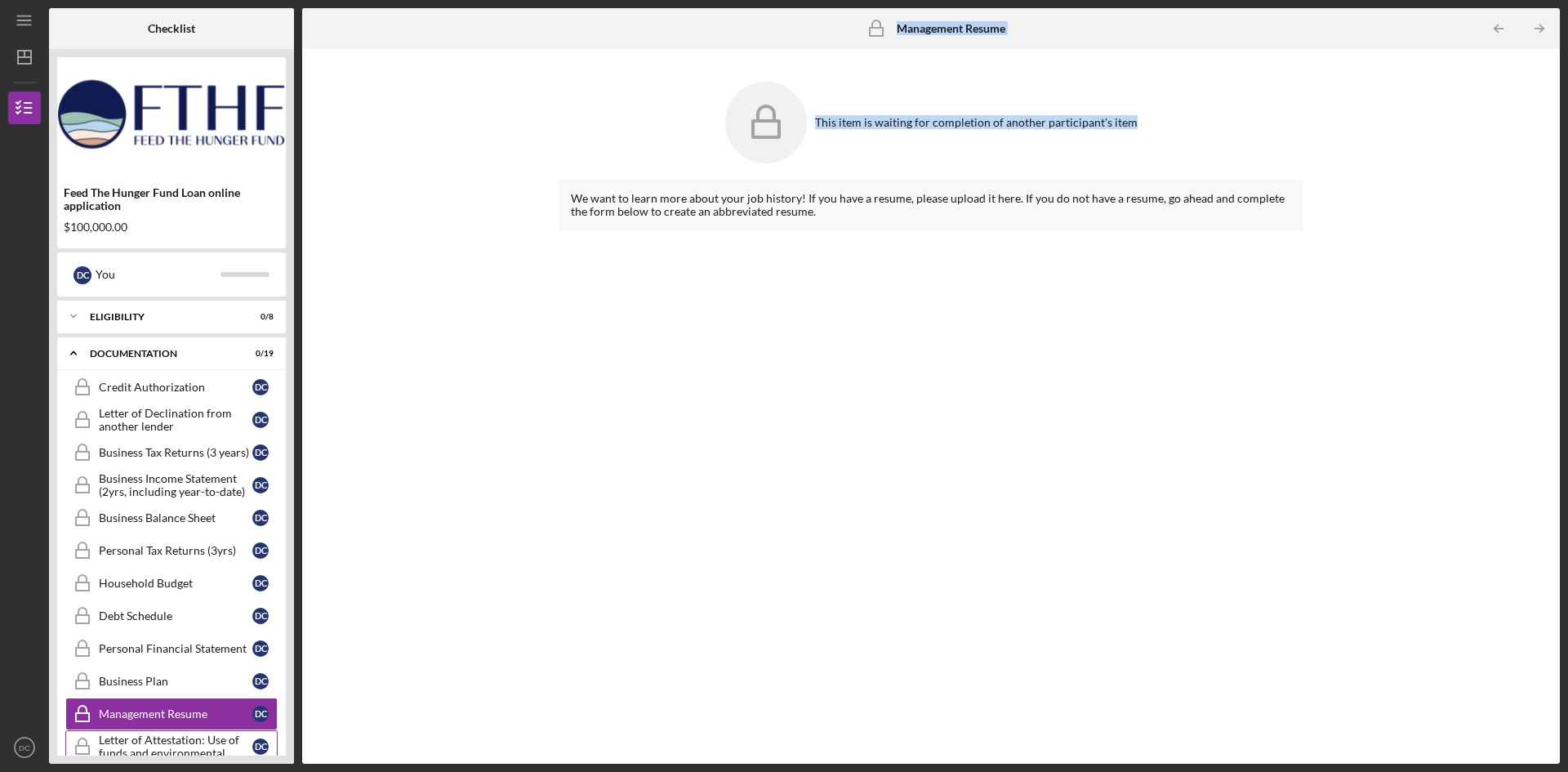
click at [174, 738] on div "Letter of Attestation: Use of funds and environmental compliance" at bounding box center [175, 746] width 154 height 26
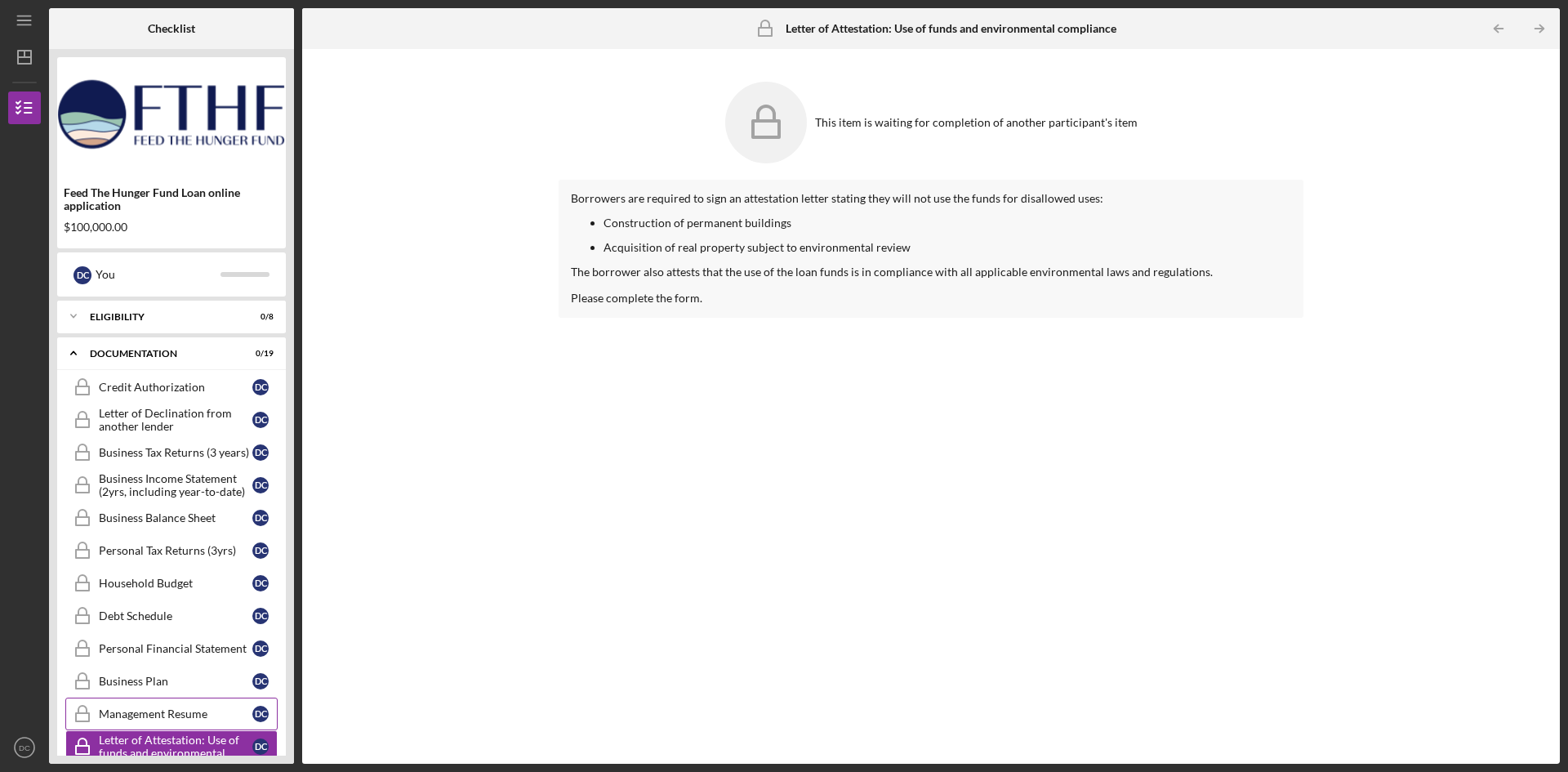
click at [195, 711] on div "Management Resume" at bounding box center [175, 714] width 154 height 13
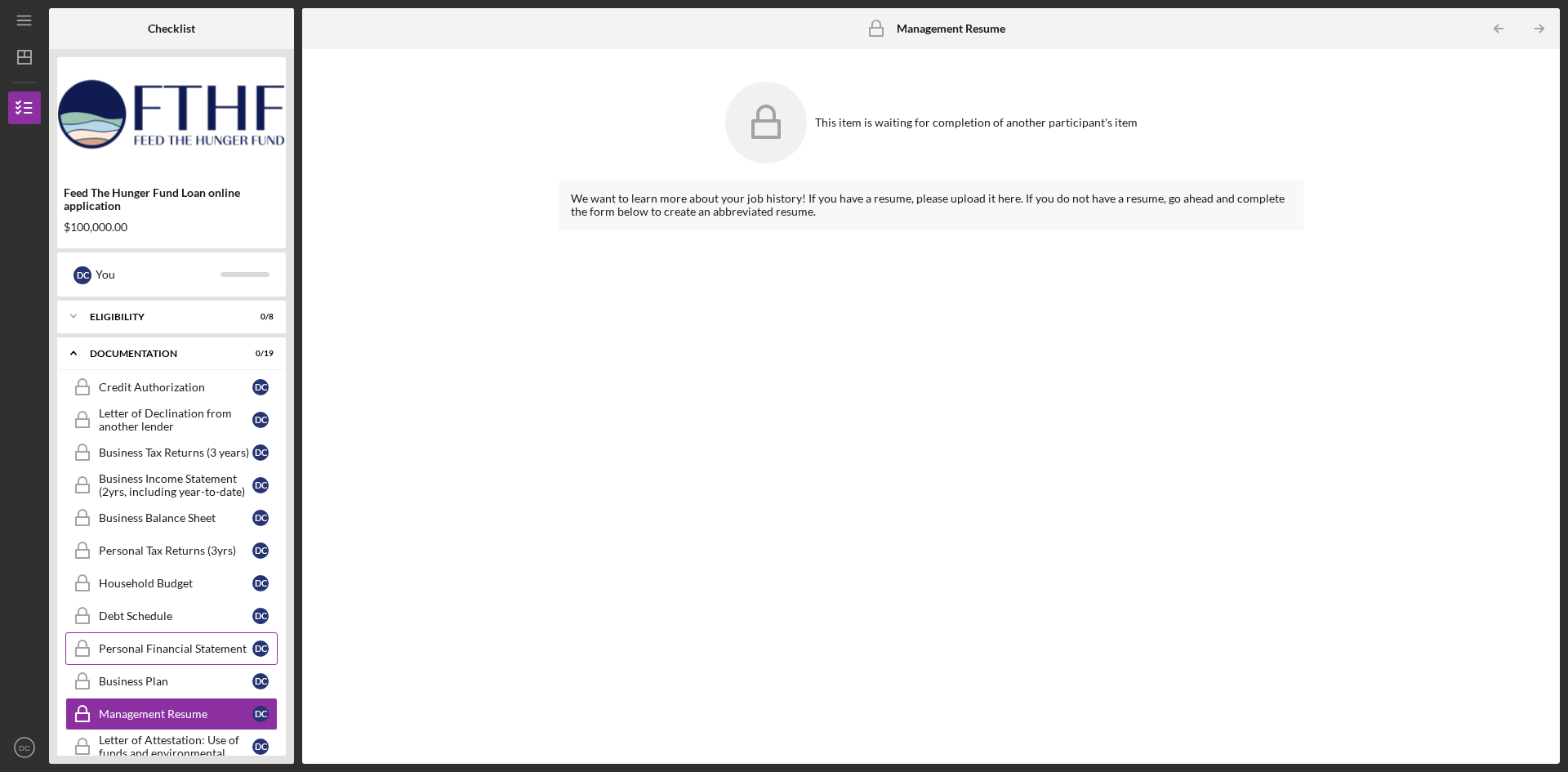
click at [155, 653] on div "Personal Financial Statement" at bounding box center [175, 648] width 154 height 13
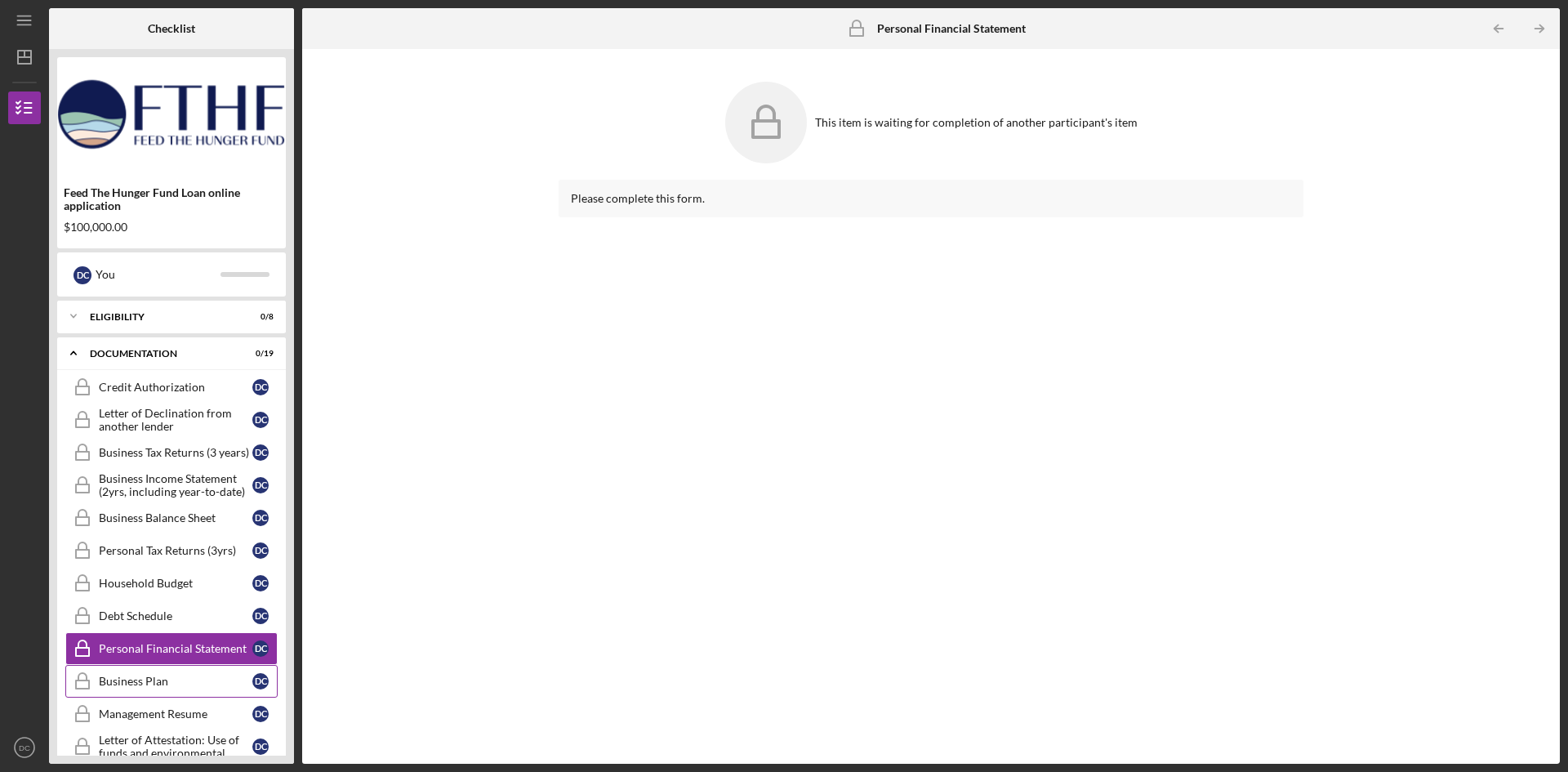
click at [156, 678] on div "Business Plan" at bounding box center [175, 681] width 154 height 13
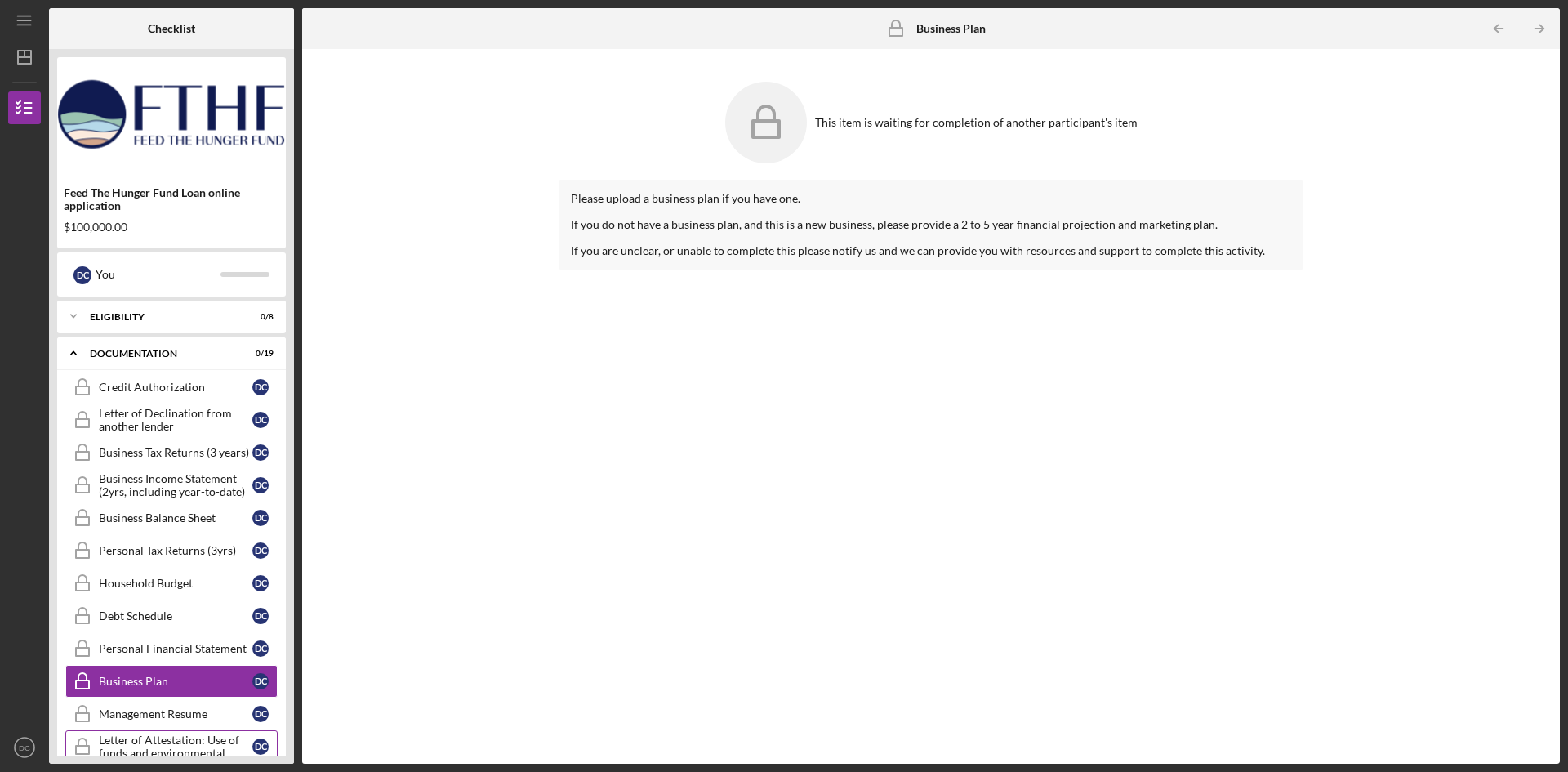
click at [156, 744] on div "Letter of Attestation: Use of funds and environmental compliance" at bounding box center [175, 746] width 154 height 26
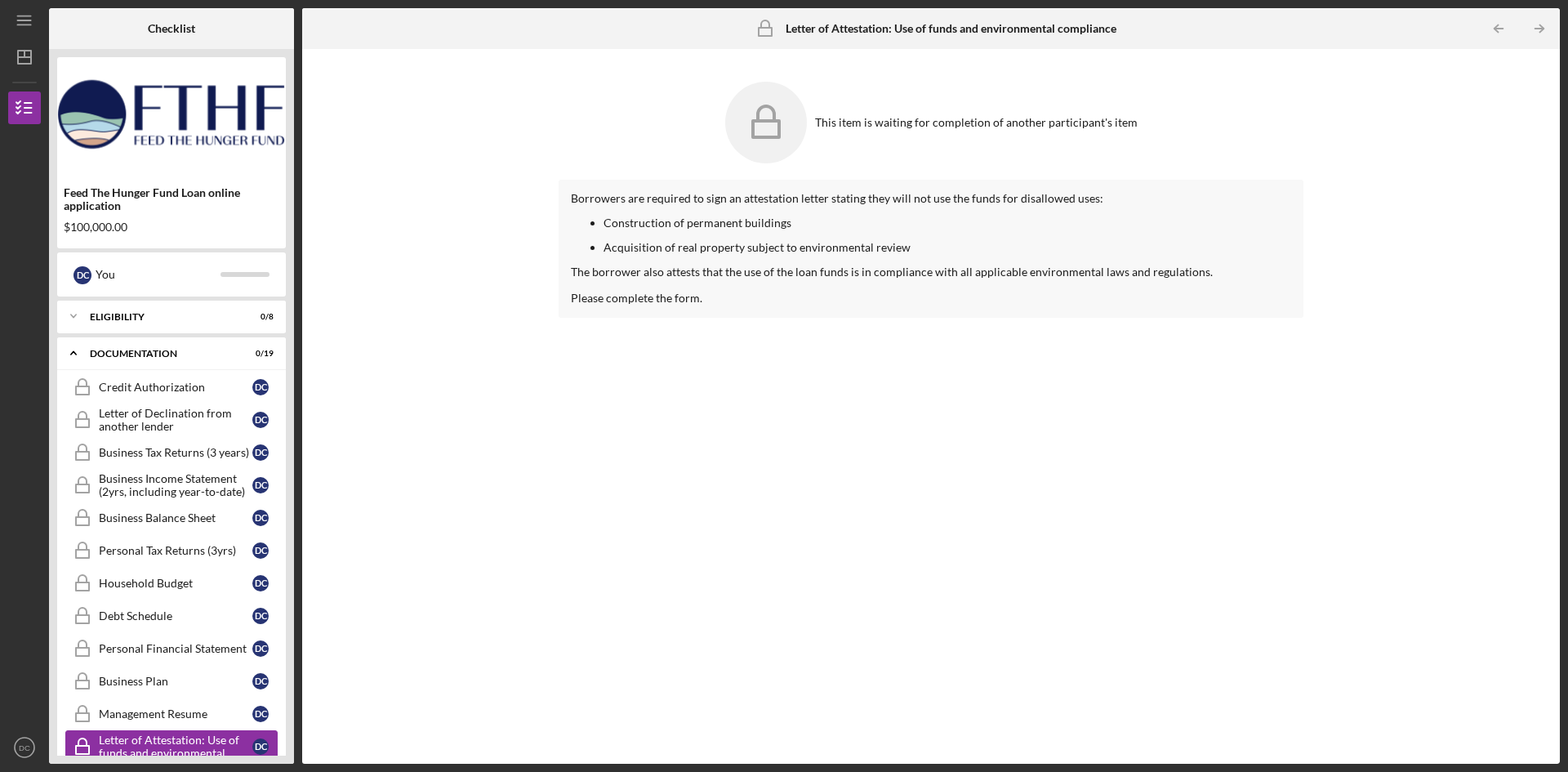
drag, startPoint x: 297, startPoint y: 597, endPoint x: 276, endPoint y: 755, distance: 159.4
click at [279, 755] on div "Checklist Feed The Hunger Fund Loan online application $100,000.00 D C You Icon…" at bounding box center [805, 386] width 1511 height 756
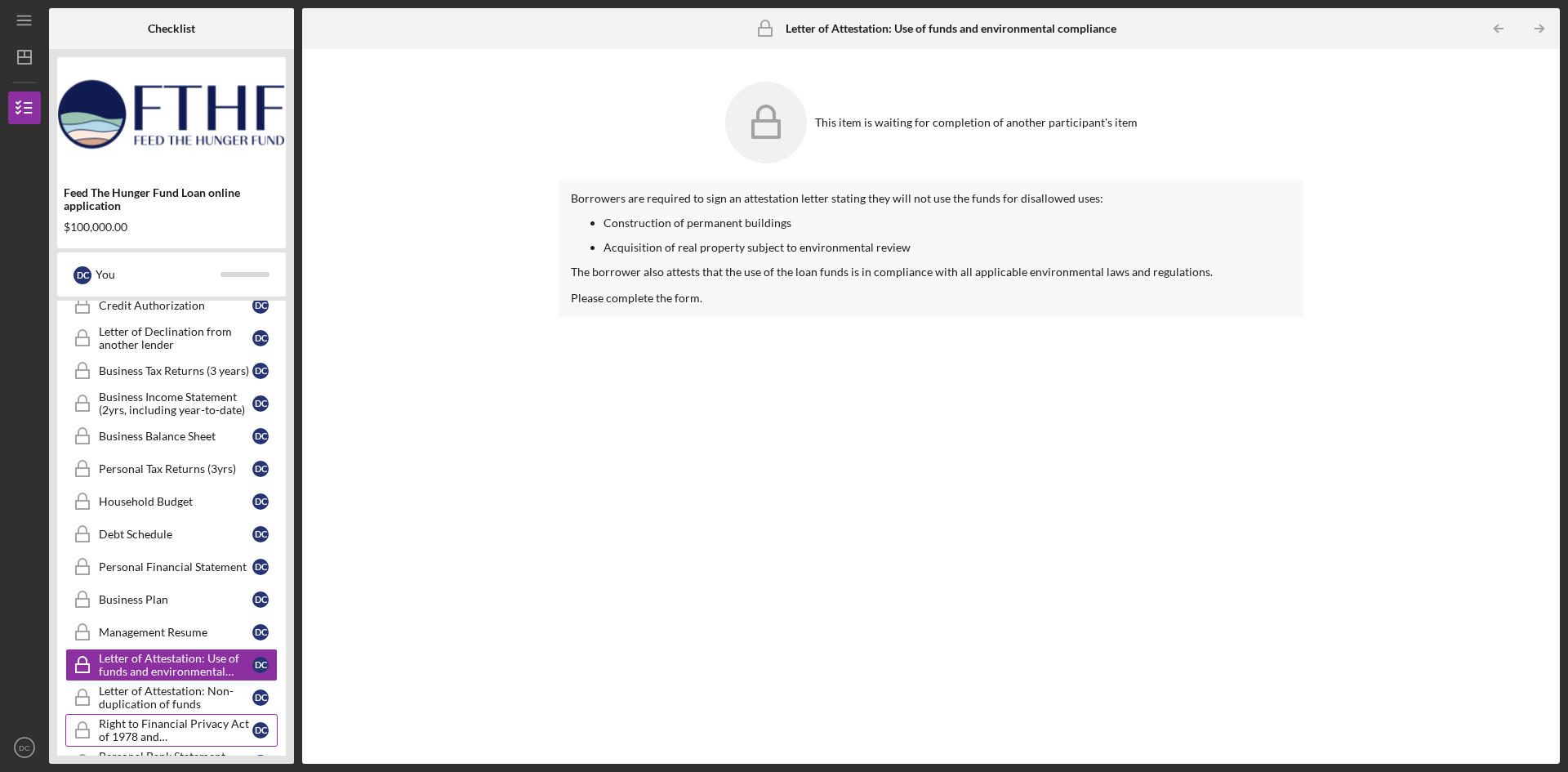
click at [190, 728] on div "Right to Financial Privacy Act of 1978 and Acknowledgement" at bounding box center [175, 730] width 154 height 26
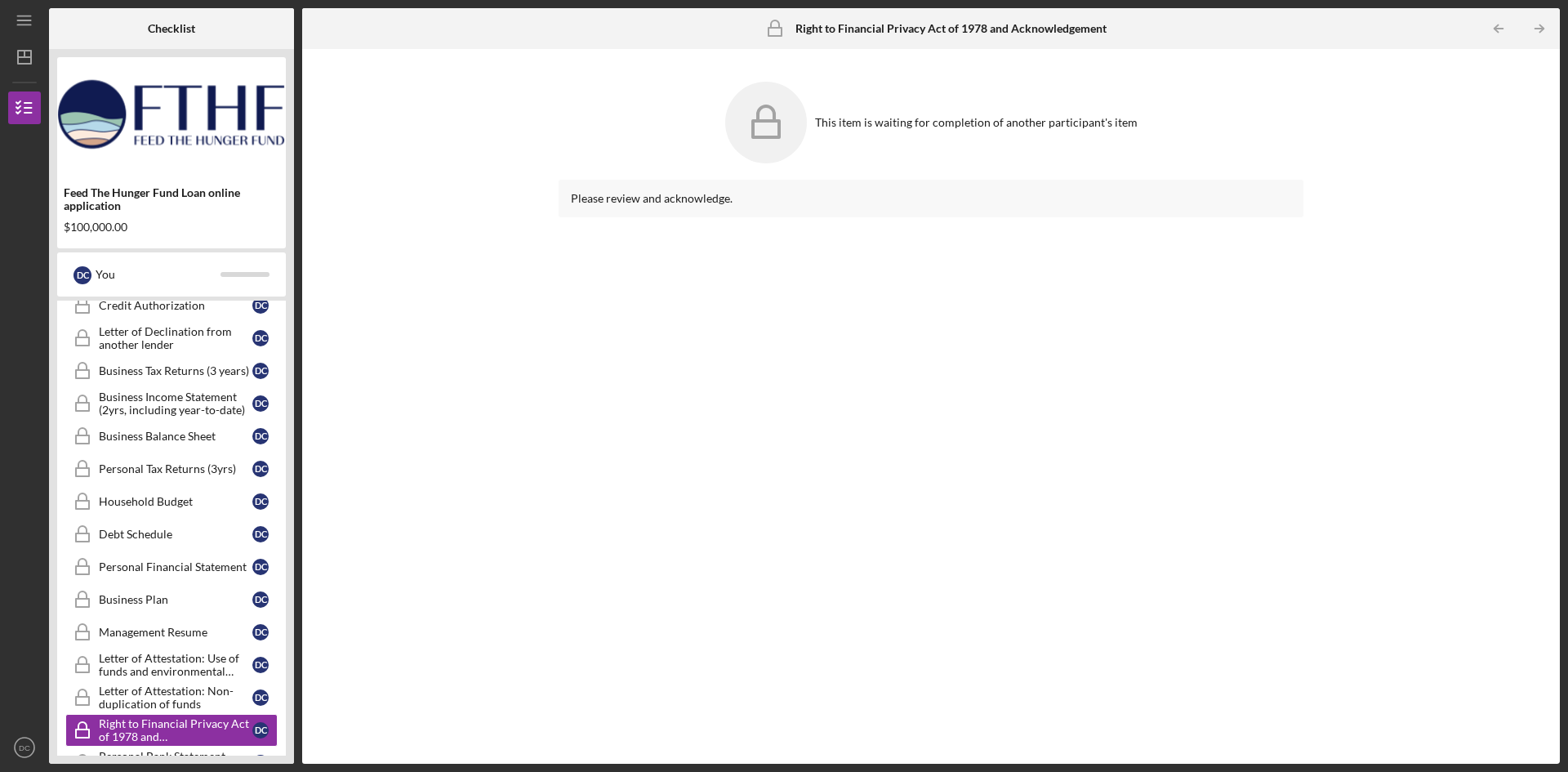
drag, startPoint x: 292, startPoint y: 669, endPoint x: 293, endPoint y: 762, distance: 93.0
click at [293, 762] on div "Feed The Hunger Fund Loan online application $100,000.00 D C You Icon/Expander …" at bounding box center [171, 406] width 245 height 714
click at [199, 752] on div "Personal Bank Statement (3mo)" at bounding box center [175, 763] width 154 height 26
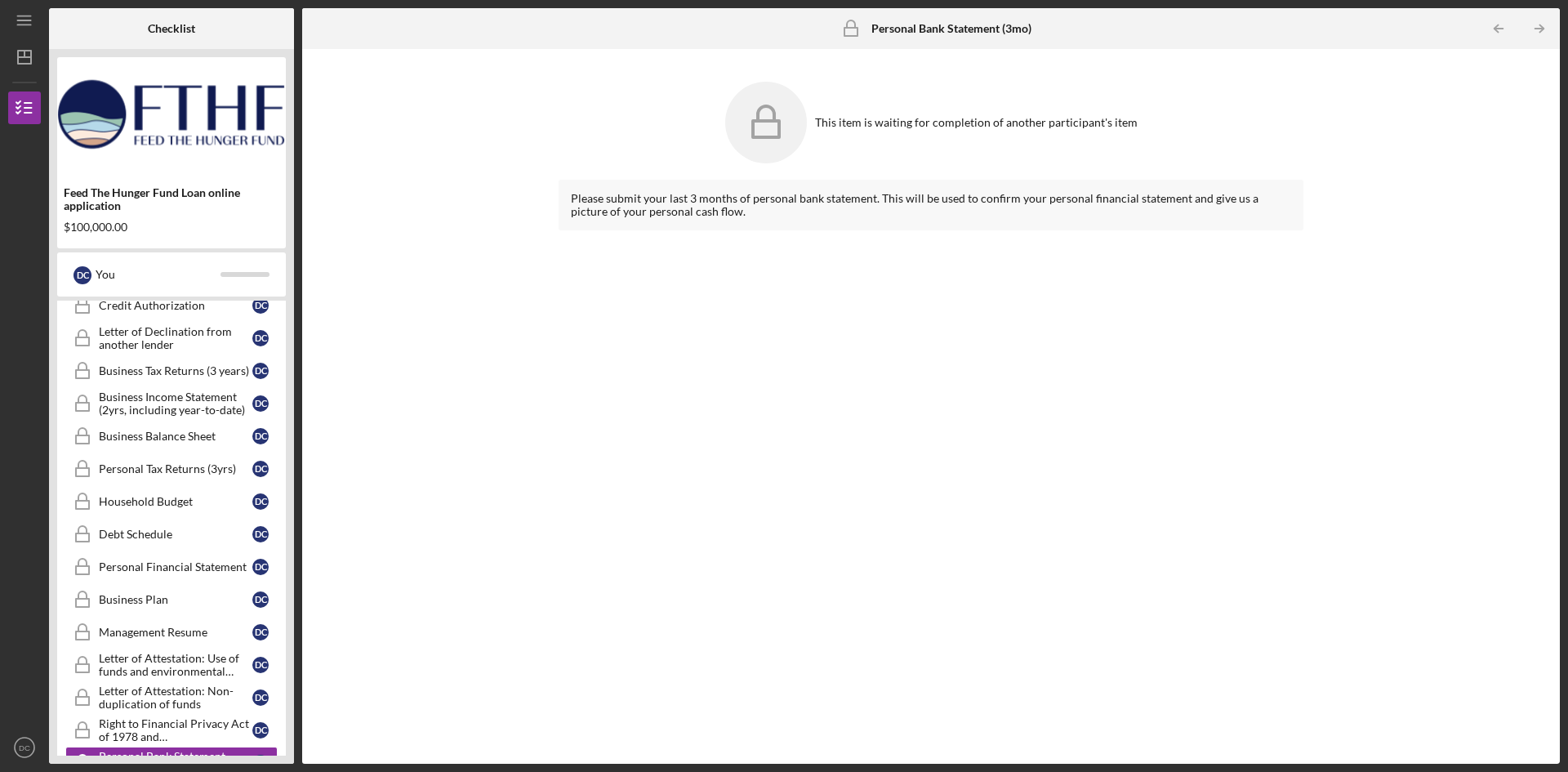
drag, startPoint x: 291, startPoint y: 699, endPoint x: 295, endPoint y: 732, distance: 33.2
click at [297, 736] on div "Checklist Feed The Hunger Fund Loan online application $100,000.00 D C You Icon…" at bounding box center [805, 386] width 1511 height 756
click at [103, 278] on div "You" at bounding box center [157, 274] width 125 height 28
click at [254, 273] on div at bounding box center [245, 274] width 49 height 5
drag, startPoint x: 300, startPoint y: 681, endPoint x: 306, endPoint y: 810, distance: 129.1
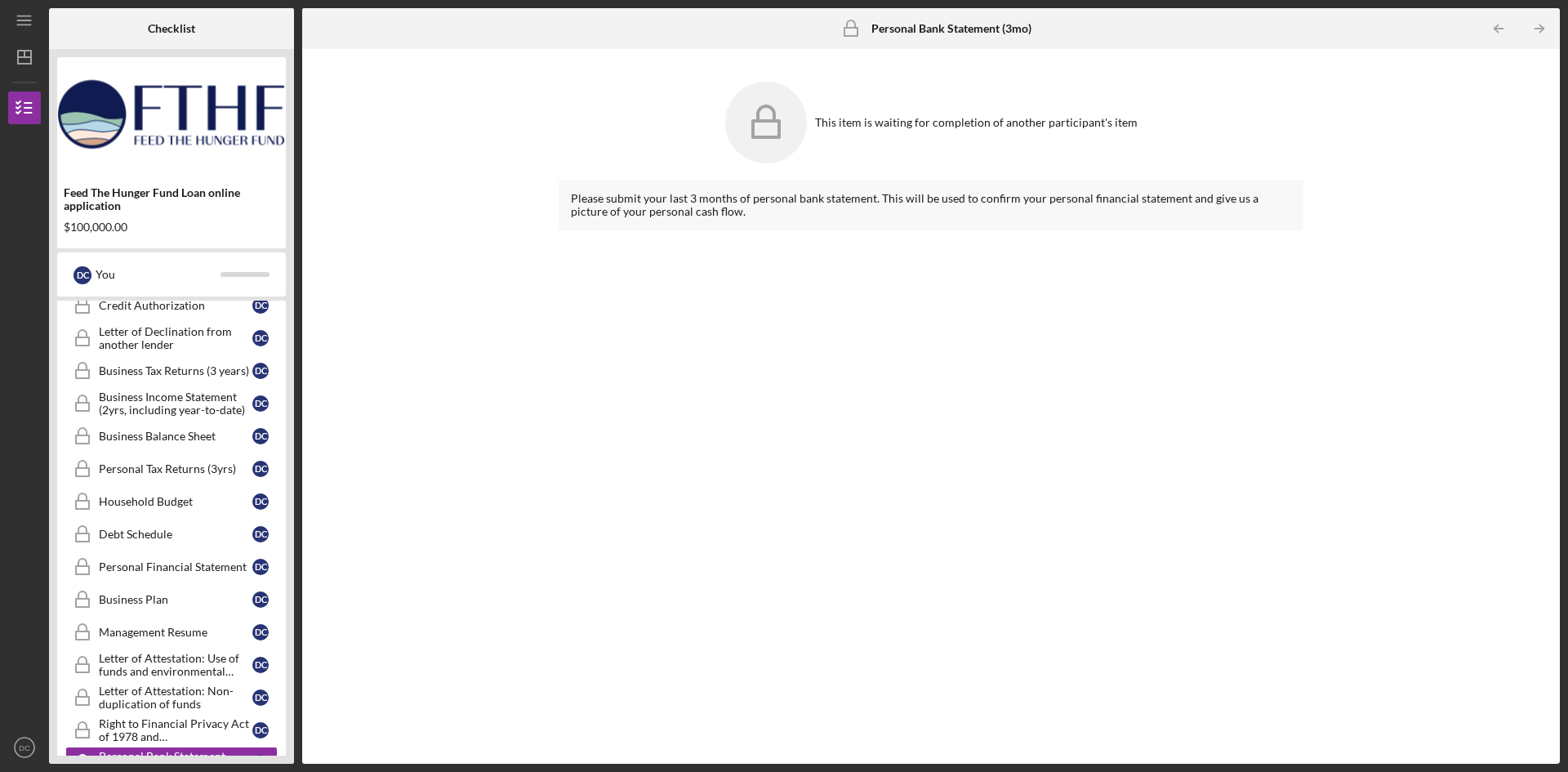
click at [306, 771] on html "Icon/Menu Personal Bank Statement (3mo) Personal Bank Statement (3mo) Checklist…" at bounding box center [784, 386] width 1568 height 772
click at [219, 750] on div "Personal Bank Statement (3mo)" at bounding box center [175, 763] width 154 height 26
drag, startPoint x: 1548, startPoint y: 502, endPoint x: 1243, endPoint y: 690, distance: 358.3
click at [1464, 728] on div "This item is waiting for completion of another participant's item Please submit…" at bounding box center [931, 407] width 1241 height 698
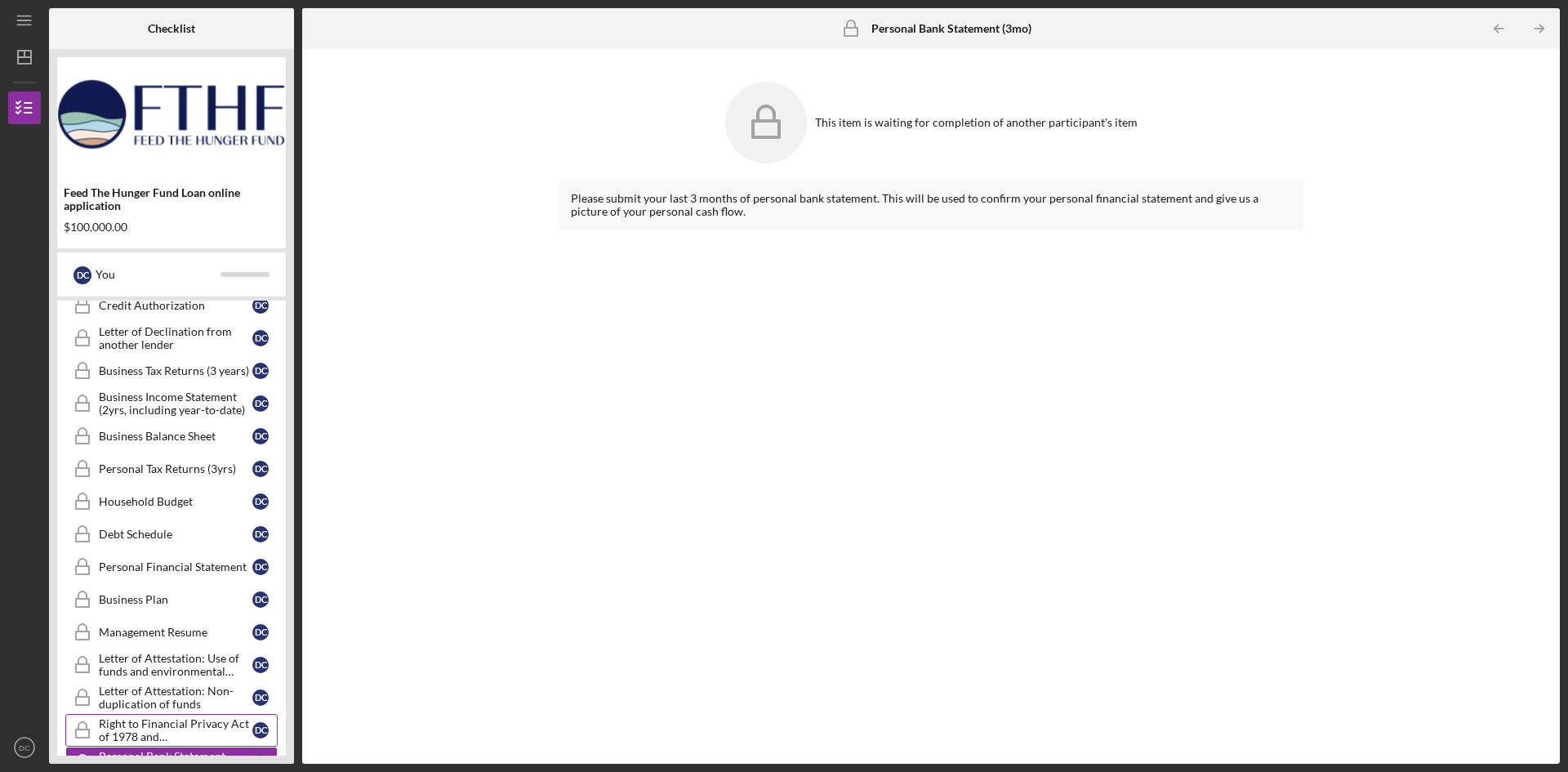
click at [169, 722] on div "Right to Financial Privacy Act of 1978 and Acknowledgement" at bounding box center [175, 730] width 154 height 26
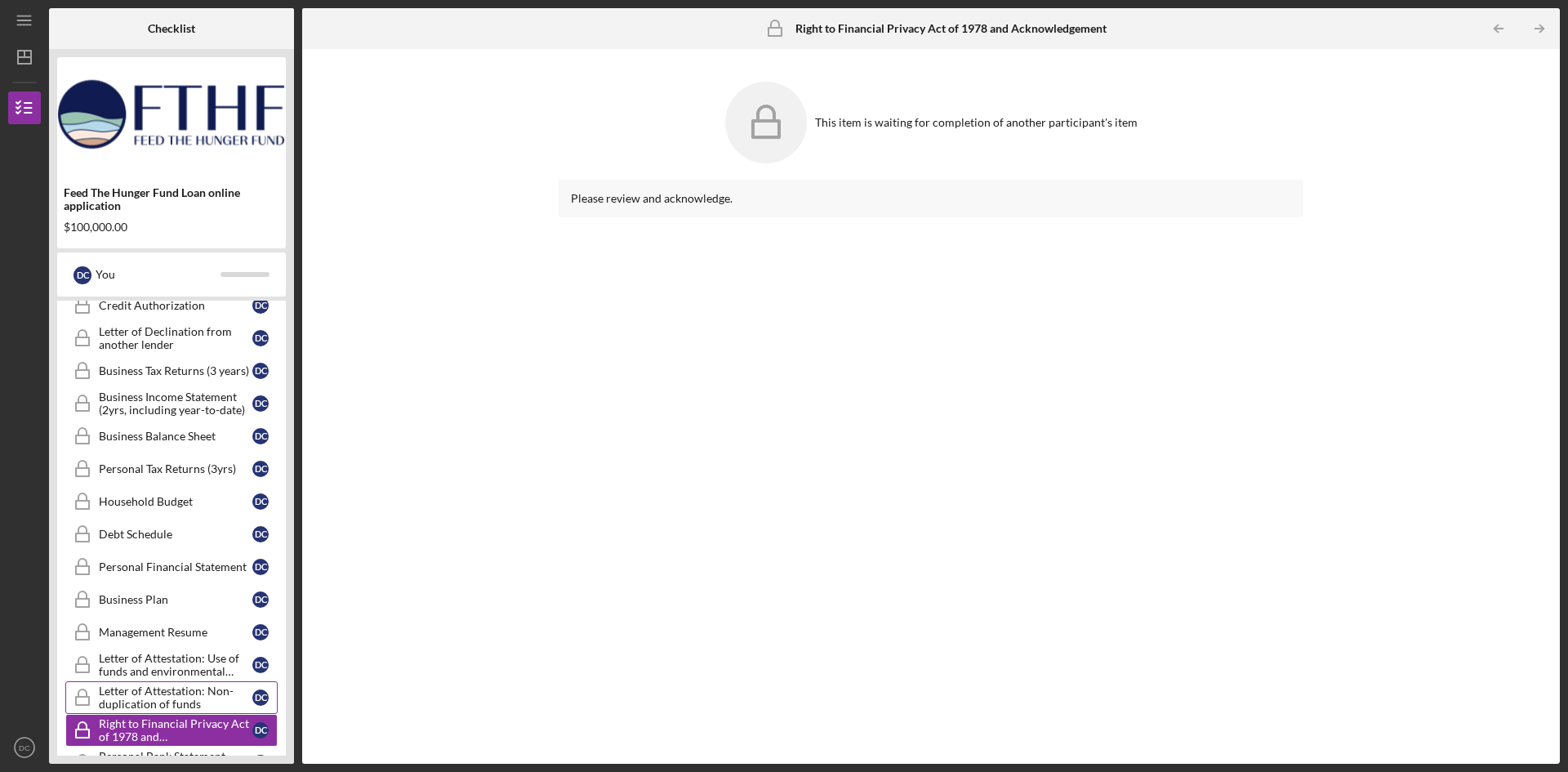
click at [168, 696] on div "Letter of Attestation: Non-duplication of funds" at bounding box center [175, 697] width 154 height 26
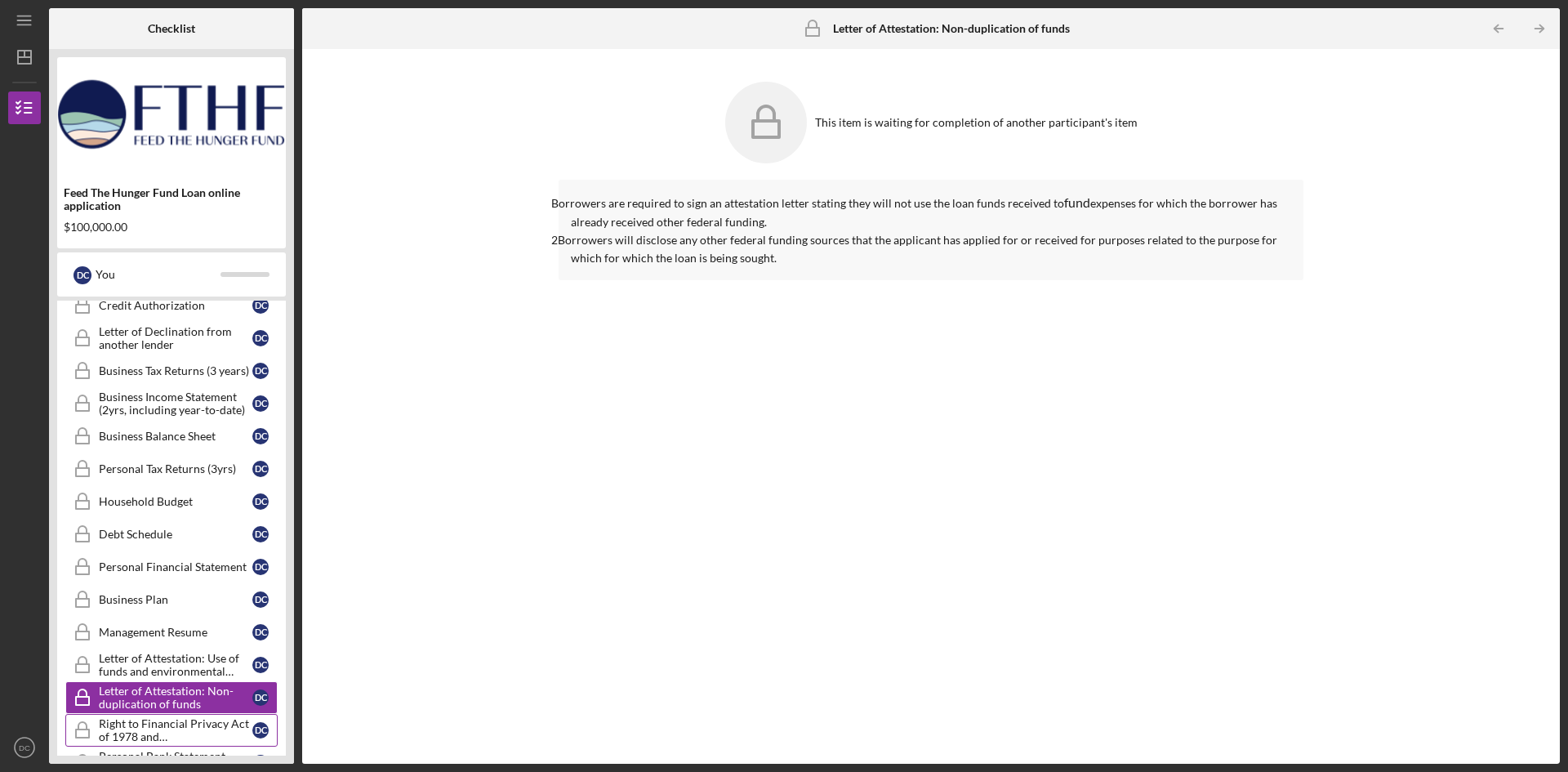
click at [182, 729] on div "Right to Financial Privacy Act of 1978 and Acknowledgement" at bounding box center [175, 730] width 154 height 26
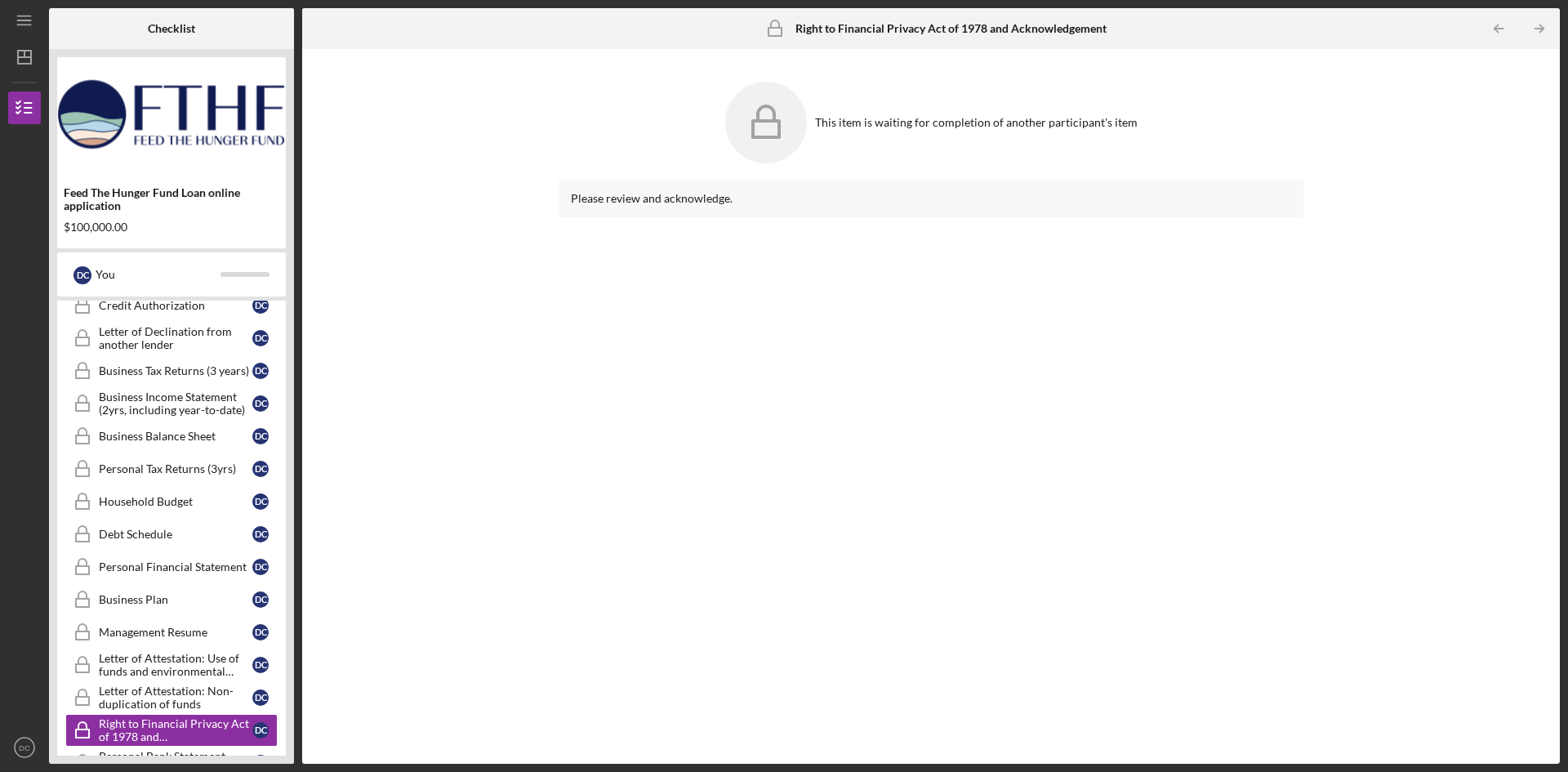
drag, startPoint x: 292, startPoint y: 715, endPoint x: 294, endPoint y: 742, distance: 27.1
click at [294, 742] on div "Checklist Feed The Hunger Fund Loan online application $100,000.00 D C You Icon…" at bounding box center [805, 386] width 1511 height 756
click at [217, 751] on div "Personal Bank Statement (3mo)" at bounding box center [175, 763] width 154 height 26
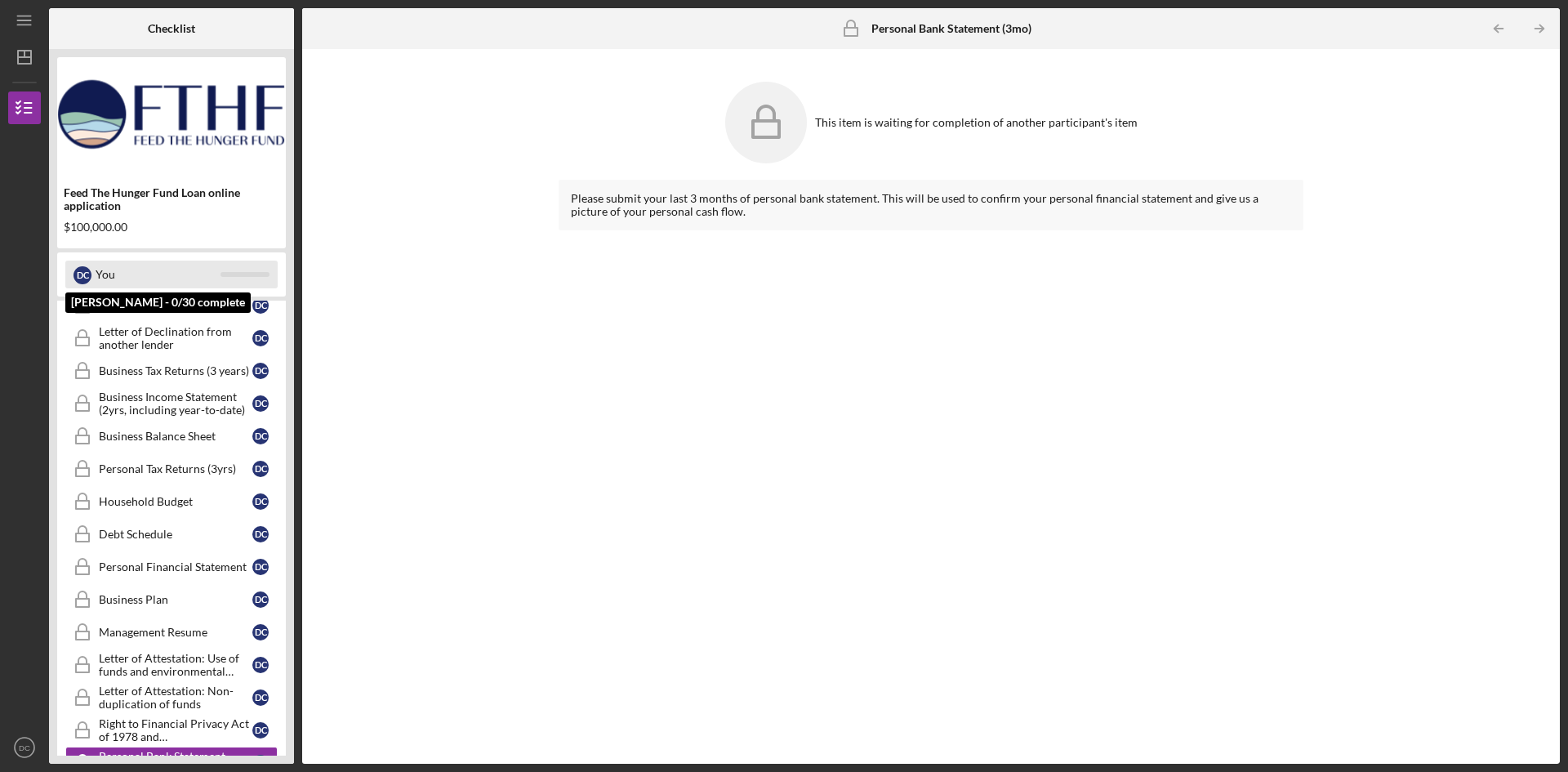
click at [141, 267] on div "You" at bounding box center [157, 274] width 125 height 28
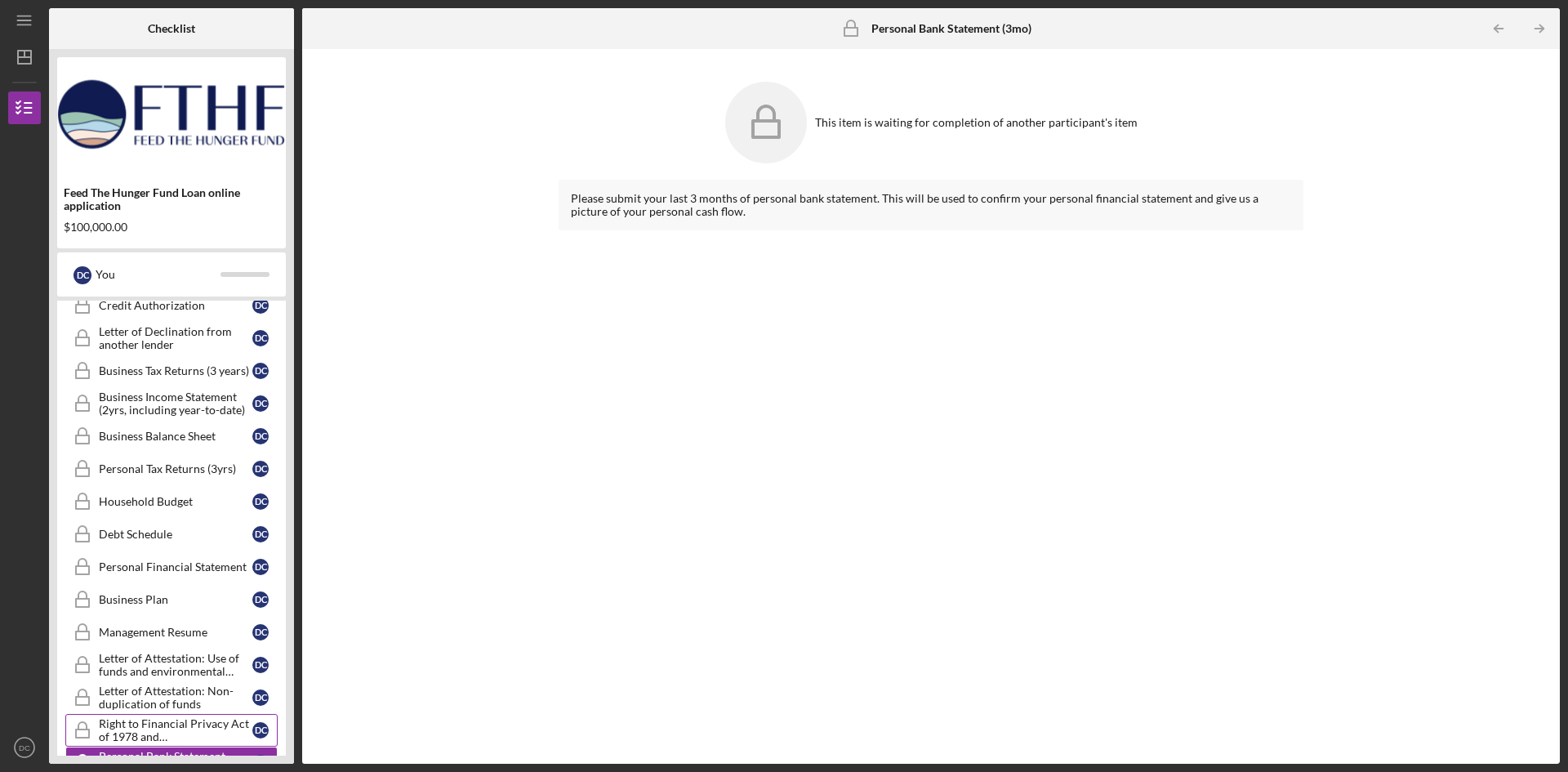
drag, startPoint x: 69, startPoint y: 352, endPoint x: 85, endPoint y: 712, distance: 360.4
click at [87, 711] on div "Credit Authorization Credit Authorization D C Letter of Declination from anothe…" at bounding box center [172, 604] width 229 height 629
drag, startPoint x: 244, startPoint y: 281, endPoint x: 302, endPoint y: 266, distance: 59.9
click at [245, 281] on div "D C You" at bounding box center [171, 274] width 212 height 28
drag, startPoint x: 294, startPoint y: 211, endPoint x: 291, endPoint y: 260, distance: 49.1
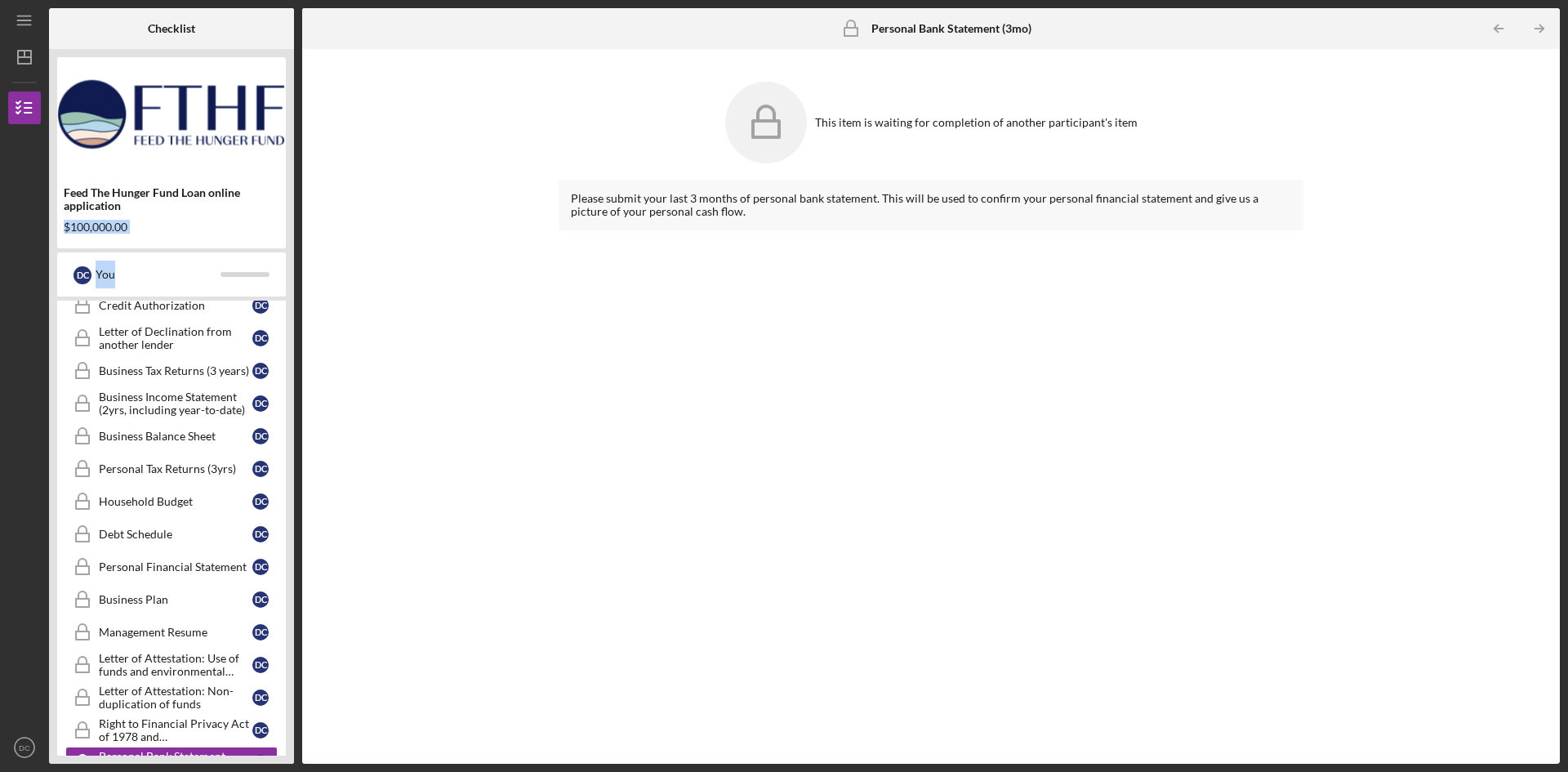
click at [294, 260] on div "Checklist Feed The Hunger Fund Loan online application $100,000.00 D C You Icon…" at bounding box center [805, 386] width 1511 height 756
click at [93, 744] on icon "Personal Bank Statement (3mo)" at bounding box center [83, 763] width 41 height 41
click at [188, 234] on div "$100,000.00" at bounding box center [171, 227] width 216 height 13
click at [141, 302] on div "Credit Authorization" at bounding box center [175, 305] width 154 height 13
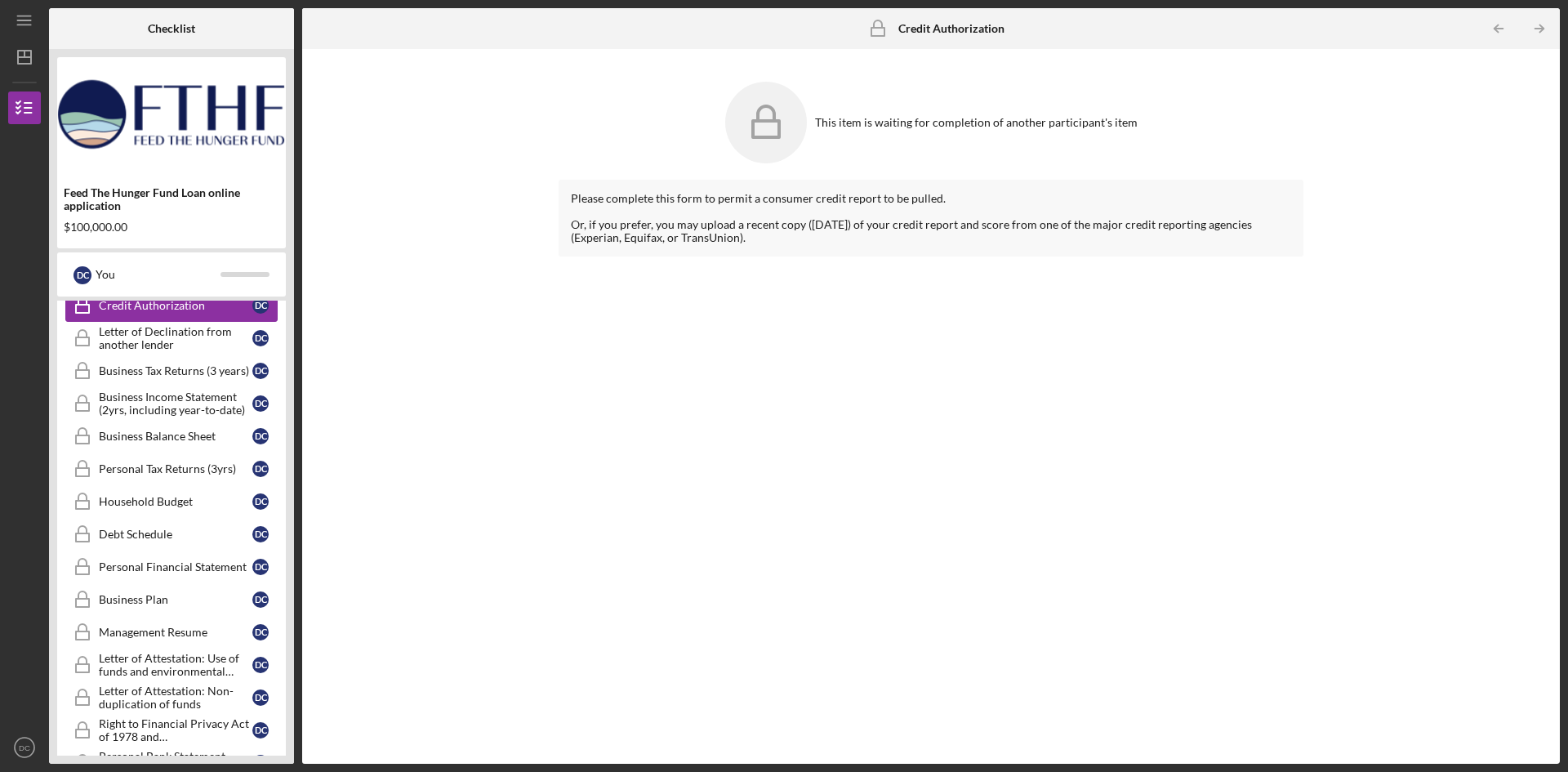
click at [144, 316] on link "Credit Authorization Credit Authorization D C" at bounding box center [171, 305] width 212 height 33
click at [142, 336] on div "Letter of Declination from another lender" at bounding box center [175, 338] width 154 height 26
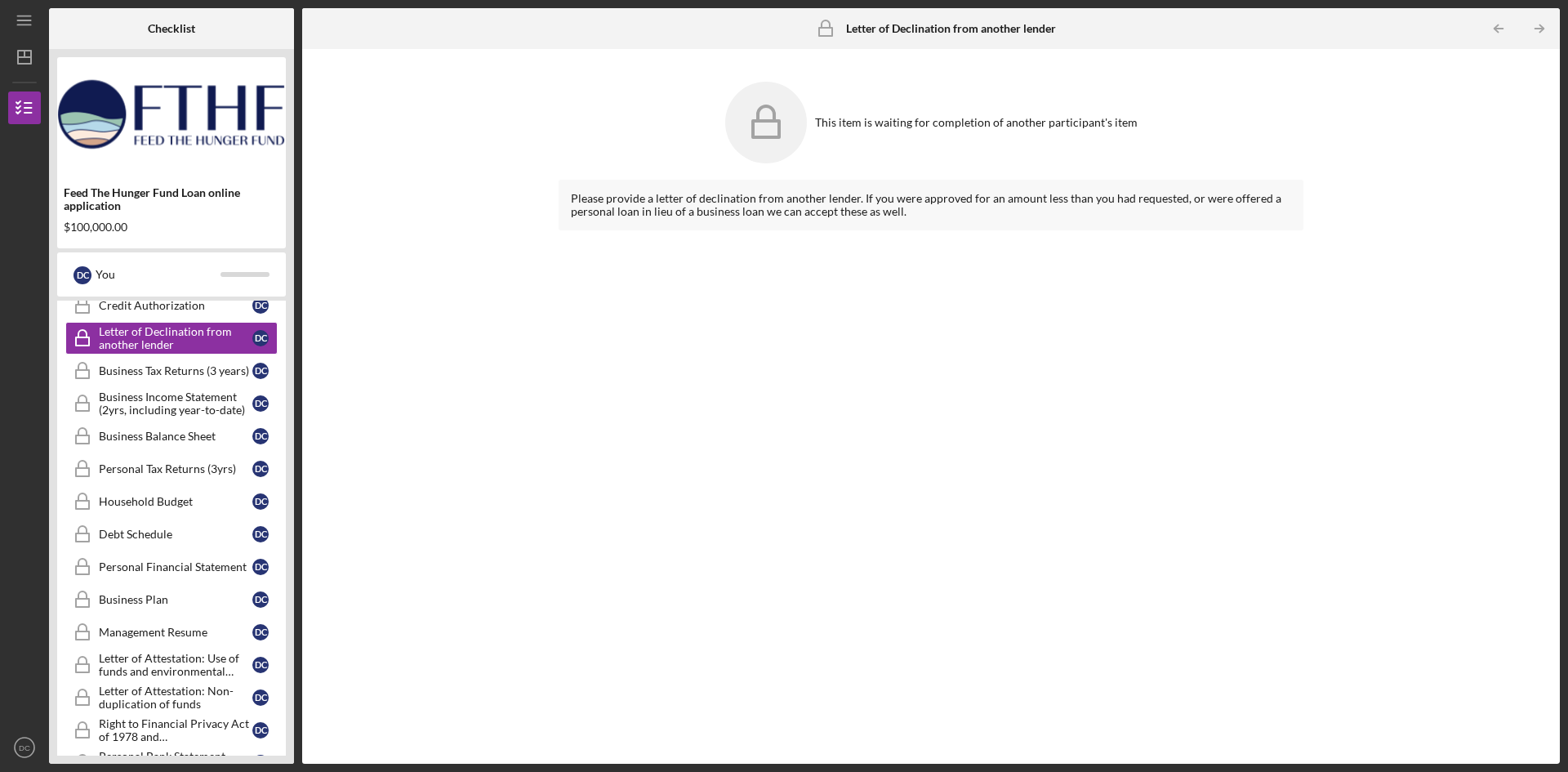
click at [11, 245] on div at bounding box center [25, 275] width 33 height 303
drag, startPoint x: 11, startPoint y: 249, endPoint x: 162, endPoint y: 101, distance: 211.4
click at [12, 248] on div at bounding box center [25, 275] width 33 height 303
click at [21, 24] on icon "Icon/Menu" at bounding box center [25, 21] width 37 height 37
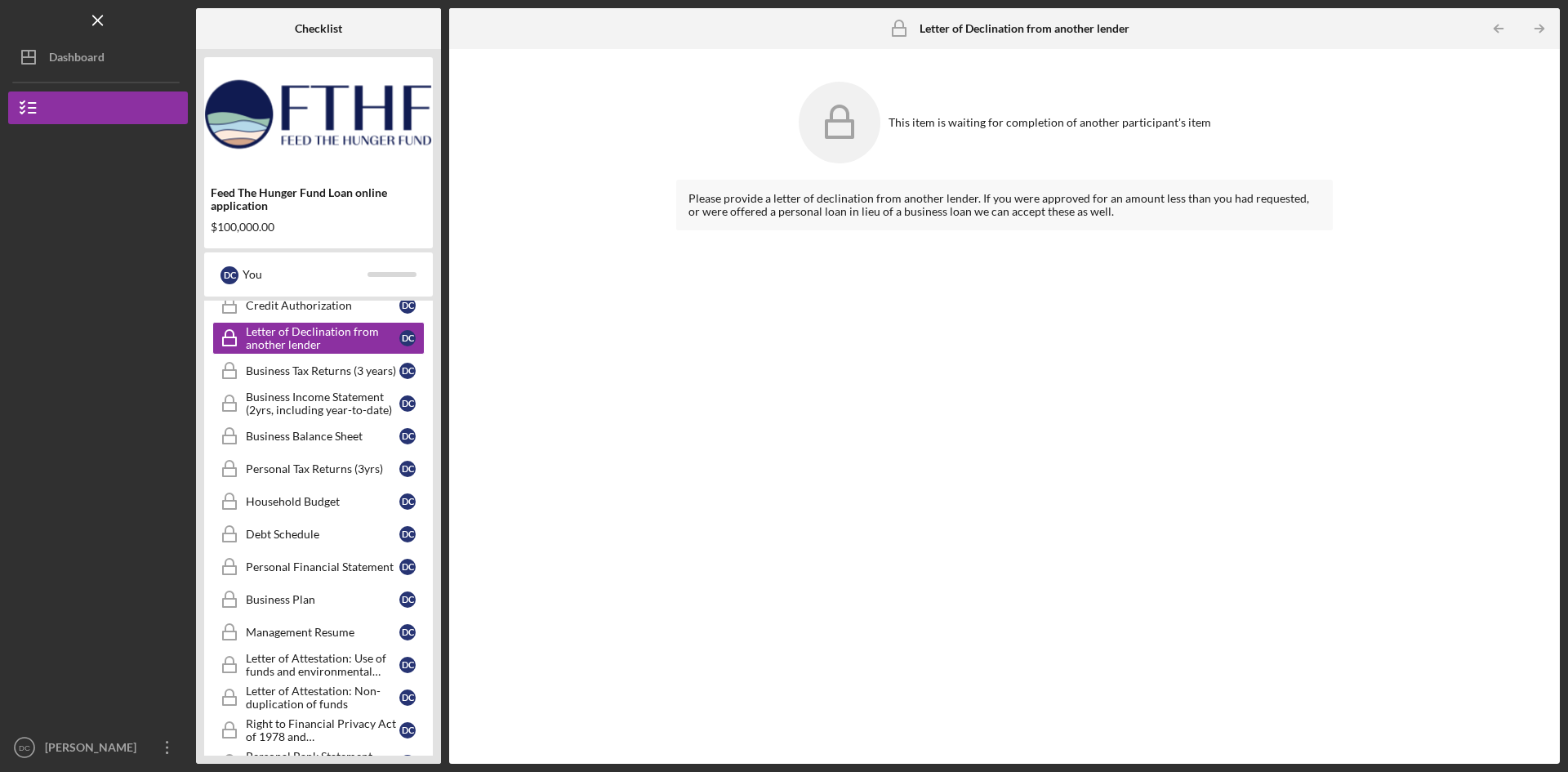
drag, startPoint x: 432, startPoint y: 315, endPoint x: 425, endPoint y: 659, distance: 344.1
click at [426, 661] on div "Credit Authorization Credit Authorization D C Letter of Declination from anothe…" at bounding box center [319, 604] width 229 height 629
click at [201, 389] on div "Feed The Hunger Fund Loan online application $100,000.00 D C You Icon/Expander …" at bounding box center [318, 406] width 245 height 714
click at [224, 371] on rect at bounding box center [229, 374] width 13 height 9
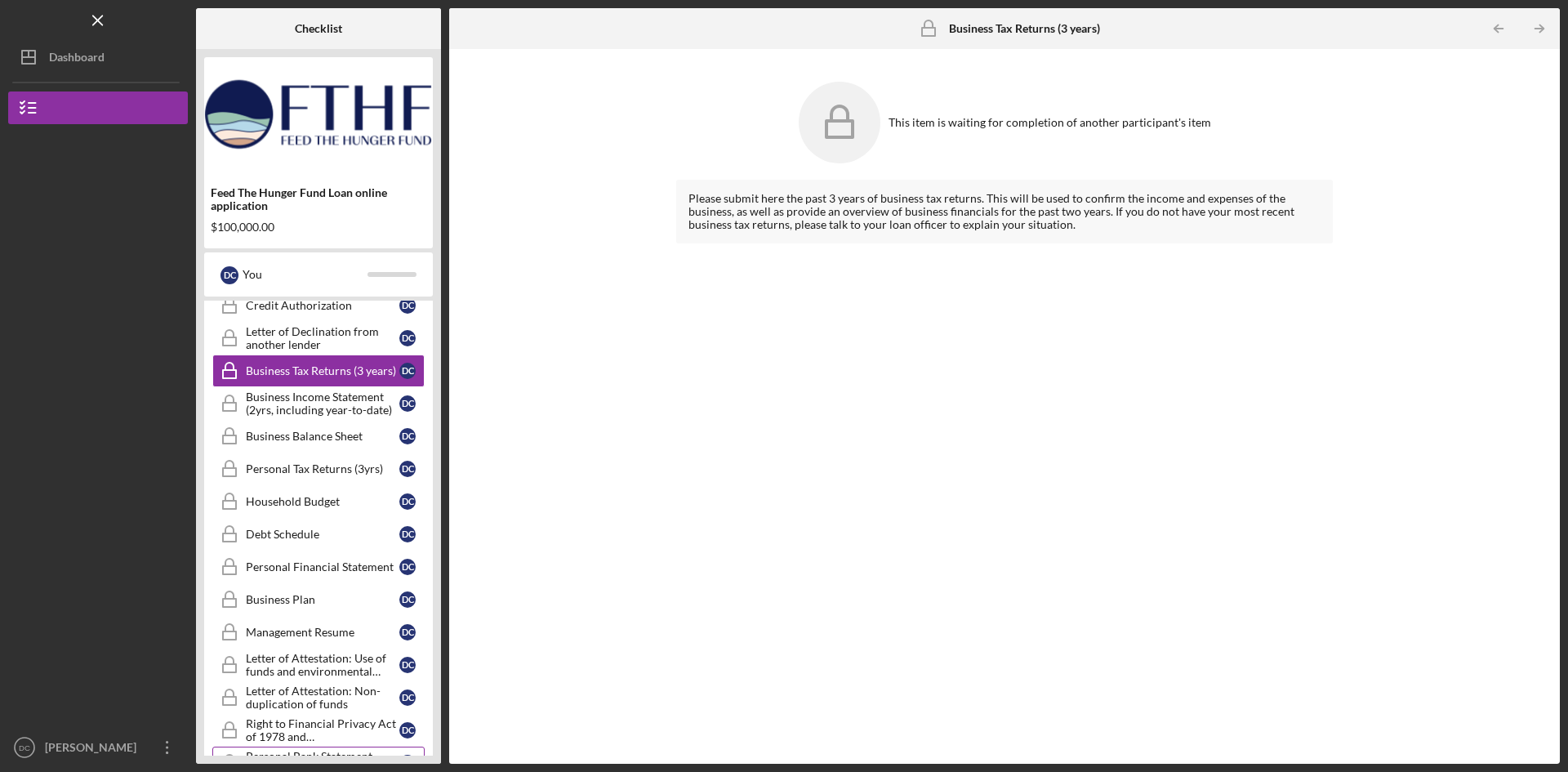
click at [321, 752] on div "Personal Bank Statement (3mo)" at bounding box center [322, 763] width 154 height 26
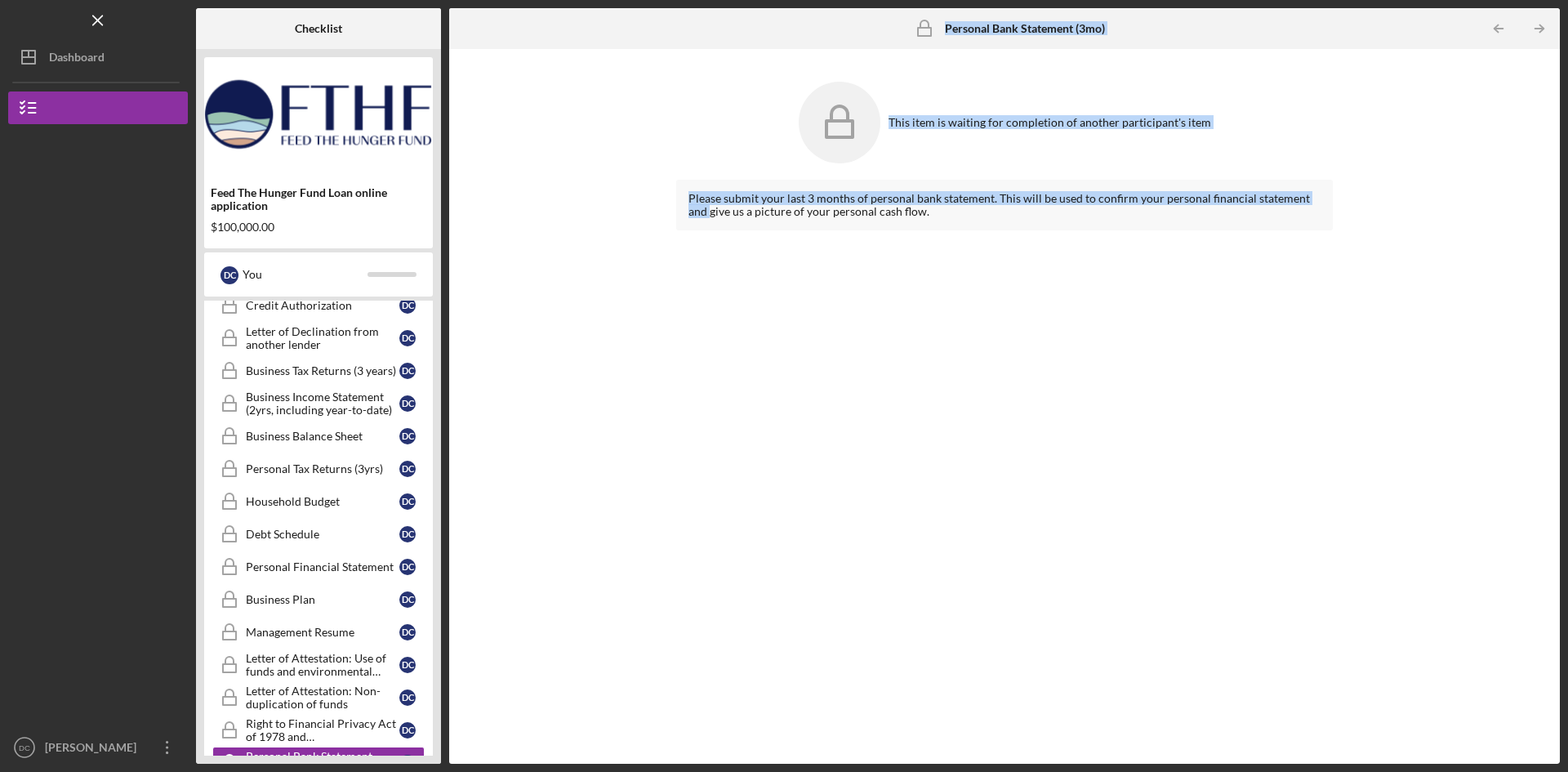
drag, startPoint x: 435, startPoint y: 381, endPoint x: 444, endPoint y: 639, distance: 258.2
click at [454, 646] on div "Checklist Feed The Hunger Fund Loan online application $100,000.00 D C You Icon…" at bounding box center [878, 386] width 1364 height 756
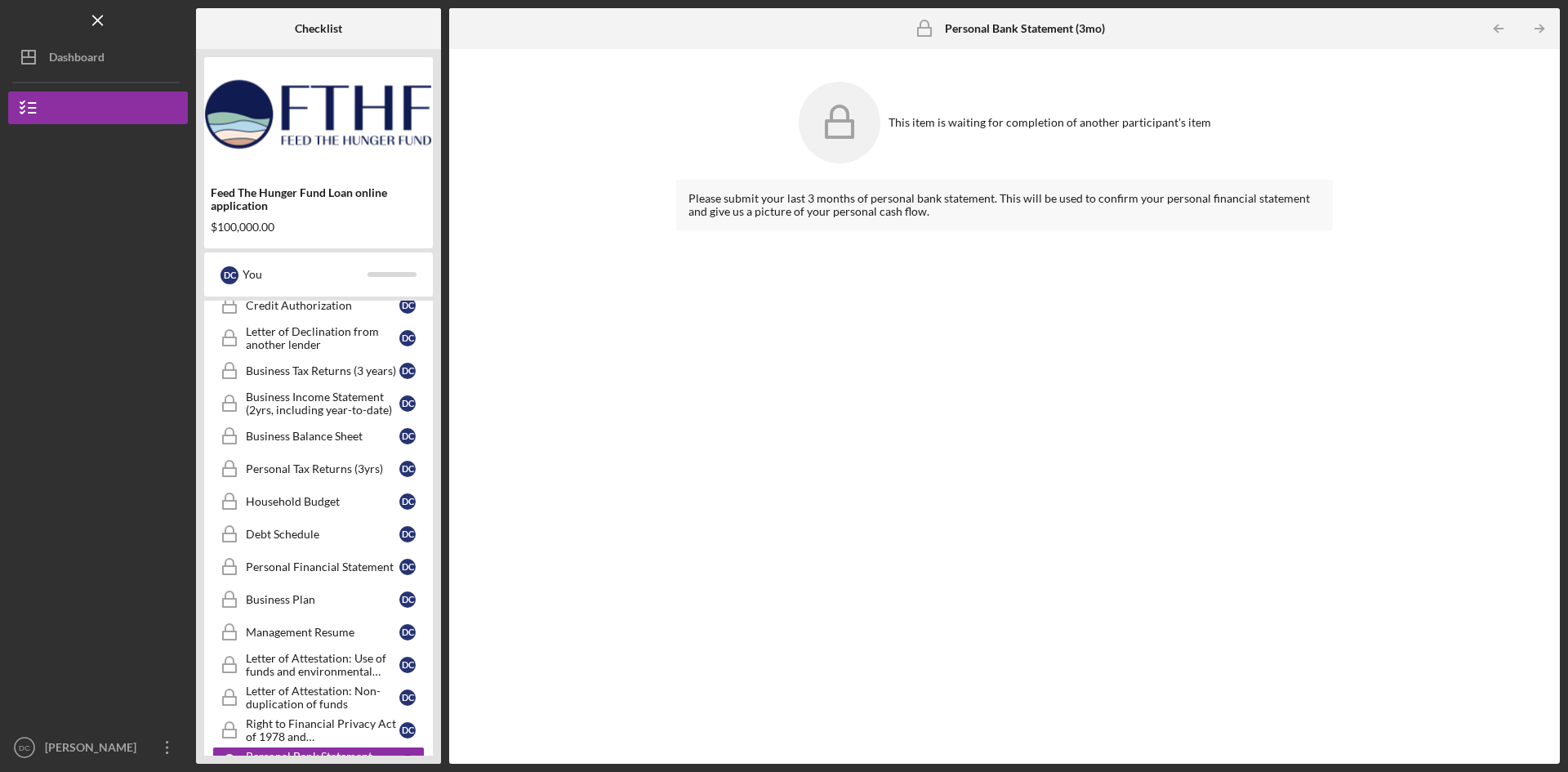
drag, startPoint x: 1558, startPoint y: 447, endPoint x: 1560, endPoint y: 377, distance: 70.0
click at [1534, 701] on div "This item is waiting for completion of another participant's item Please submit…" at bounding box center [1005, 406] width 1111 height 714
drag, startPoint x: 435, startPoint y: 481, endPoint x: 503, endPoint y: 658, distance: 189.6
click at [438, 719] on div "Feed The Hunger Fund Loan online application $100,000.00 D C You Icon/Expander …" at bounding box center [318, 406] width 245 height 714
drag, startPoint x: 1567, startPoint y: 426, endPoint x: 1562, endPoint y: 589, distance: 163.1
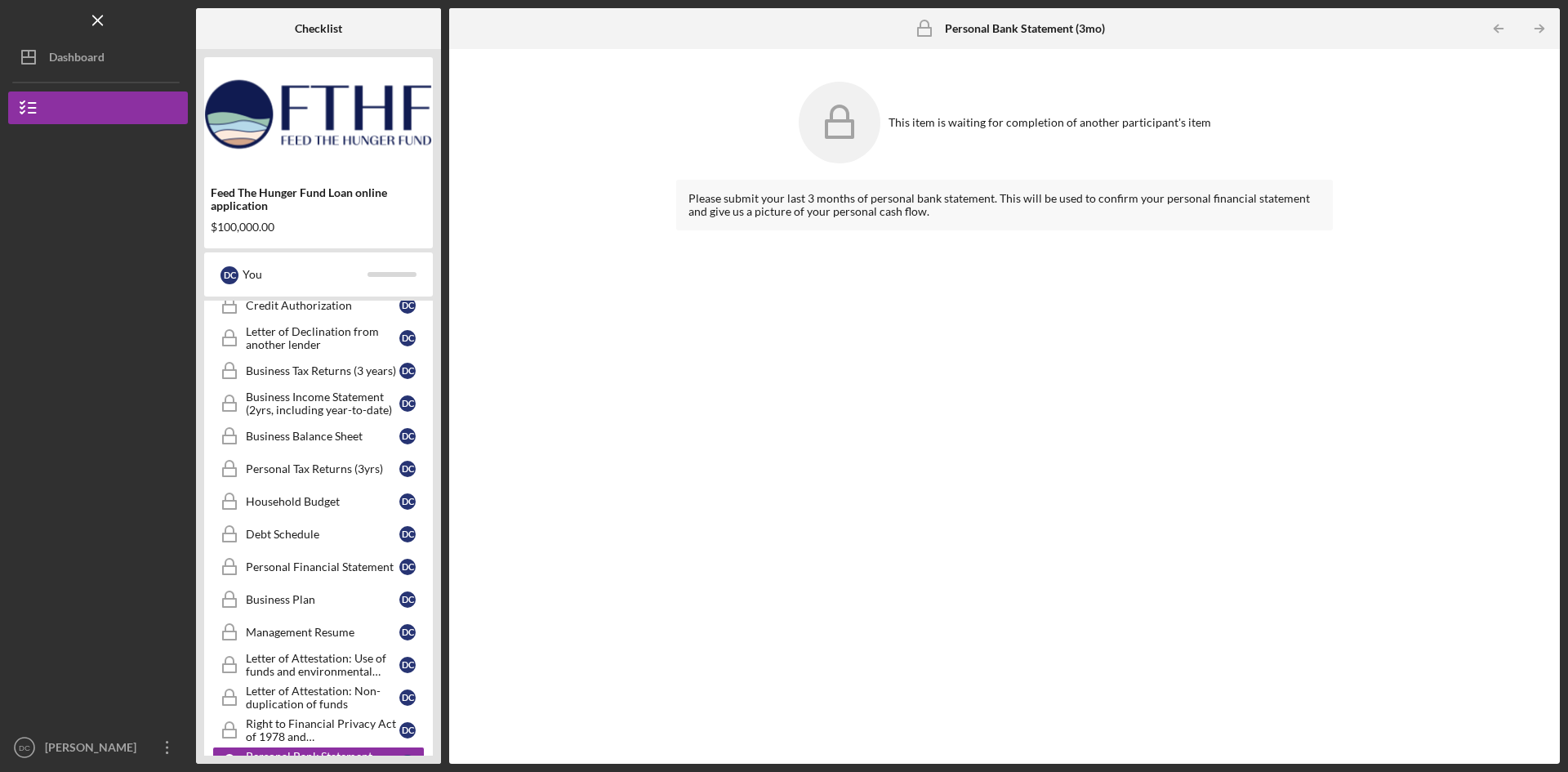
click at [1566, 597] on div "Icon/Menu Personal Bank Statement (3mo) Personal Bank Statement (3mo) Checklist…" at bounding box center [784, 386] width 1568 height 772
click at [78, 100] on button "Feed The Hunger Fund Loan online application" at bounding box center [98, 107] width 180 height 33
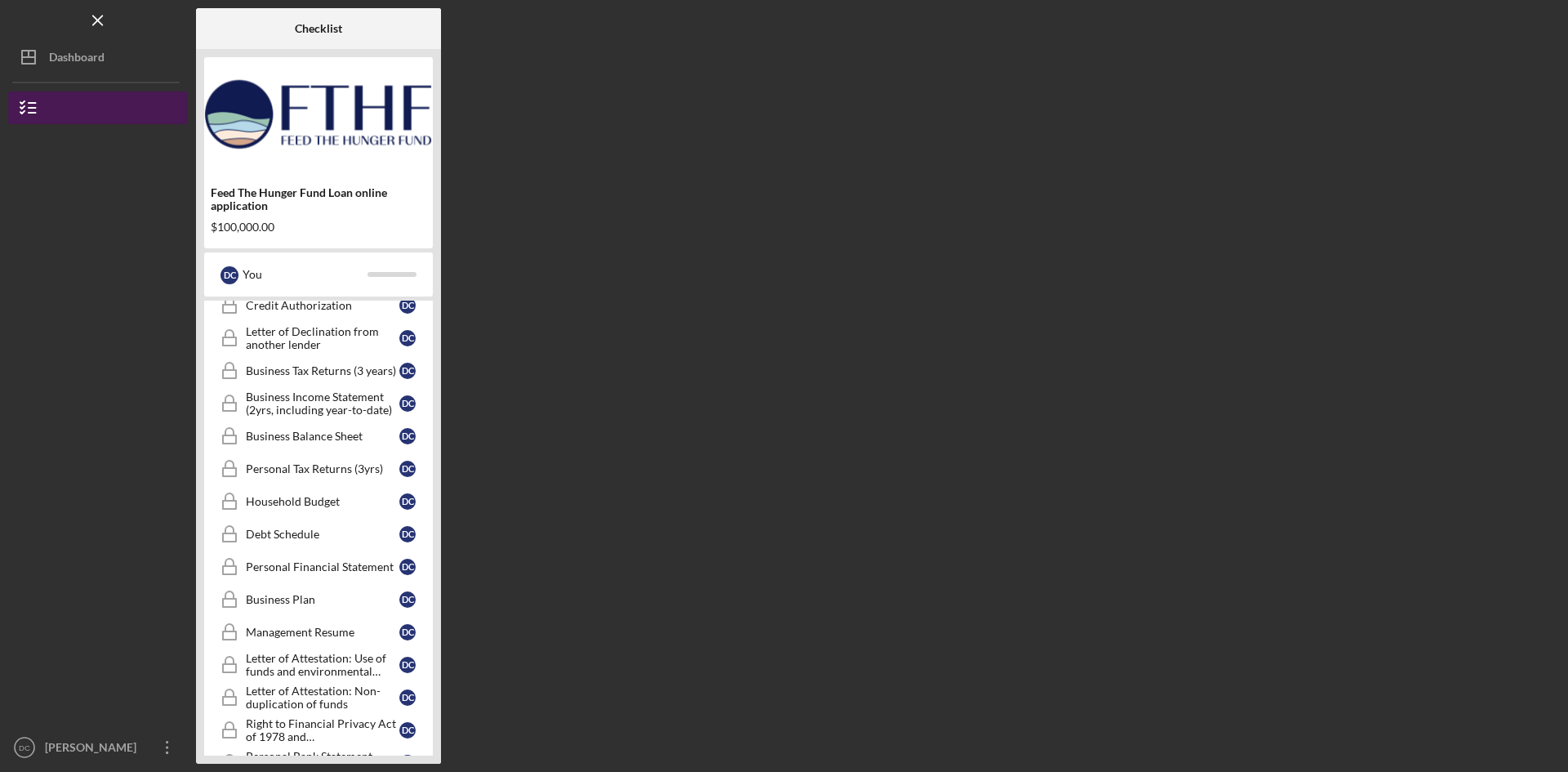
click at [66, 107] on button "Feed The Hunger Fund Loan online application" at bounding box center [98, 107] width 180 height 33
click at [279, 728] on div "Right to Financial Privacy Act of 1978 and Acknowledgement" at bounding box center [322, 730] width 154 height 26
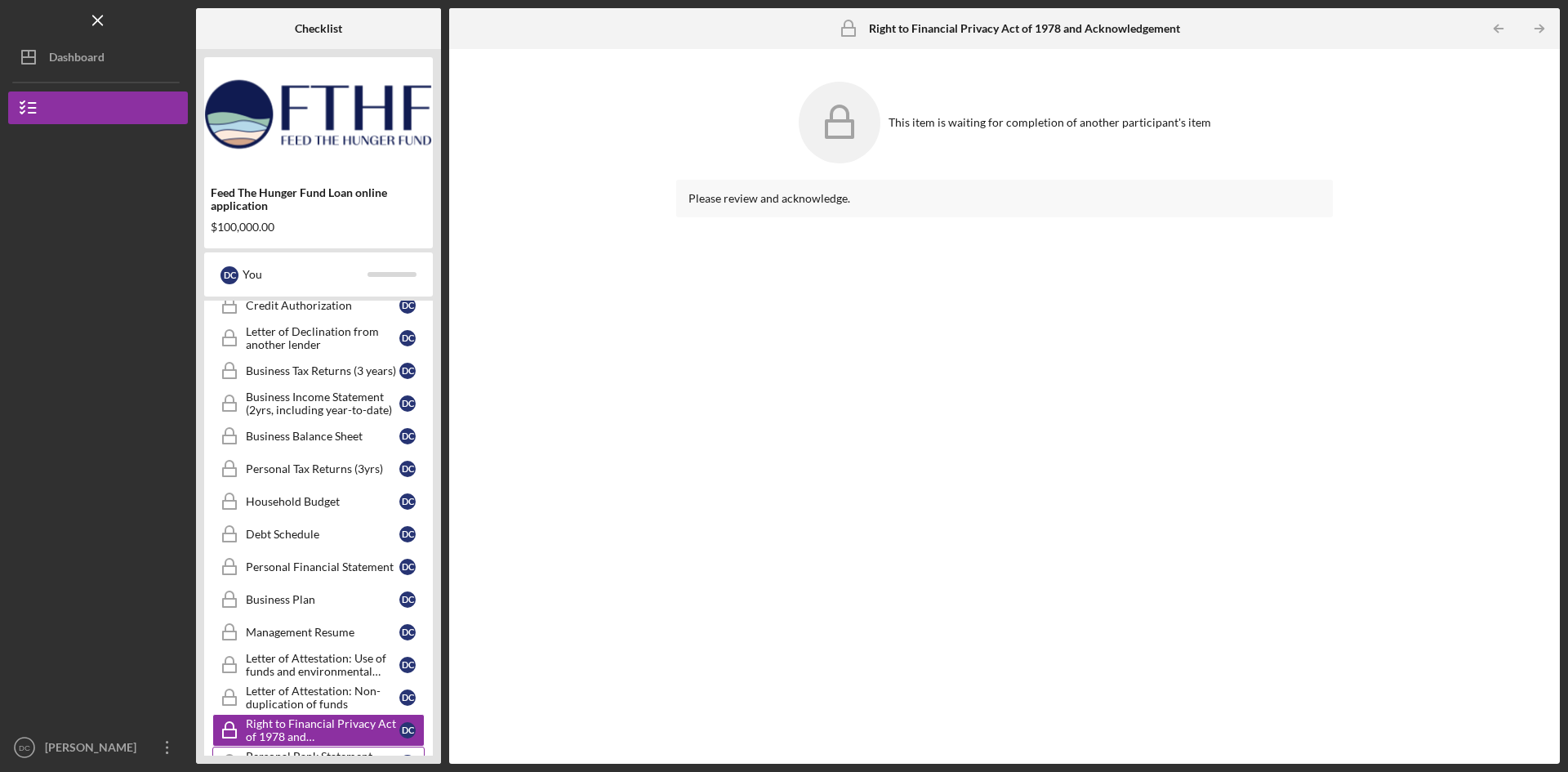
click at [276, 750] on div "Personal Bank Statement (3mo)" at bounding box center [322, 763] width 154 height 26
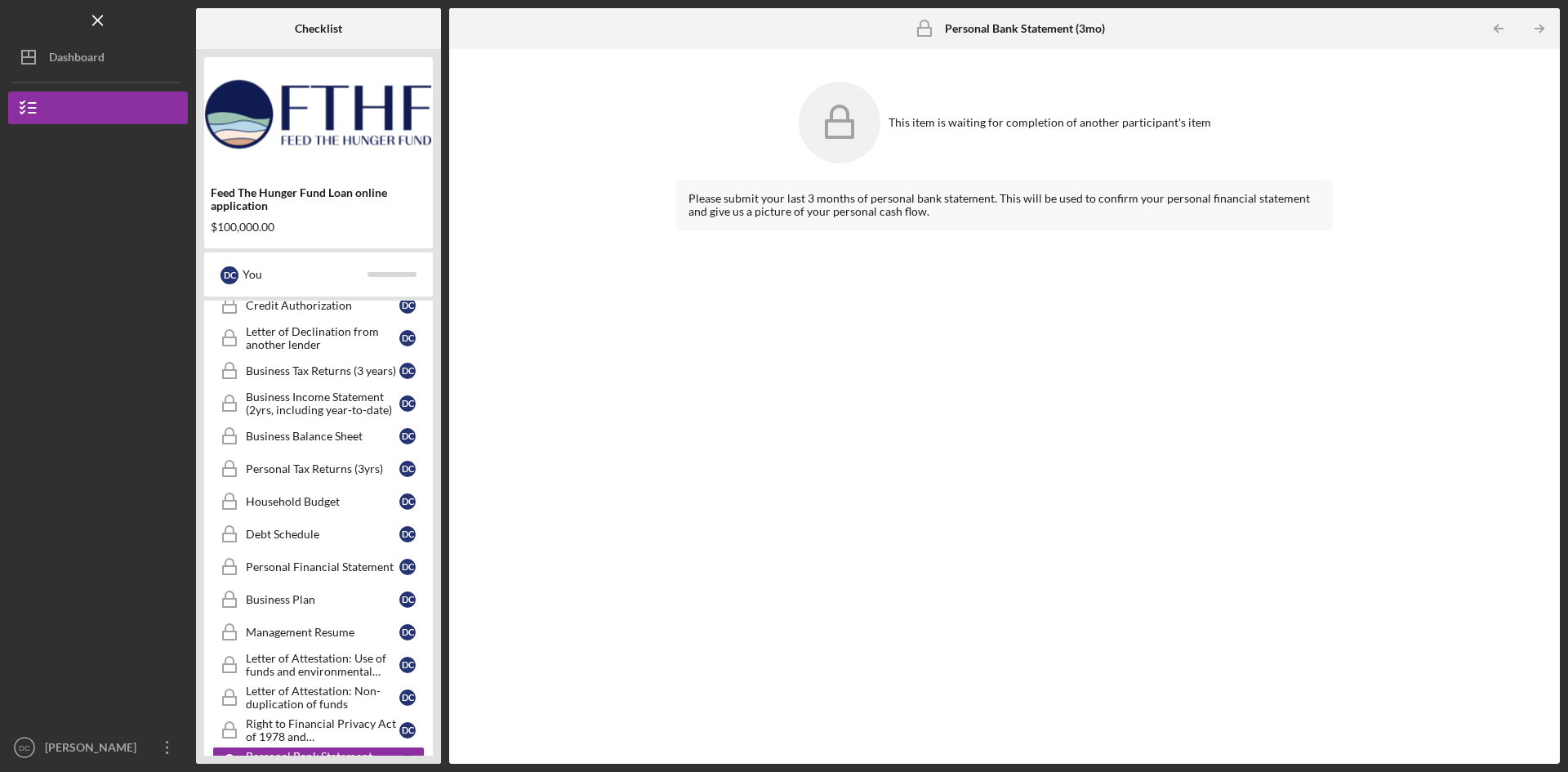
drag, startPoint x: 276, startPoint y: 750, endPoint x: 263, endPoint y: 793, distance: 44.9
click at [263, 771] on html "Icon/Menu Personal Bank Statement (3mo) Personal Bank Statement (3mo) Checklist…" at bounding box center [784, 386] width 1568 height 772
click at [170, 754] on icon "Icon/Overflow" at bounding box center [168, 748] width 41 height 41
click at [143, 531] on div at bounding box center [98, 579] width 180 height 303
click at [88, 755] on div "[PERSON_NAME]" at bounding box center [95, 749] width 107 height 37
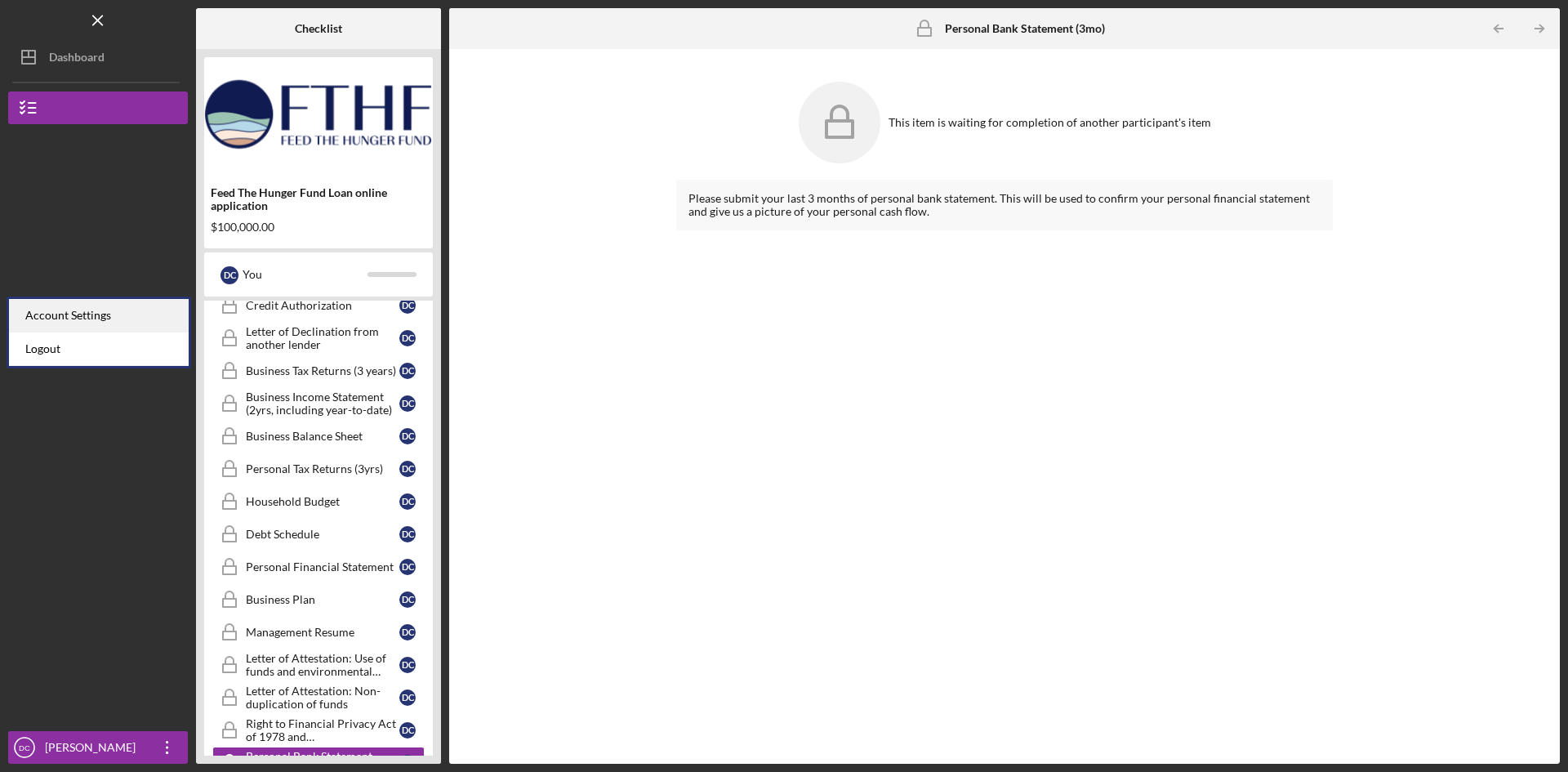
click at [76, 319] on div "Account Settings" at bounding box center [98, 316] width 180 height 34
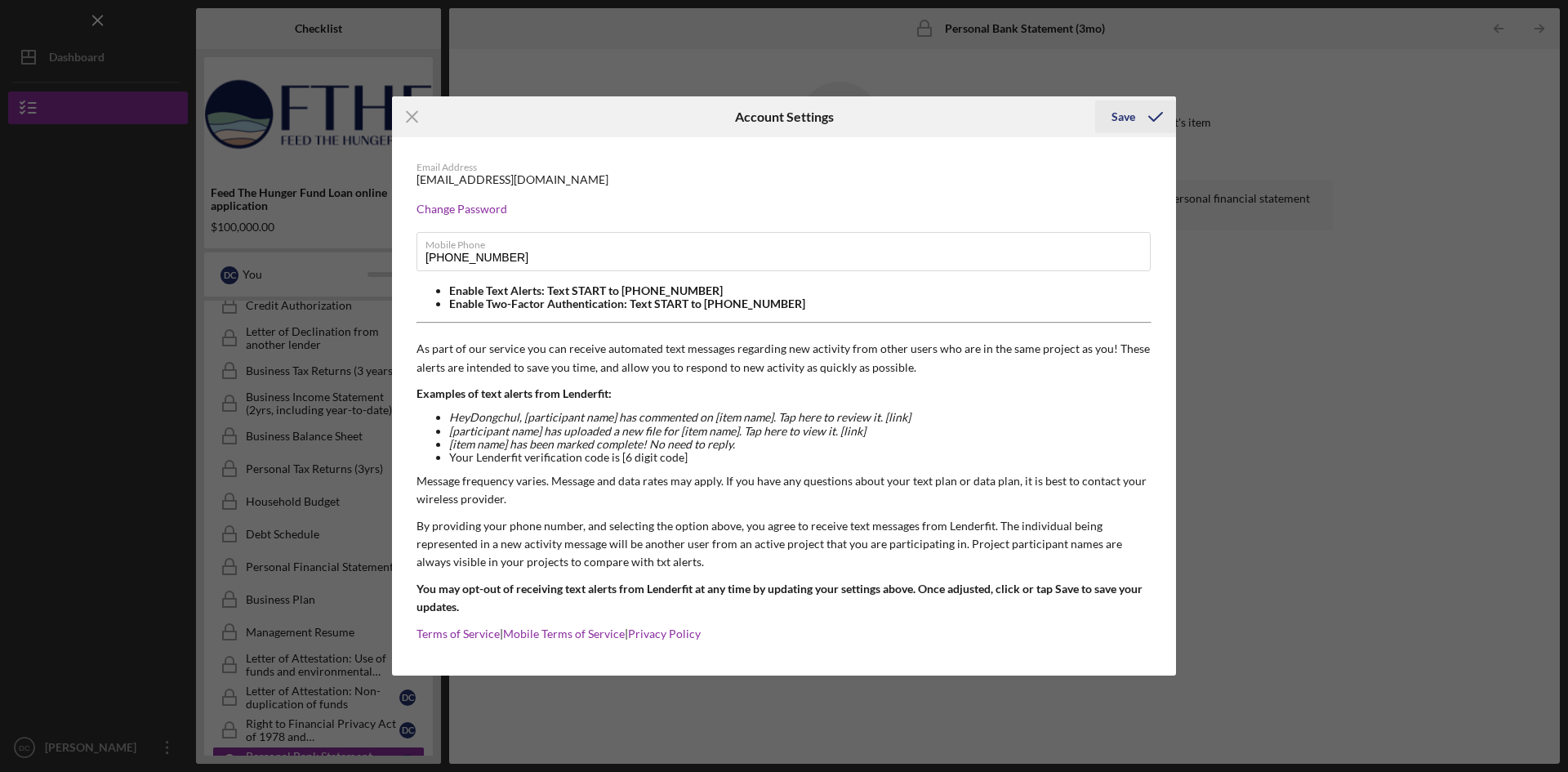
click at [1146, 113] on icon "submit" at bounding box center [1156, 117] width 41 height 41
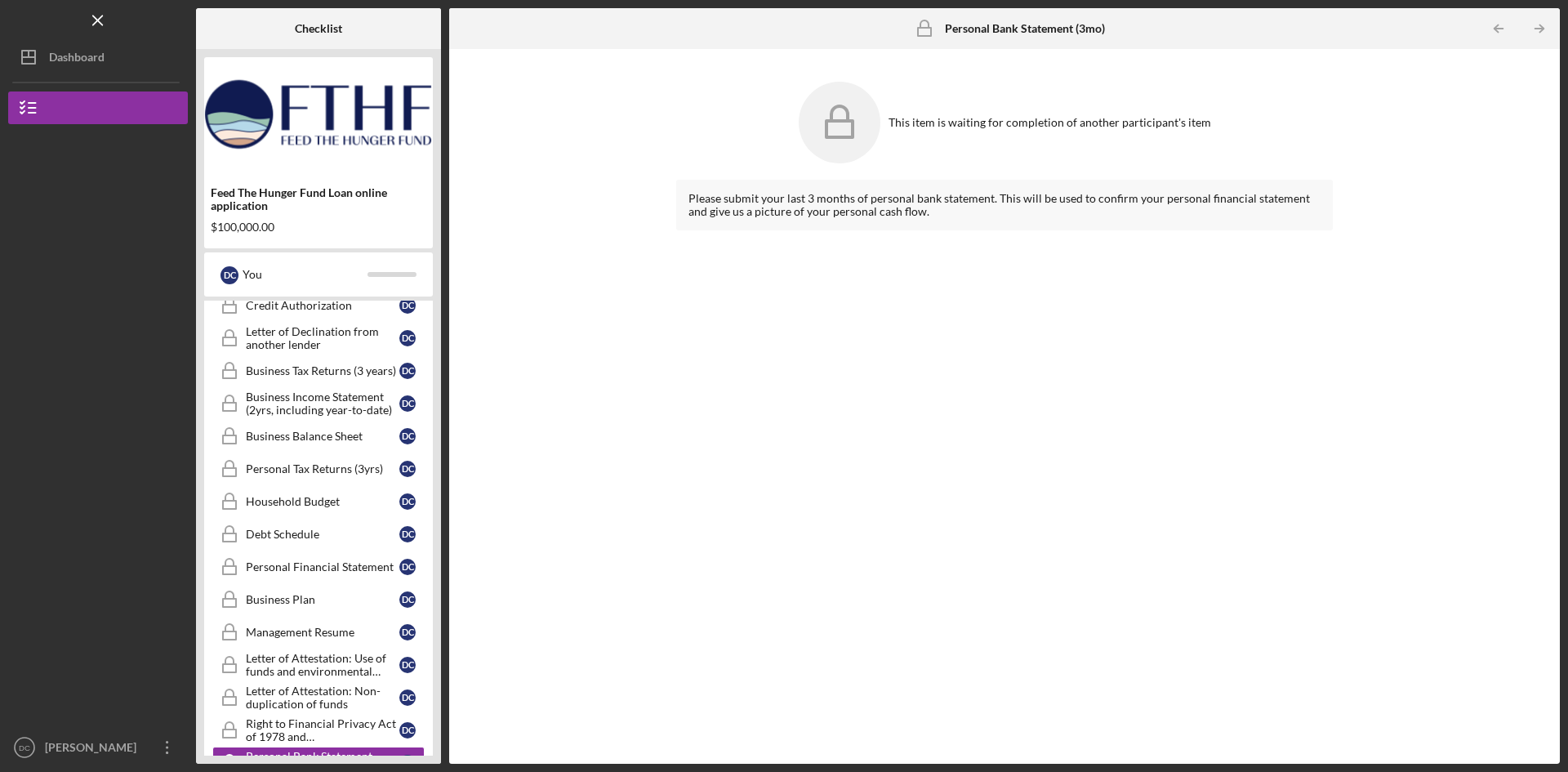
click at [440, 676] on div "Feed The Hunger Fund Loan online application $100,000.00 D C You Icon/Expander …" at bounding box center [318, 406] width 245 height 714
drag, startPoint x: 444, startPoint y: 702, endPoint x: 435, endPoint y: 800, distance: 98.4
click at [435, 771] on html "Icon/Menu Personal Bank Statement (3mo) Personal Bank Statement (3mo) Checklist…" at bounding box center [784, 386] width 1568 height 772
drag, startPoint x: 196, startPoint y: 242, endPoint x: 319, endPoint y: 419, distance: 215.5
click at [205, 613] on div "Feed The Hunger Fund Loan online application $100,000.00 D C You Icon/Expander …" at bounding box center [318, 406] width 245 height 714
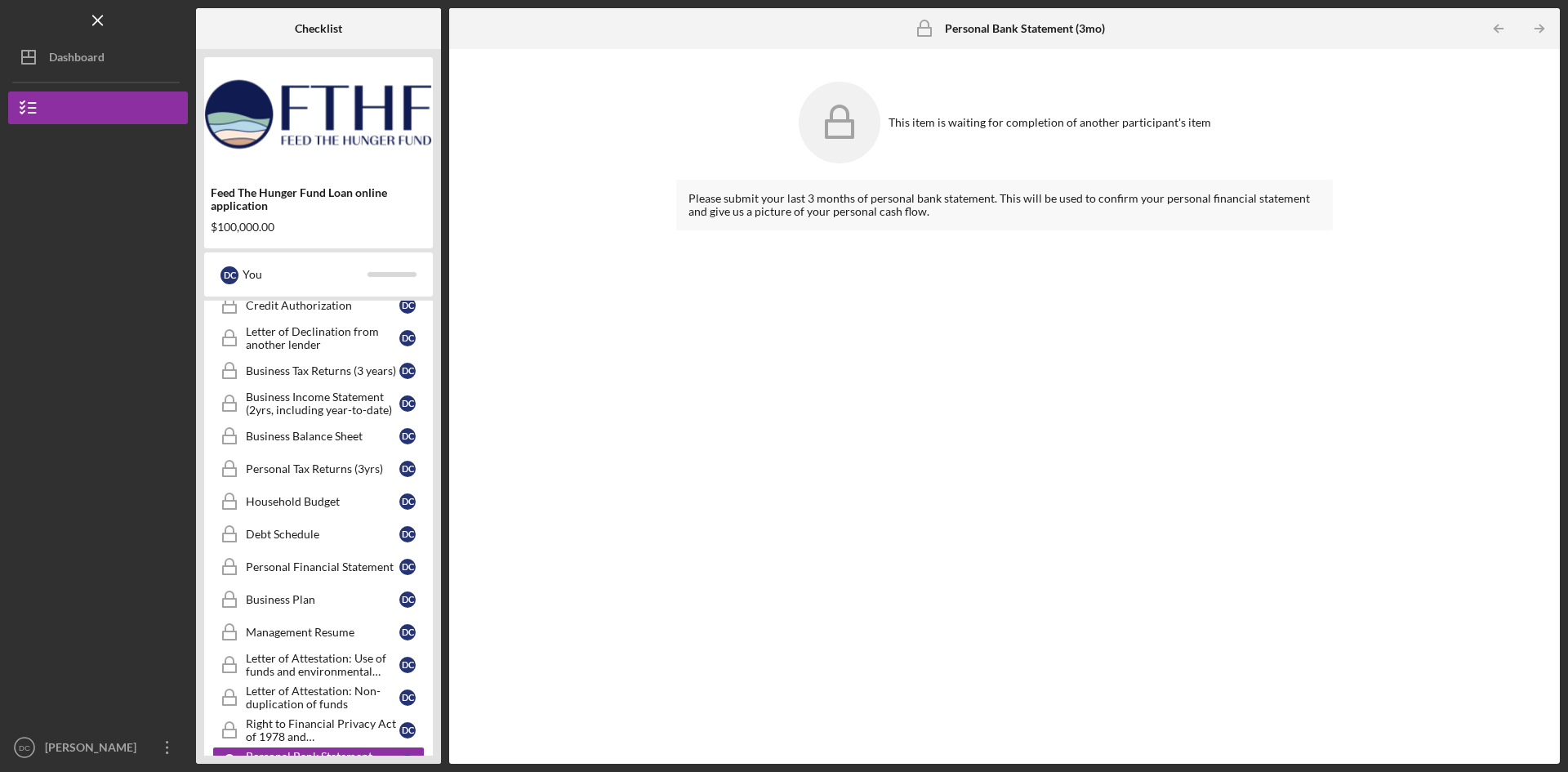
click at [624, 65] on div "This item is waiting for completion of another participant's item Please submit…" at bounding box center [1004, 407] width 1094 height 698
click at [308, 22] on b "Checklist" at bounding box center [318, 28] width 47 height 13
click at [115, 53] on button "Icon/Dashboard Dashboard" at bounding box center [98, 58] width 180 height 33
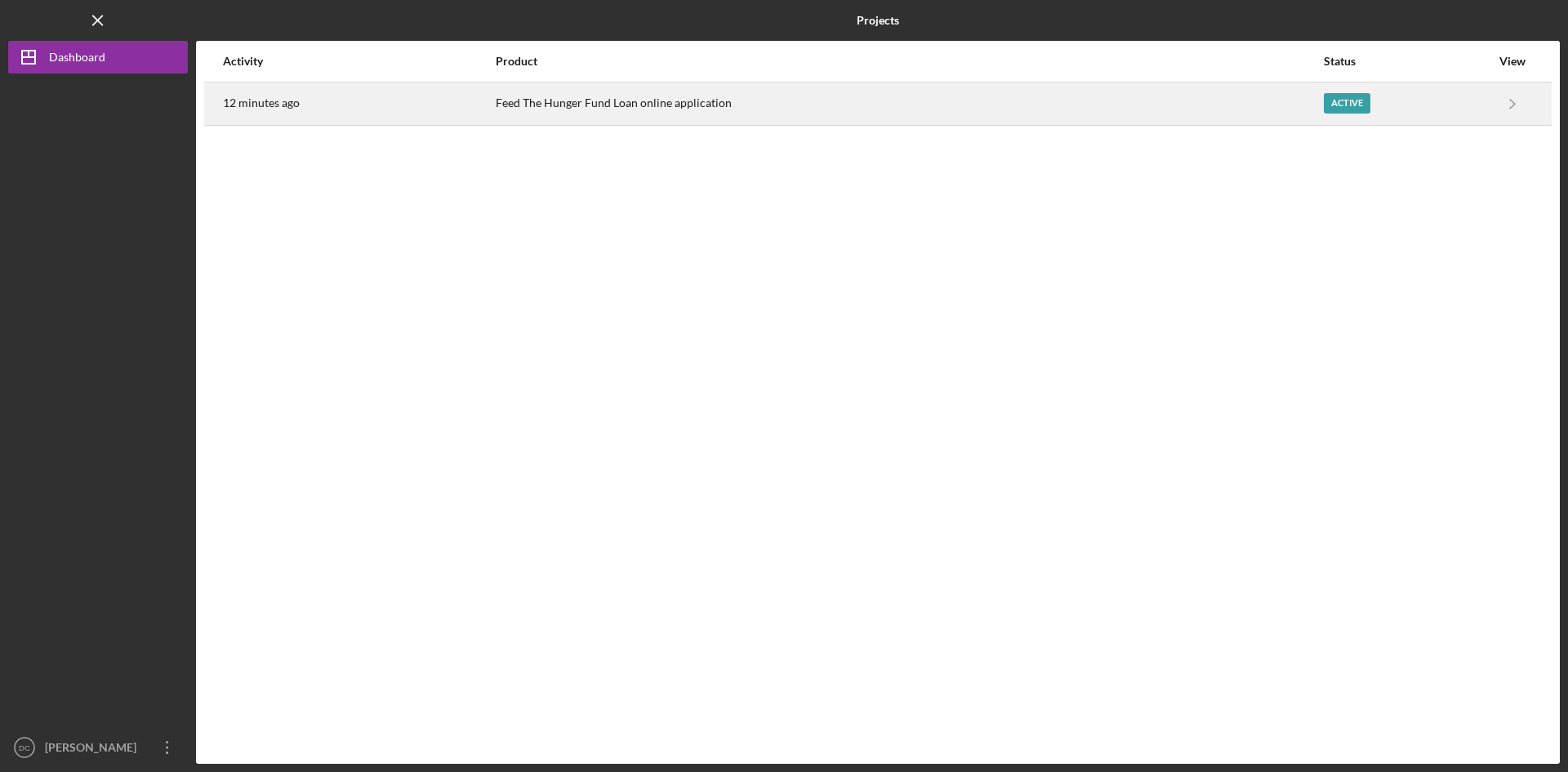
click at [1349, 100] on div "Active" at bounding box center [1347, 103] width 46 height 21
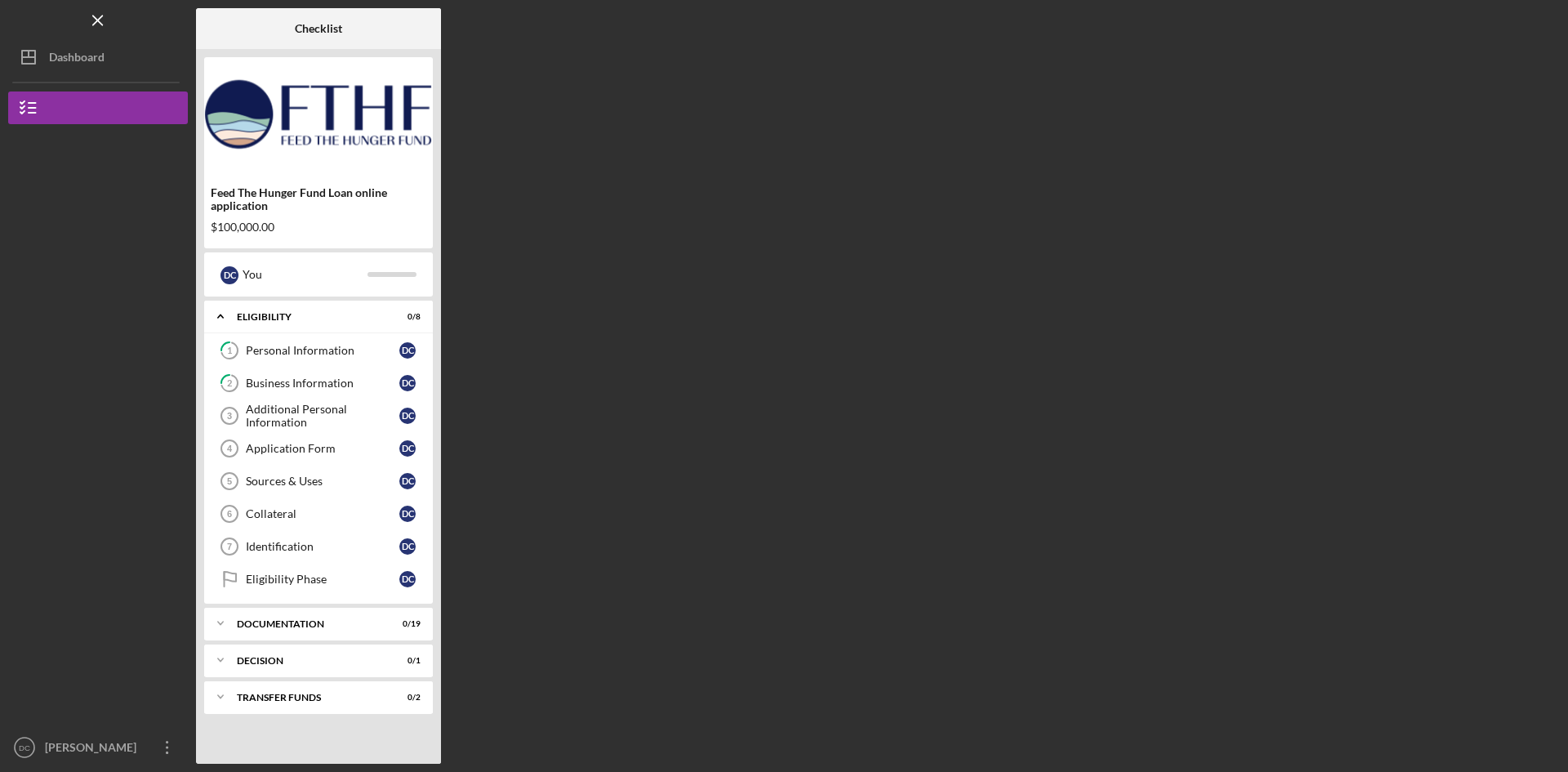
drag, startPoint x: 432, startPoint y: 714, endPoint x: 428, endPoint y: 809, distance: 95.1
click at [428, 771] on html "Icon/Menu Checklist Checklist Feed The Hunger Fund Loan online application $100…" at bounding box center [784, 386] width 1568 height 772
click at [364, 407] on div "Additional Personal Information" at bounding box center [322, 415] width 154 height 26
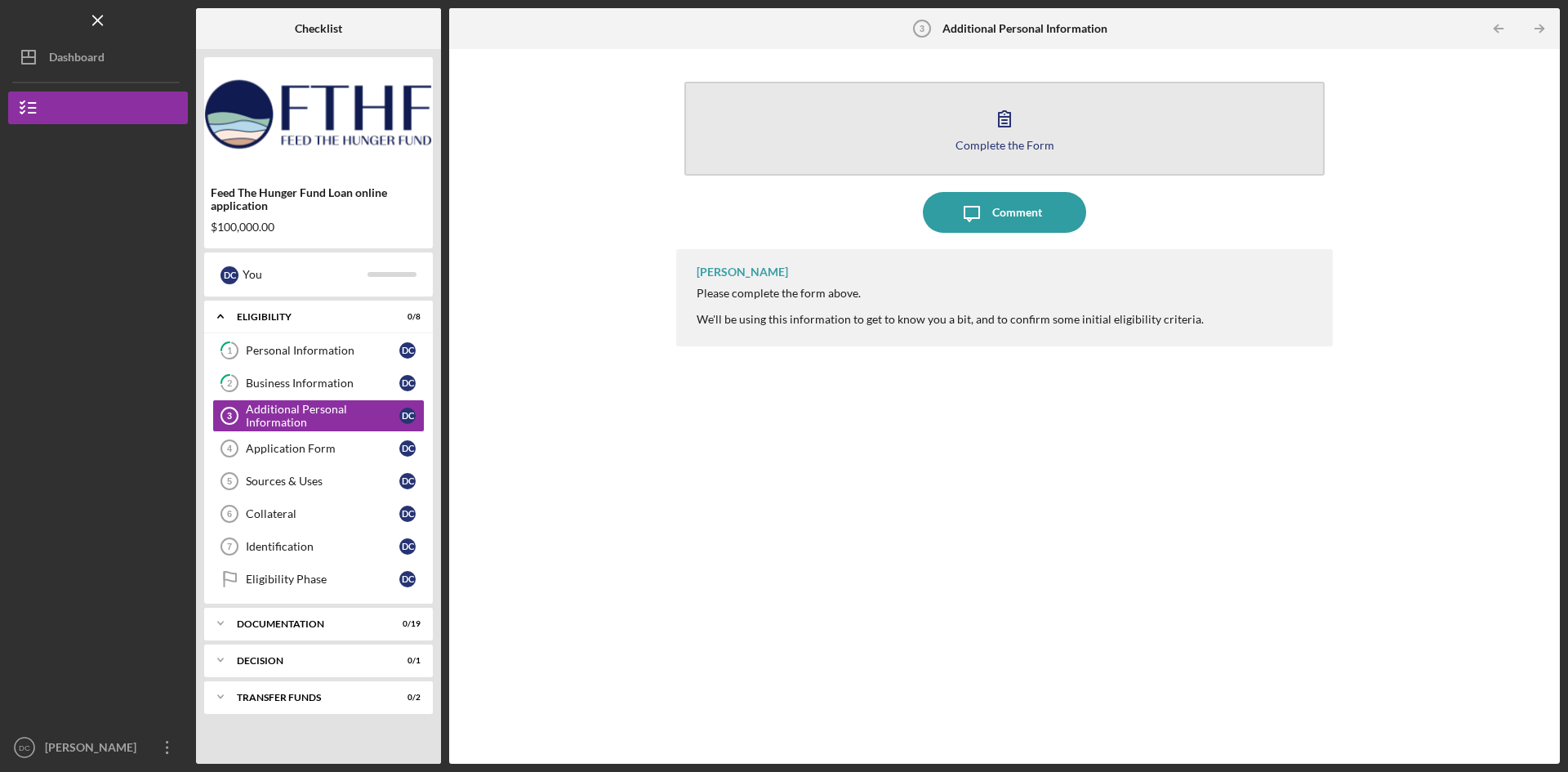
click at [1003, 119] on icon "button" at bounding box center [1005, 119] width 41 height 41
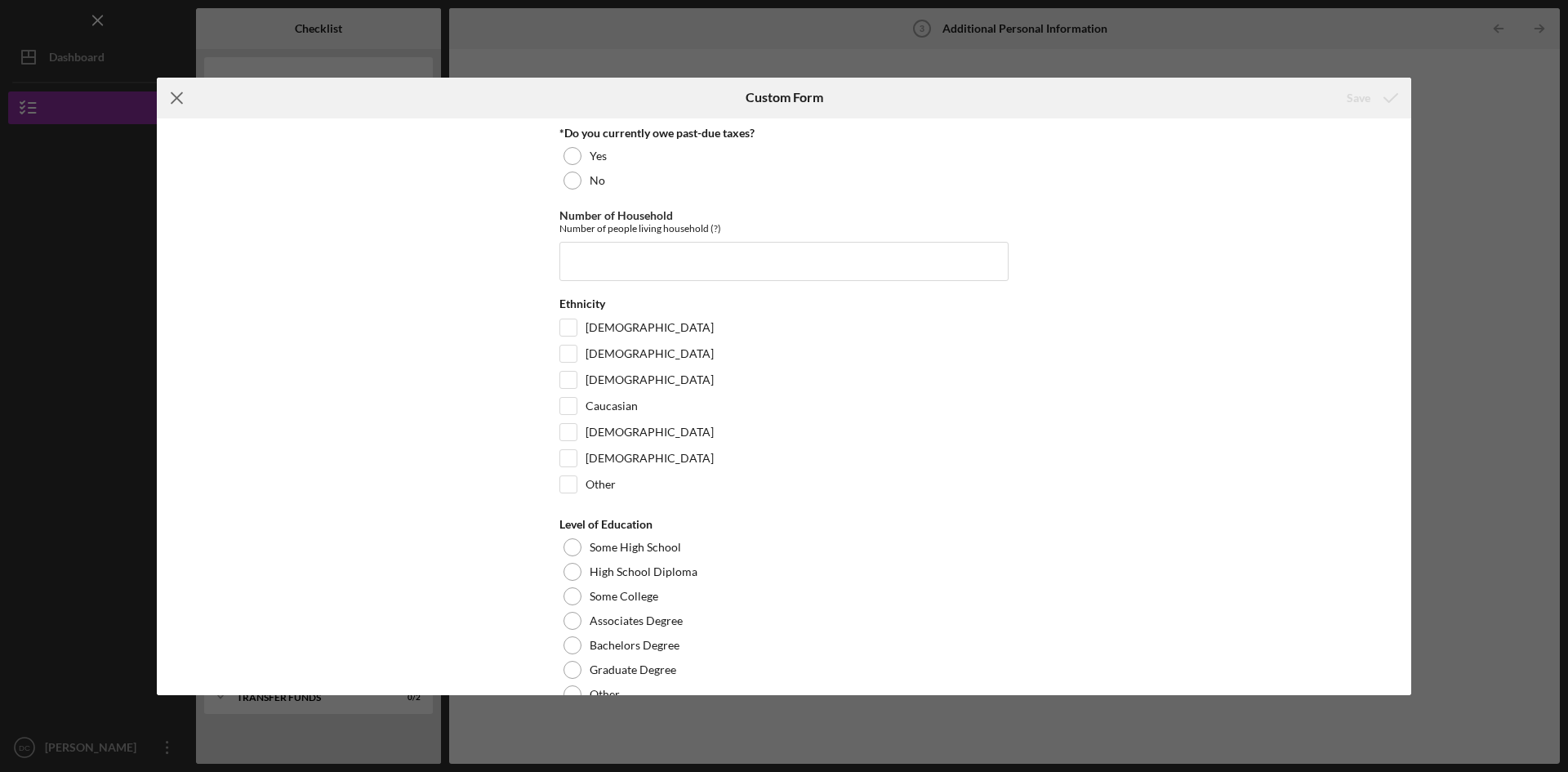
click at [171, 99] on icon "Icon/Menu Close" at bounding box center [177, 98] width 41 height 41
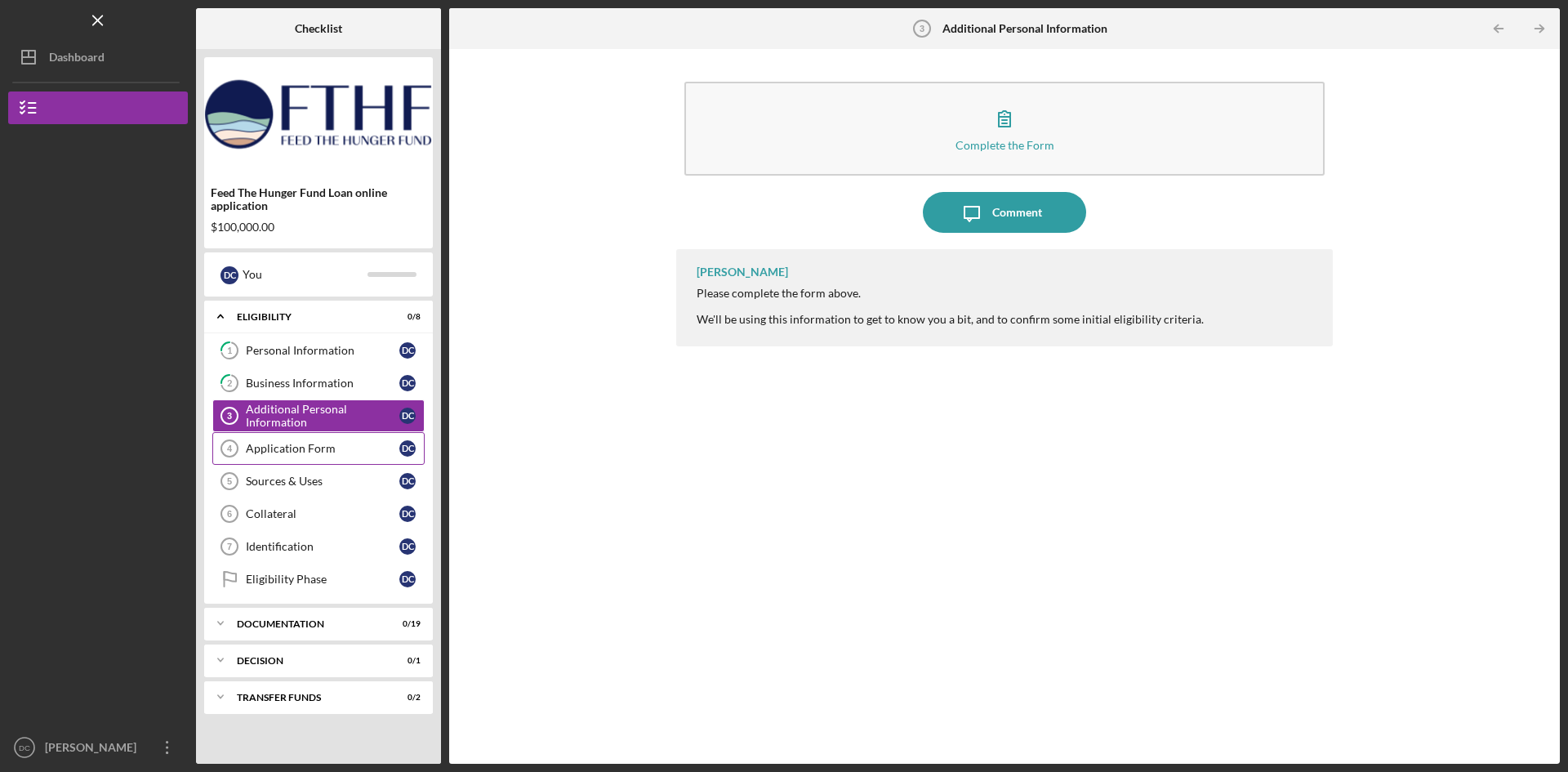
click at [295, 455] on link "Application Form 4 Application Form D C" at bounding box center [318, 449] width 212 height 33
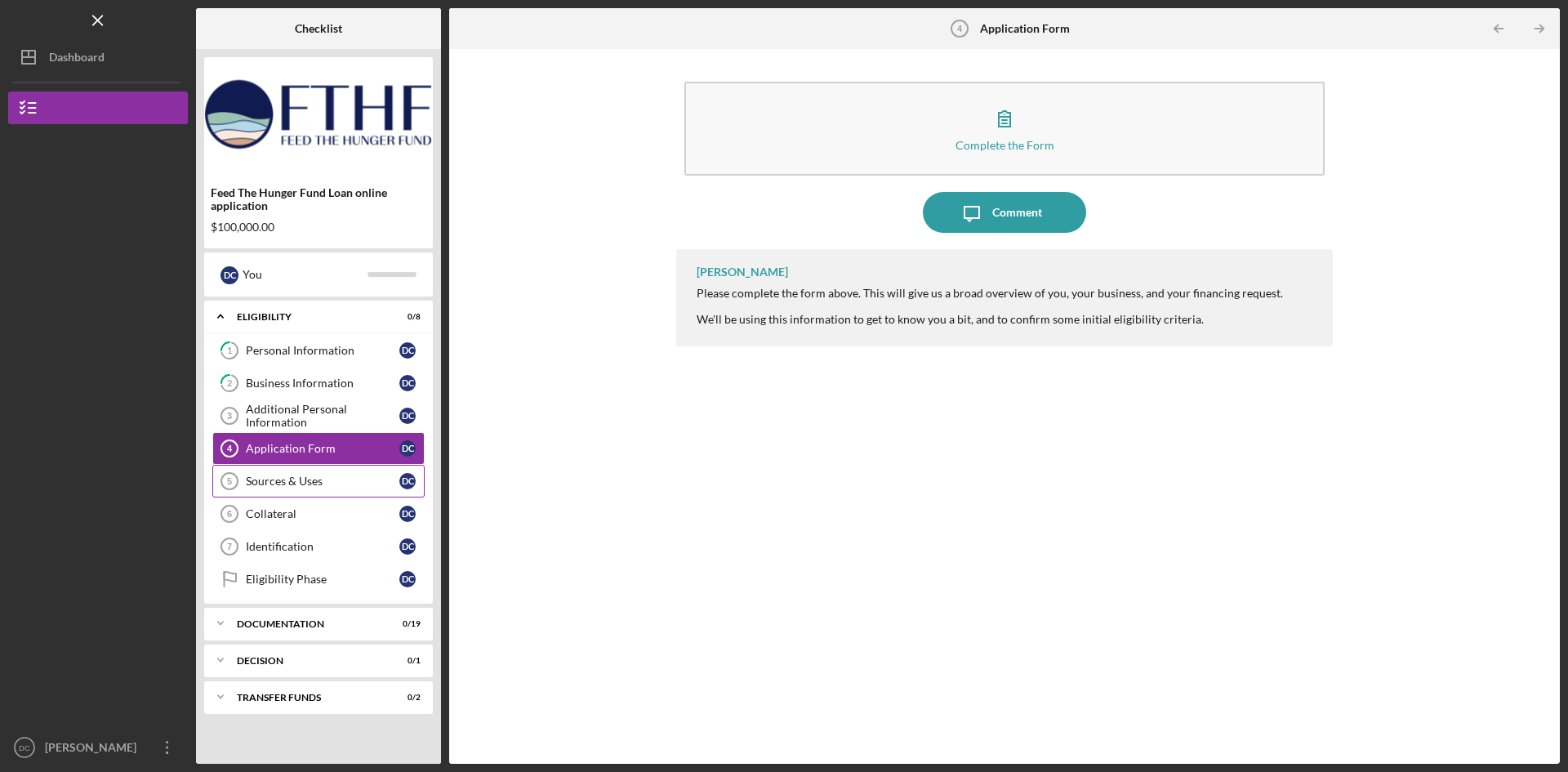
click at [333, 478] on div "Sources & Uses" at bounding box center [322, 481] width 154 height 13
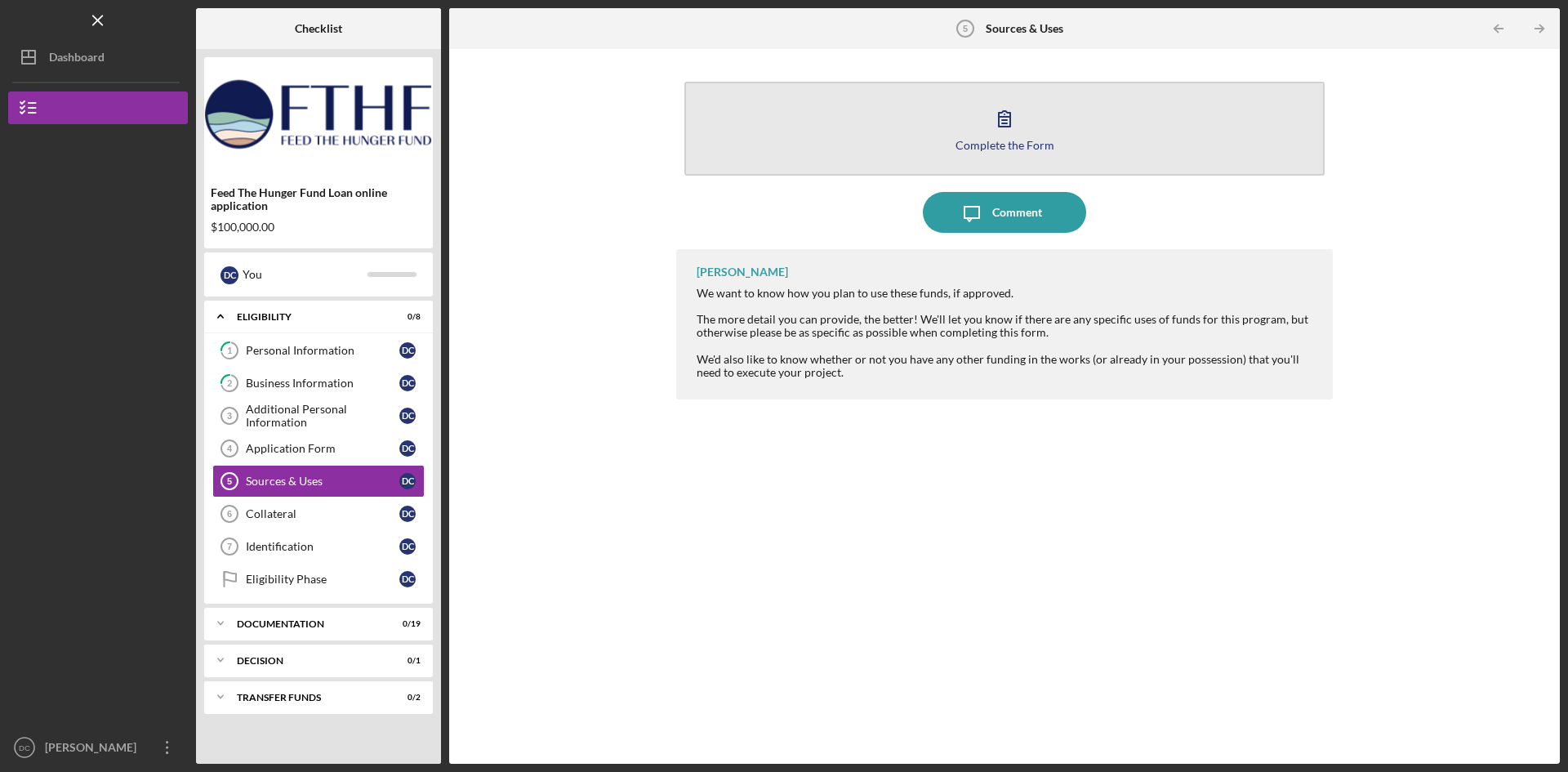
click at [1038, 141] on div "Complete the Form" at bounding box center [1005, 145] width 99 height 12
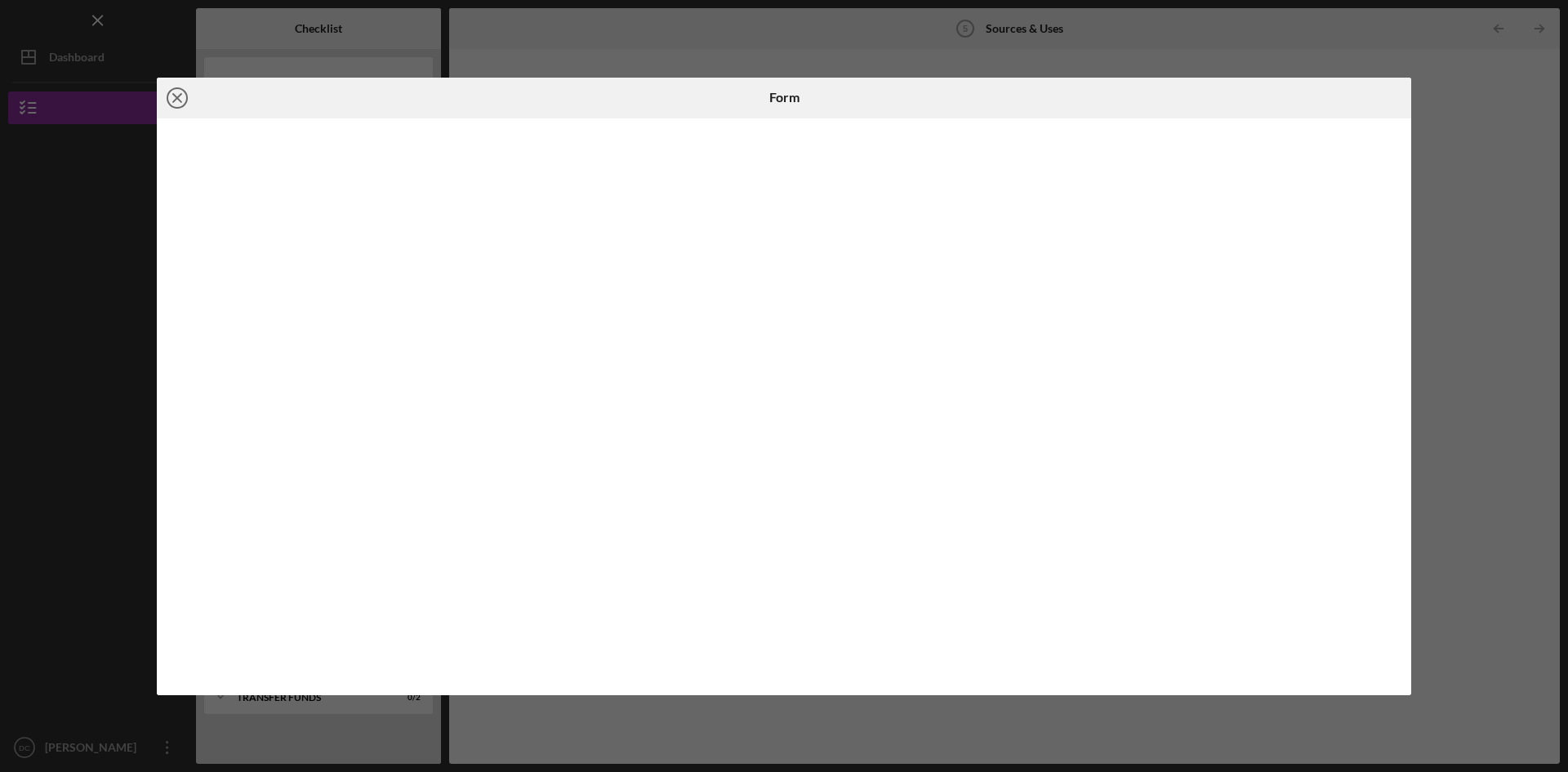
click at [170, 90] on circle at bounding box center [177, 98] width 20 height 20
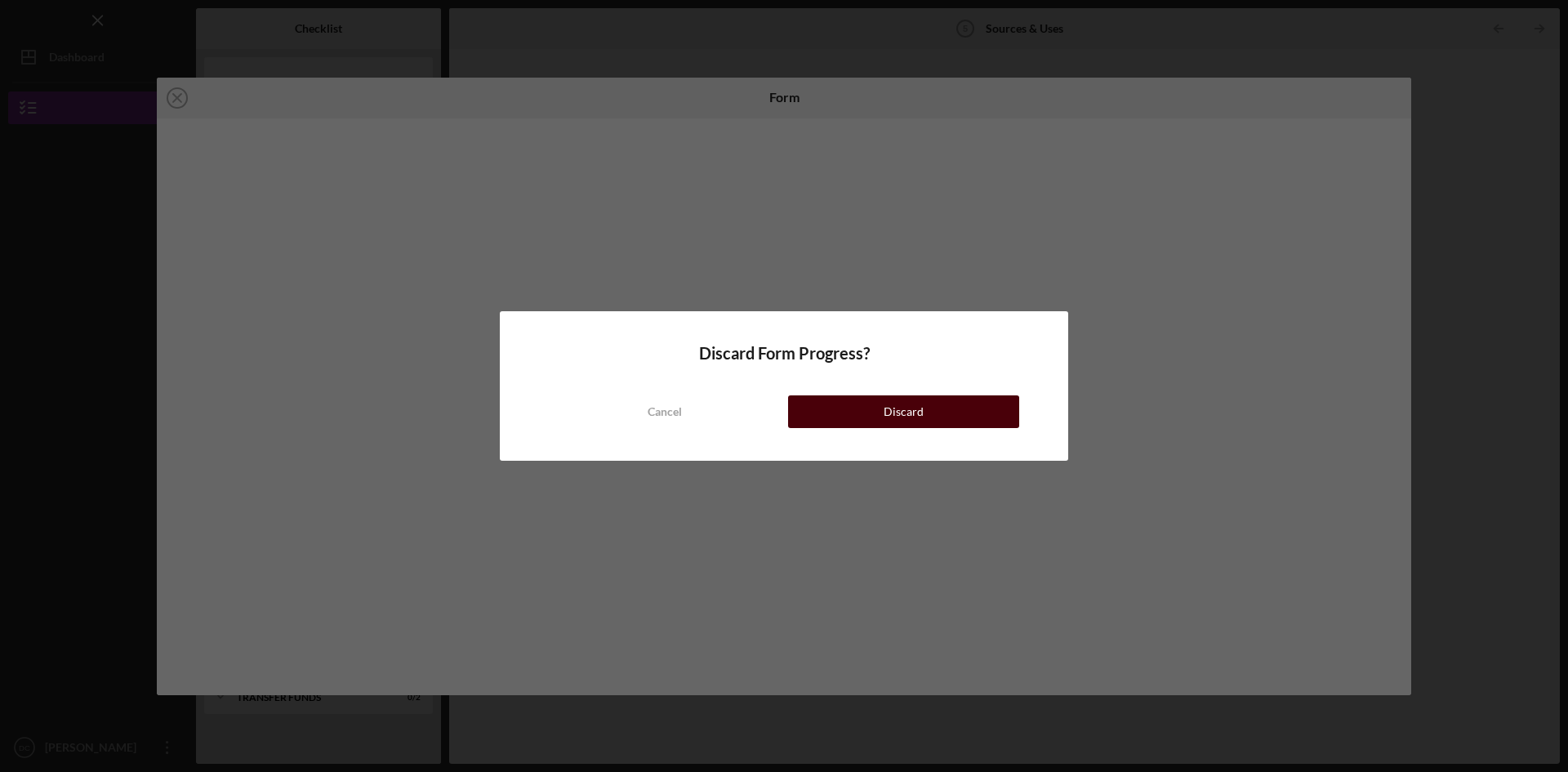
click at [893, 414] on div "Discard" at bounding box center [903, 412] width 40 height 33
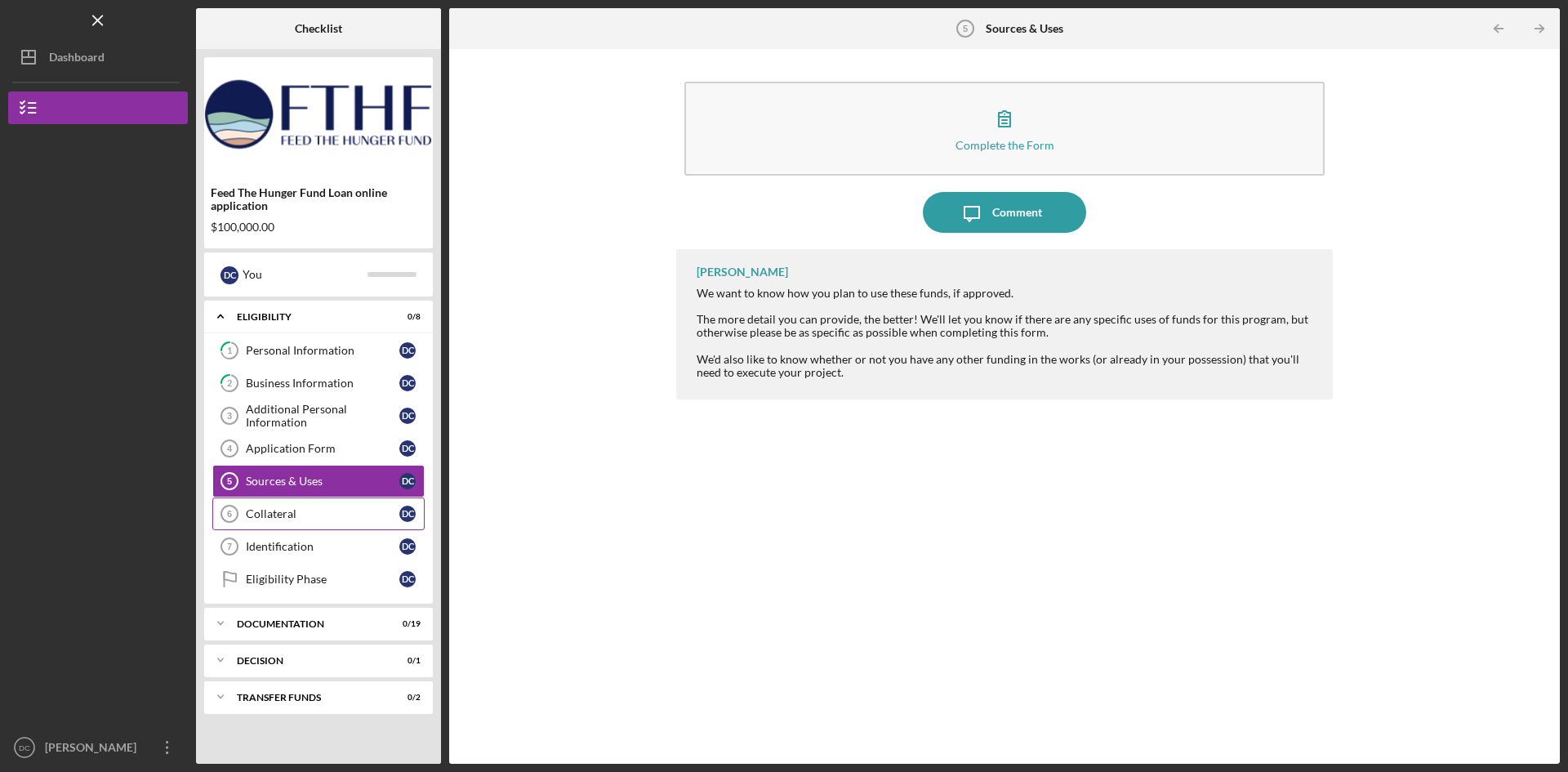
click at [271, 517] on div "Collateral" at bounding box center [322, 513] width 154 height 13
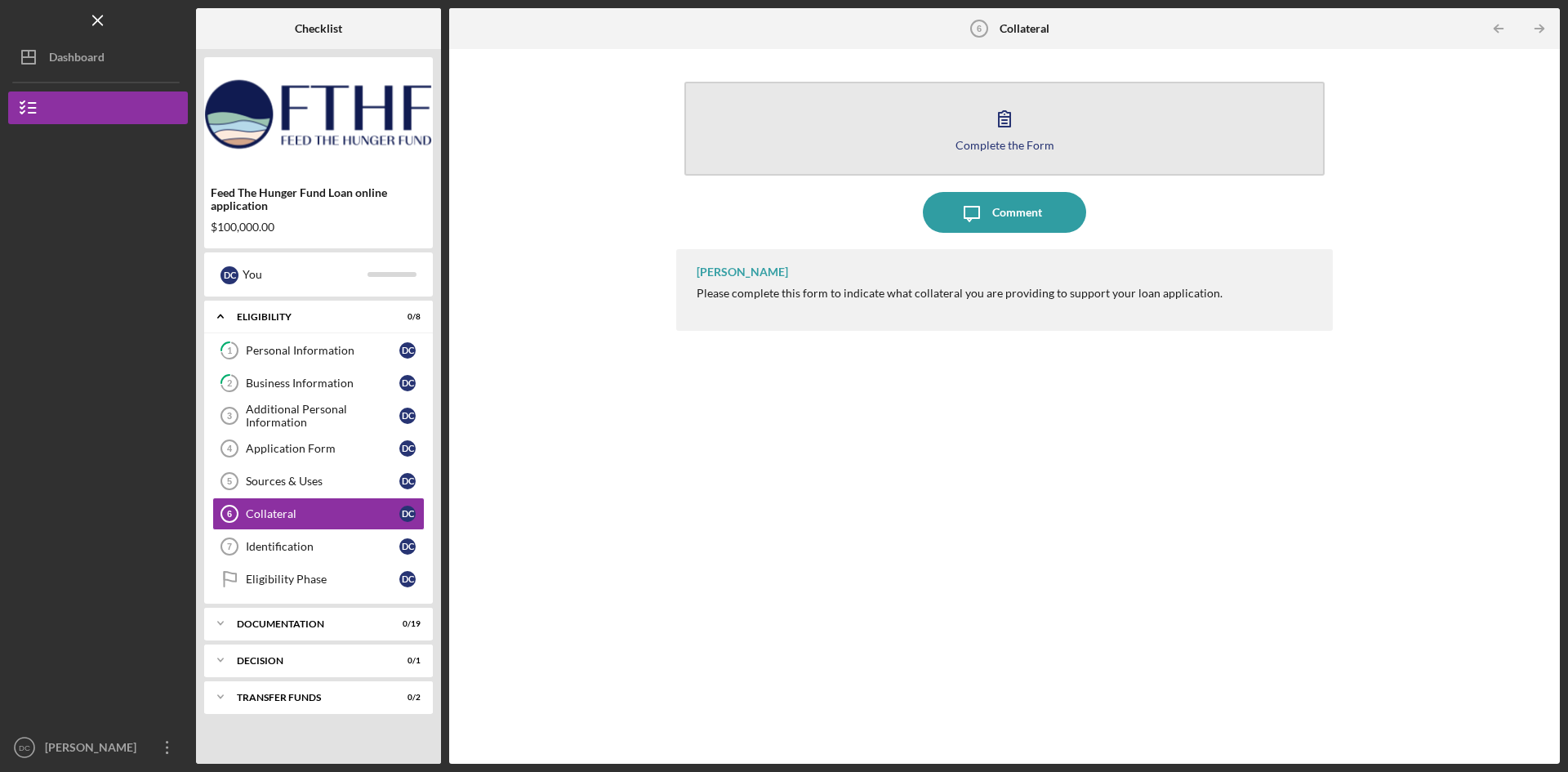
click at [964, 119] on button "Complete the Form Form" at bounding box center [1004, 128] width 640 height 94
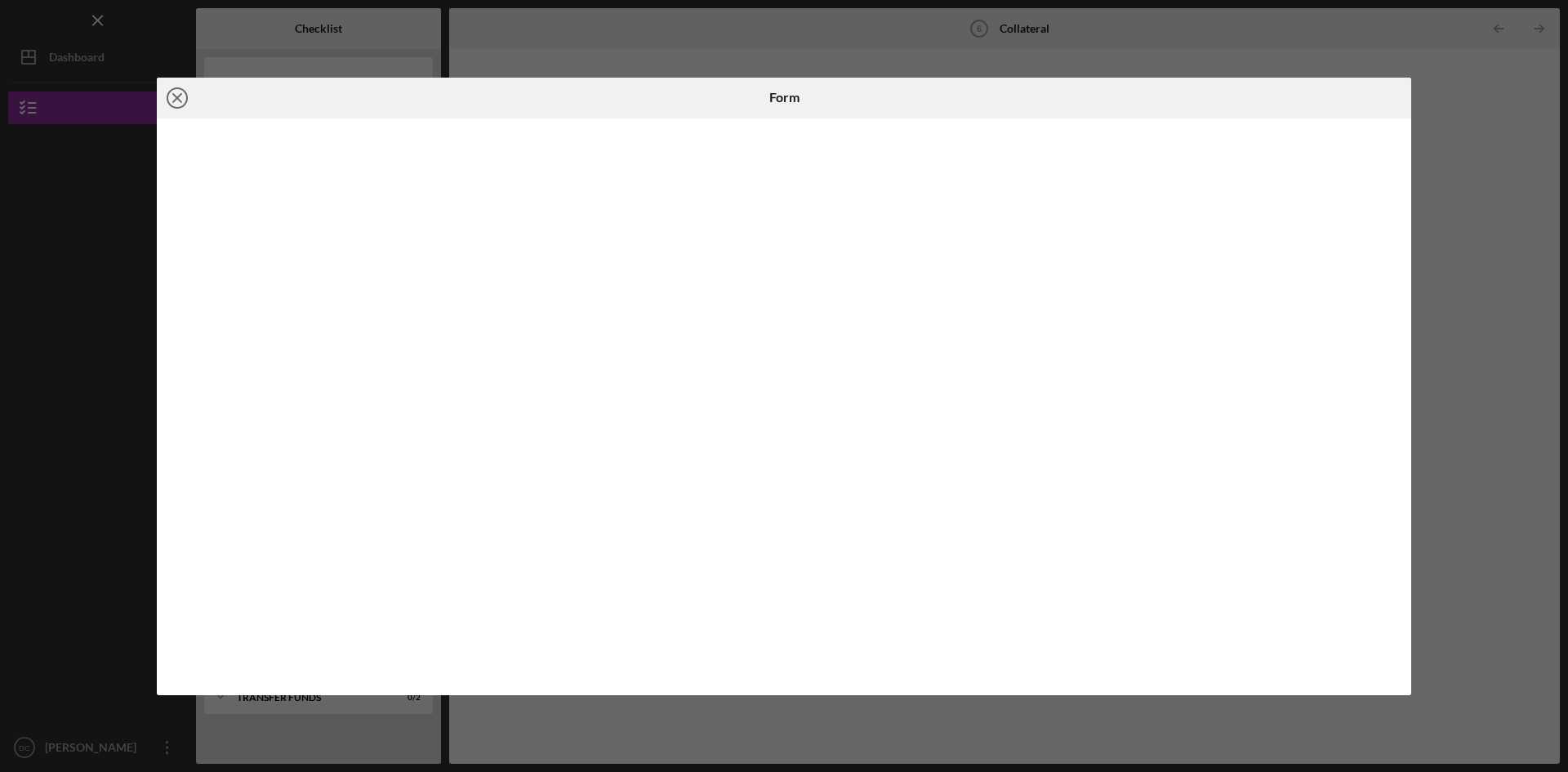
click at [178, 95] on line at bounding box center [177, 98] width 9 height 9
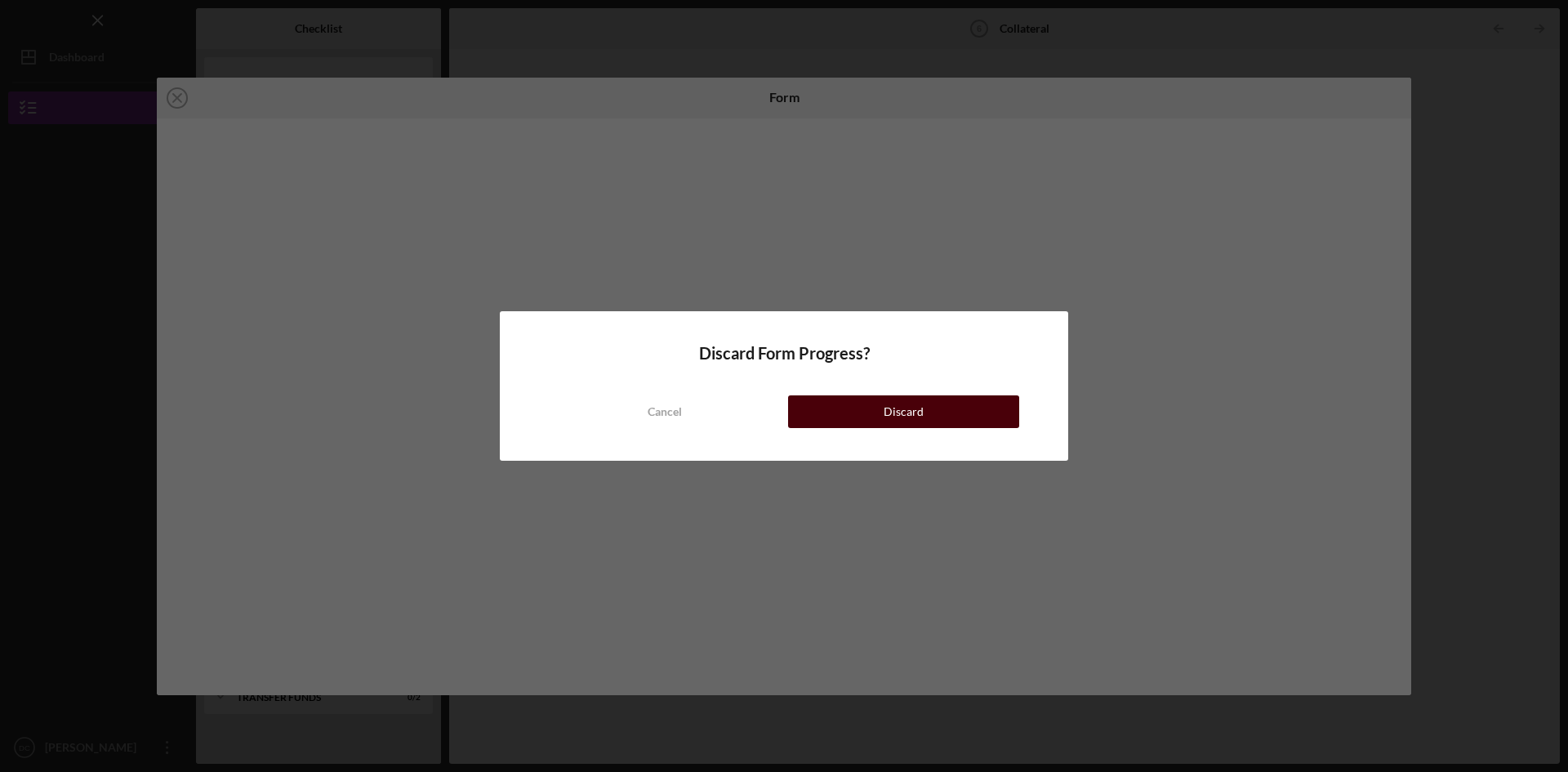
click at [907, 416] on div "Discard" at bounding box center [903, 412] width 40 height 33
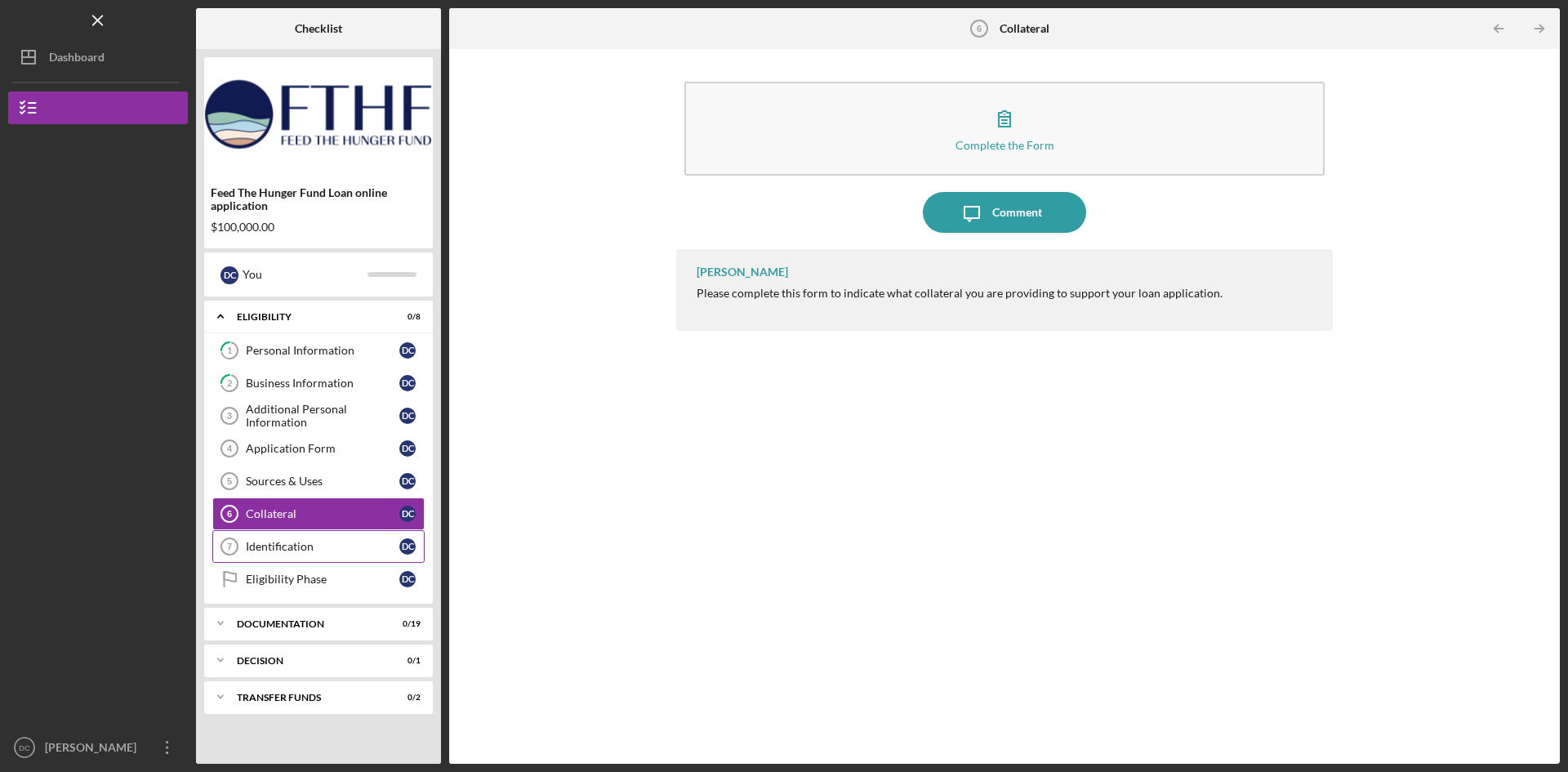
click at [302, 543] on div "Identification" at bounding box center [322, 546] width 154 height 13
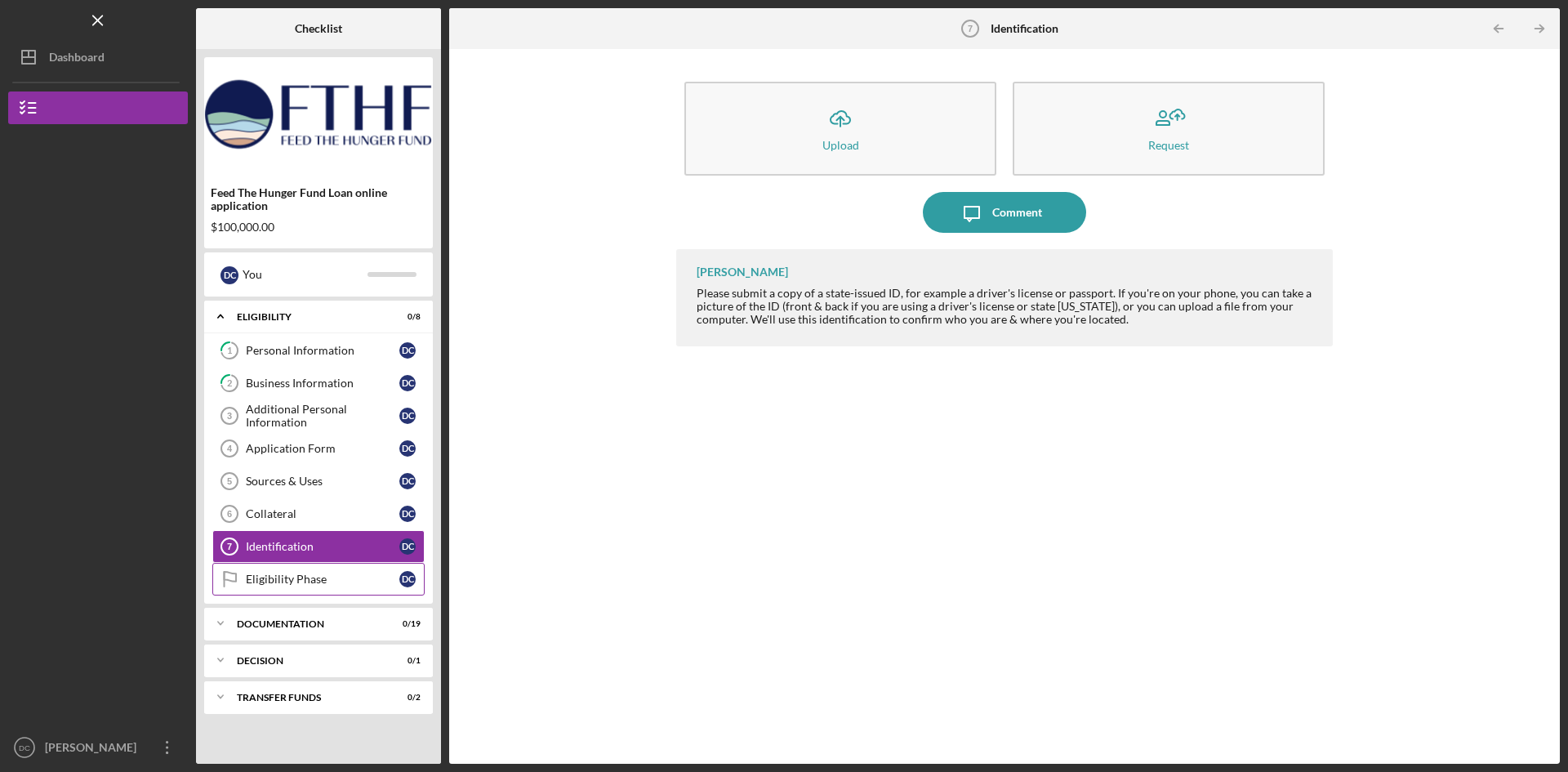
click at [291, 579] on div "Eligibility Phase" at bounding box center [322, 579] width 154 height 13
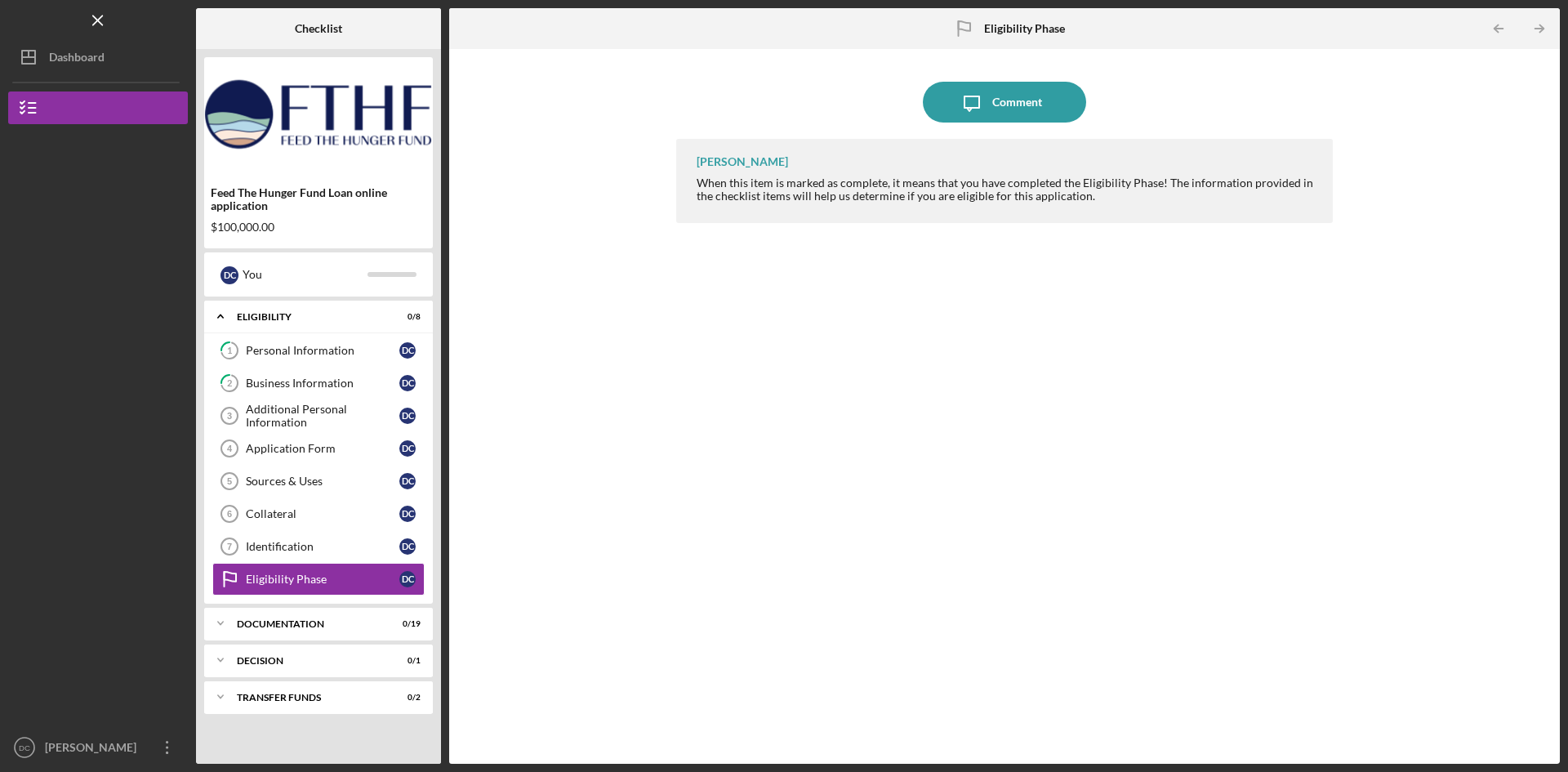
drag, startPoint x: 984, startPoint y: 95, endPoint x: 753, endPoint y: 617, distance: 570.8
click at [799, 603] on div "Icon/Message Comment [PERSON_NAME] When this item is marked as complete, it mea…" at bounding box center [1005, 407] width 657 height 698
click at [331, 624] on div "Documentation" at bounding box center [325, 623] width 175 height 9
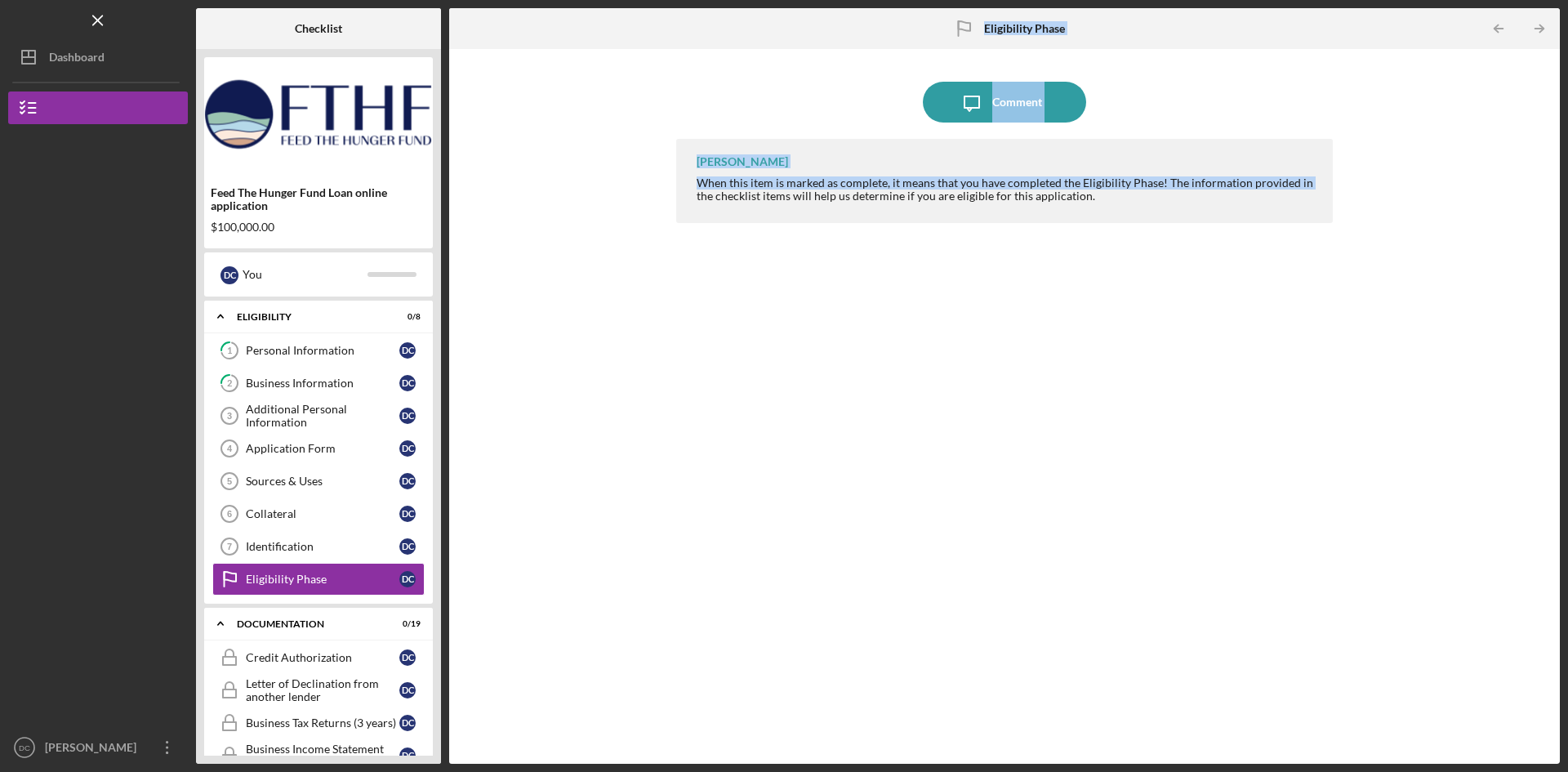
drag, startPoint x: 451, startPoint y: 673, endPoint x: 448, endPoint y: 749, distance: 76.1
click at [448, 749] on div "Checklist Feed The Hunger Fund Loan online application $100,000.00 D C You Icon…" at bounding box center [878, 386] width 1364 height 756
click at [221, 628] on icon "Icon/Expander" at bounding box center [221, 623] width 33 height 33
click at [347, 663] on div "Decision" at bounding box center [325, 660] width 175 height 9
click at [338, 727] on div "Icon/Expander Transfer Funds 0 / 2" at bounding box center [319, 738] width 229 height 33
